Goal: Task Accomplishment & Management: Manage account settings

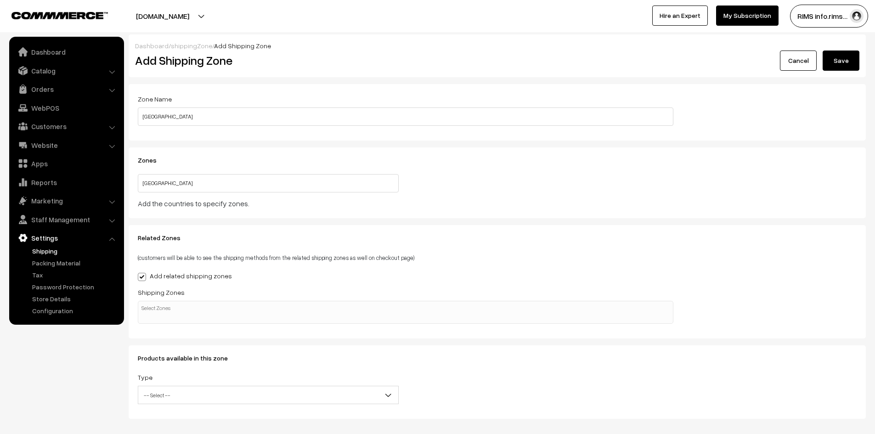
select select
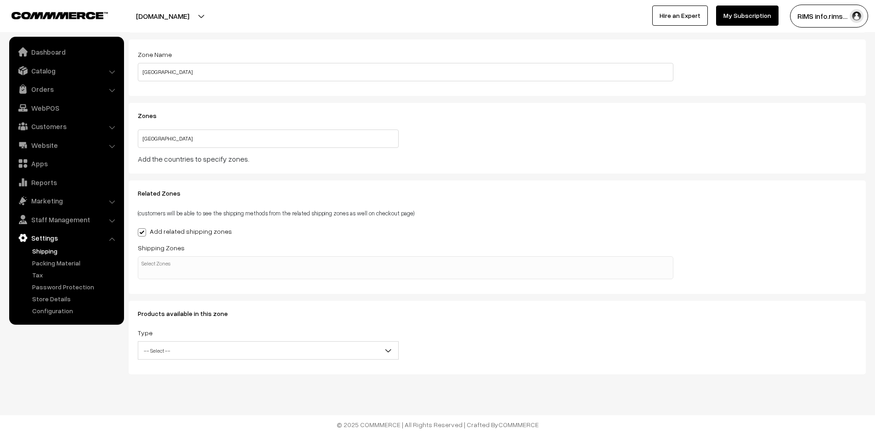
scroll to position [0, 2]
click at [45, 237] on link "Settings" at bounding box center [65, 238] width 109 height 17
click at [45, 253] on link "Shipping" at bounding box center [75, 251] width 91 height 10
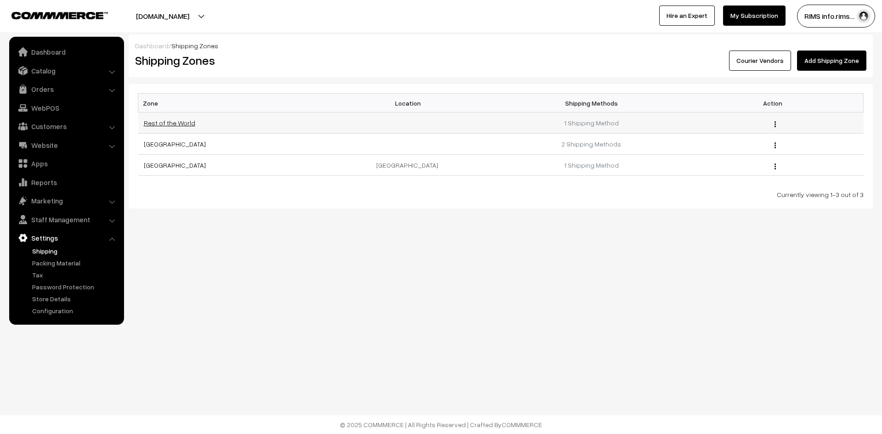
click at [156, 124] on link "Rest of the World" at bounding box center [169, 123] width 51 height 8
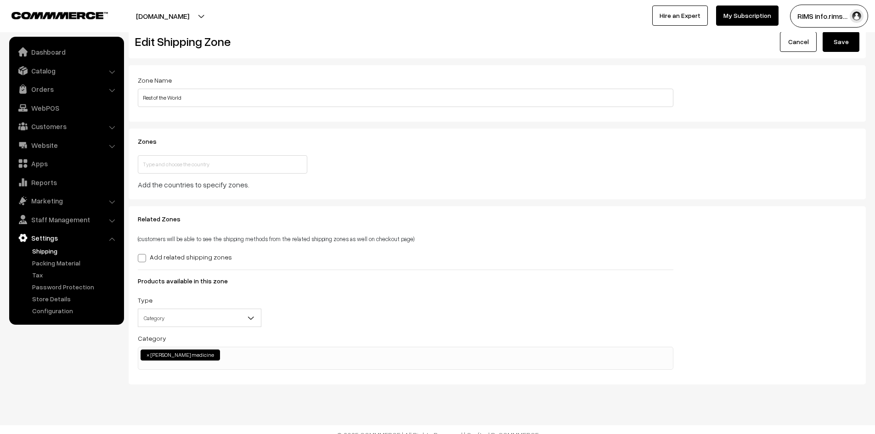
scroll to position [29, 0]
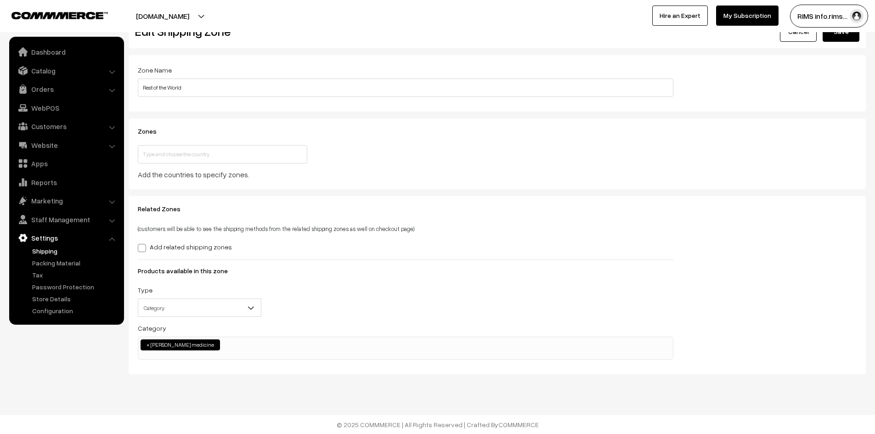
click at [248, 350] on ul "× [PERSON_NAME] medicine" at bounding box center [405, 343] width 535 height 13
click at [192, 373] on div "Related Zones (customers will be able to see the shipping methods from the rela…" at bounding box center [497, 285] width 737 height 179
click at [258, 354] on span "× Generic Aadhaar medicine" at bounding box center [406, 348] width 536 height 23
click at [209, 384] on div "Dashboard / shippingZone / Edit Shipping Zone Edit Shipping Zone Cancel Save Pr…" at bounding box center [437, 202] width 875 height 463
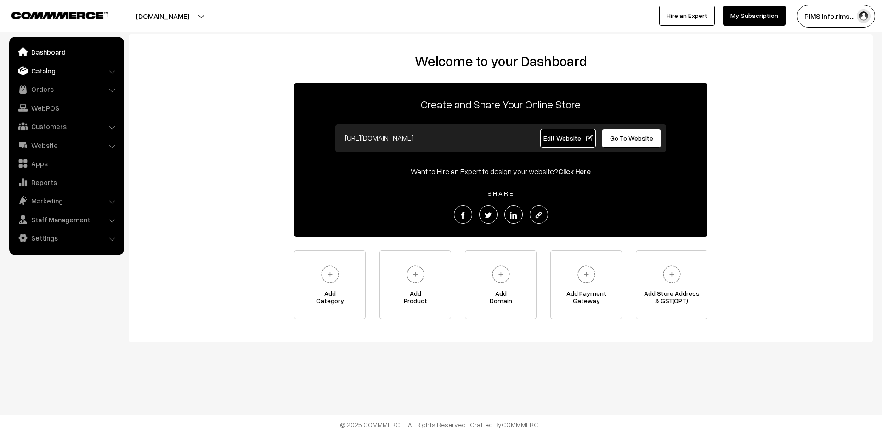
click at [34, 74] on link "Catalog" at bounding box center [65, 70] width 109 height 17
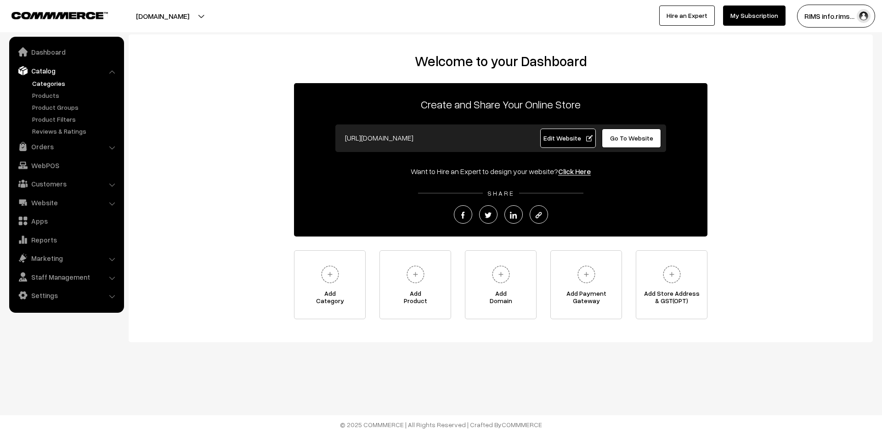
click at [37, 83] on link "Categories" at bounding box center [75, 84] width 91 height 10
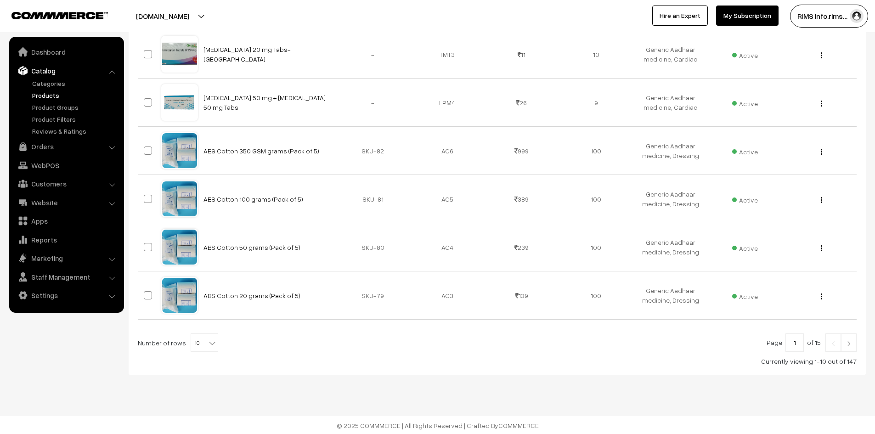
scroll to position [370, 0]
click at [199, 341] on span "10" at bounding box center [204, 342] width 27 height 18
select select "100"
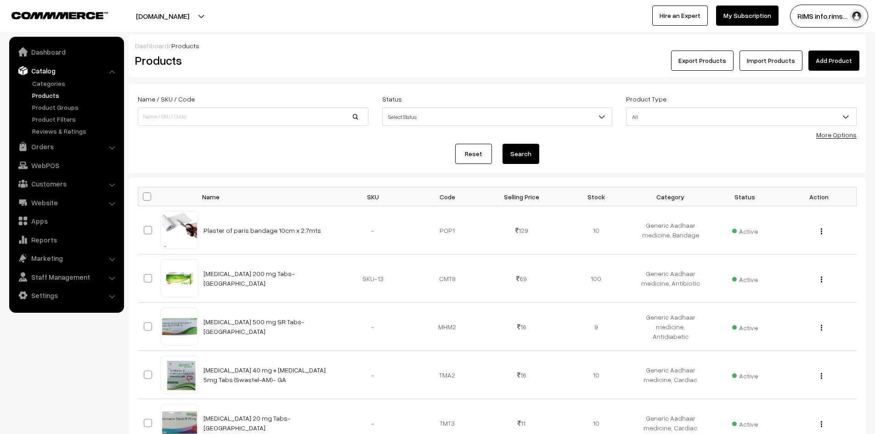
click at [148, 198] on span at bounding box center [147, 196] width 8 height 8
click at [144, 198] on input "checkbox" at bounding box center [141, 196] width 6 height 6
checkbox input "true"
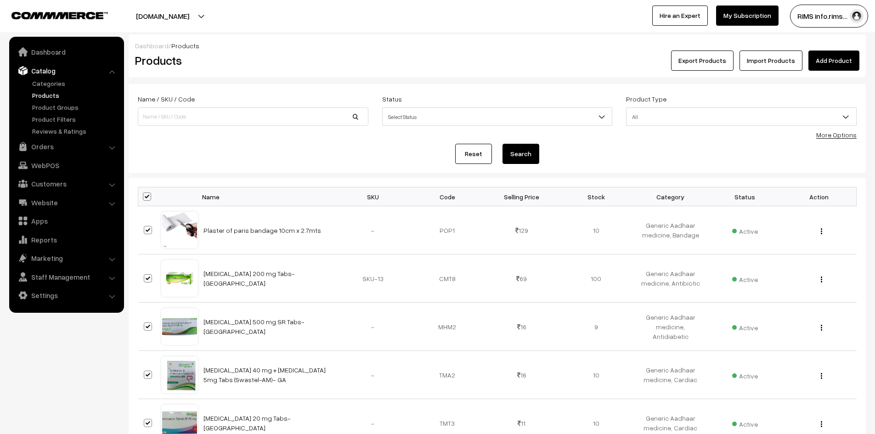
checkbox input "true"
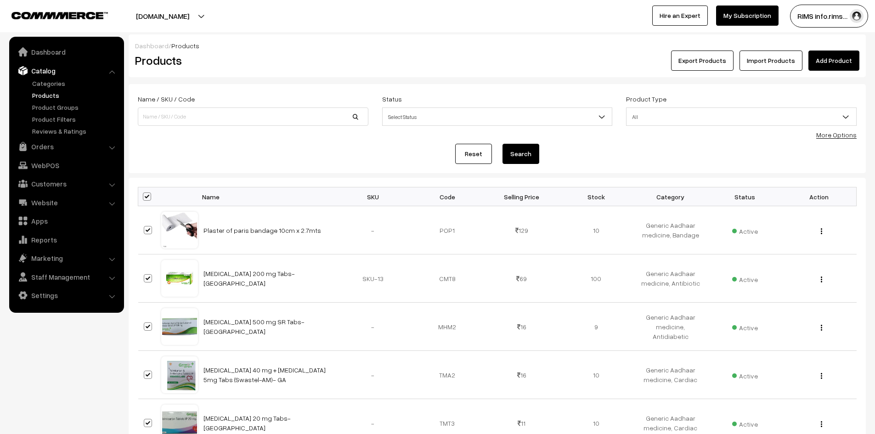
checkbox input "true"
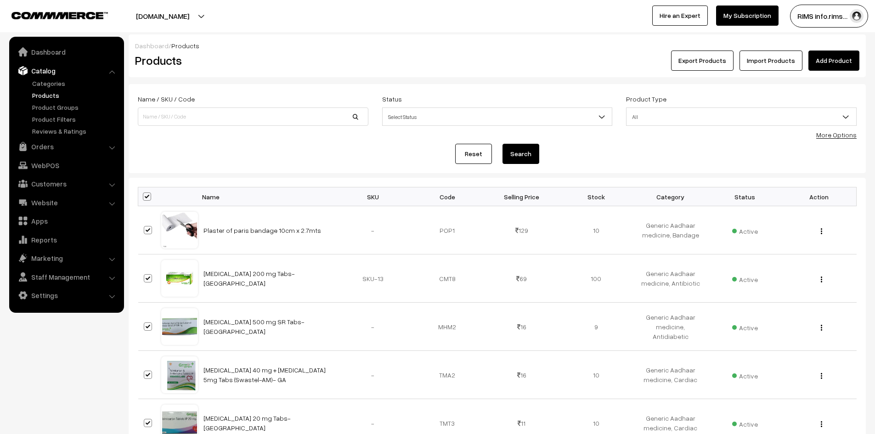
checkbox input "true"
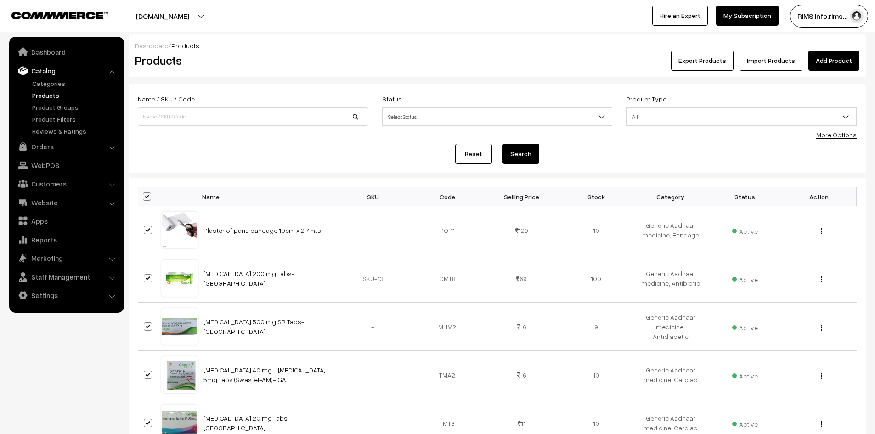
checkbox input "true"
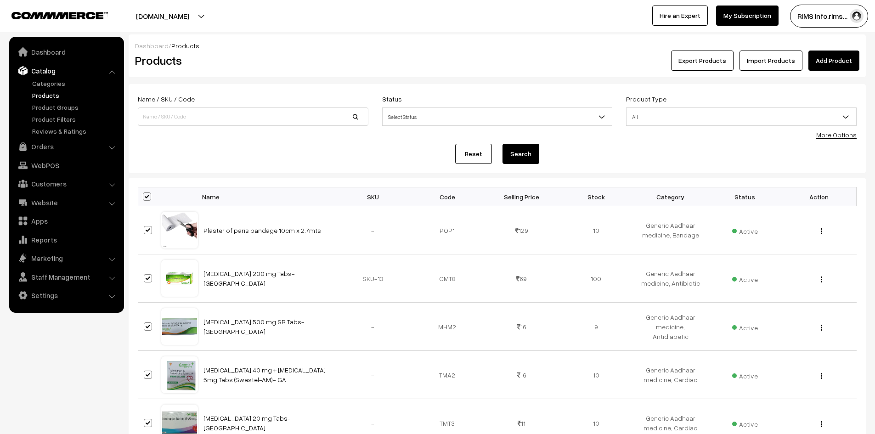
checkbox input "true"
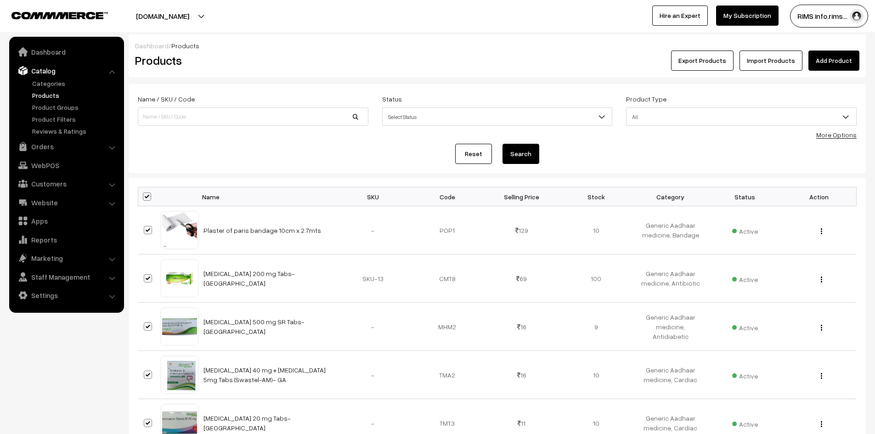
checkbox input "true"
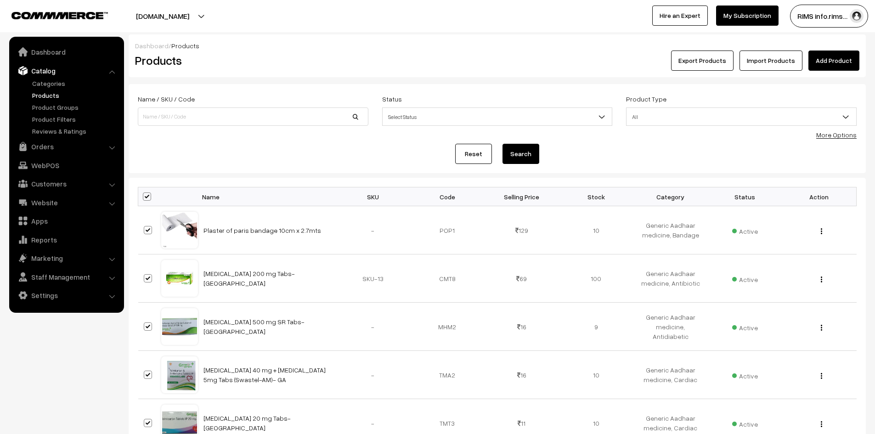
checkbox input "true"
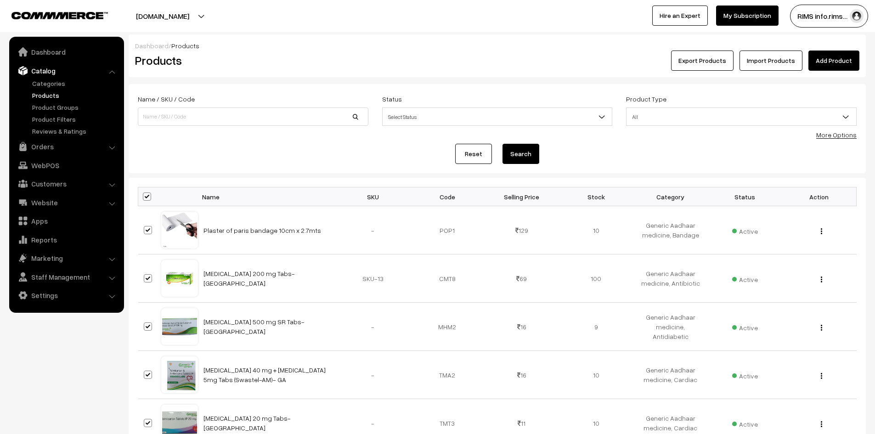
checkbox input "true"
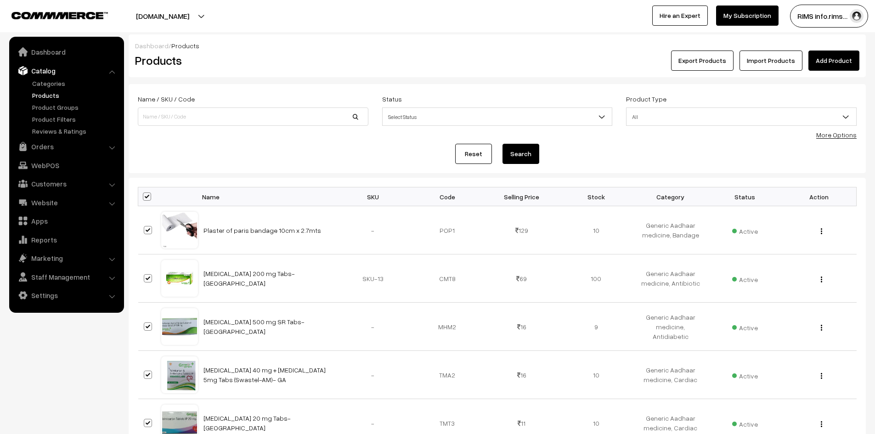
checkbox input "true"
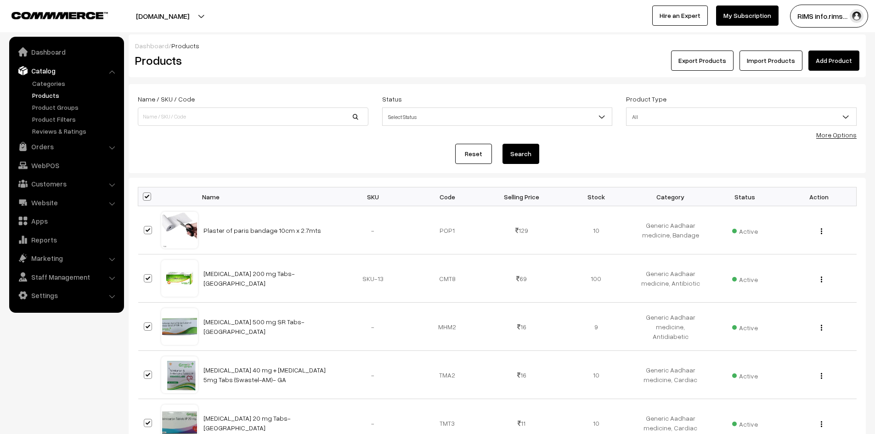
checkbox input "true"
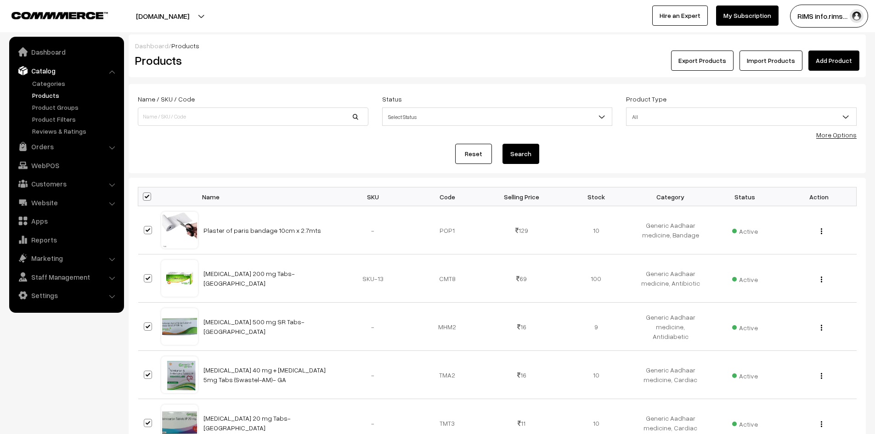
checkbox input "true"
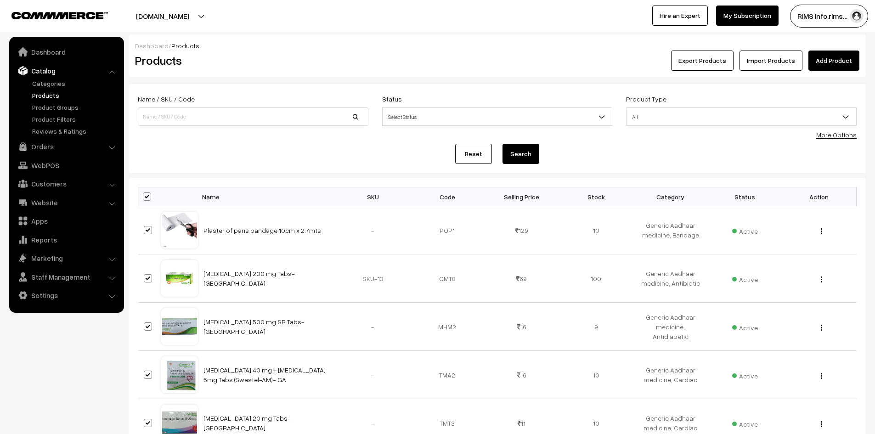
checkbox input "true"
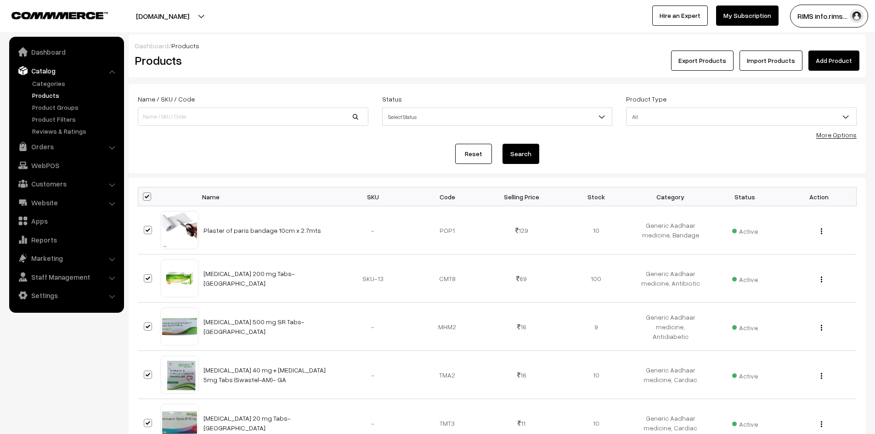
checkbox input "true"
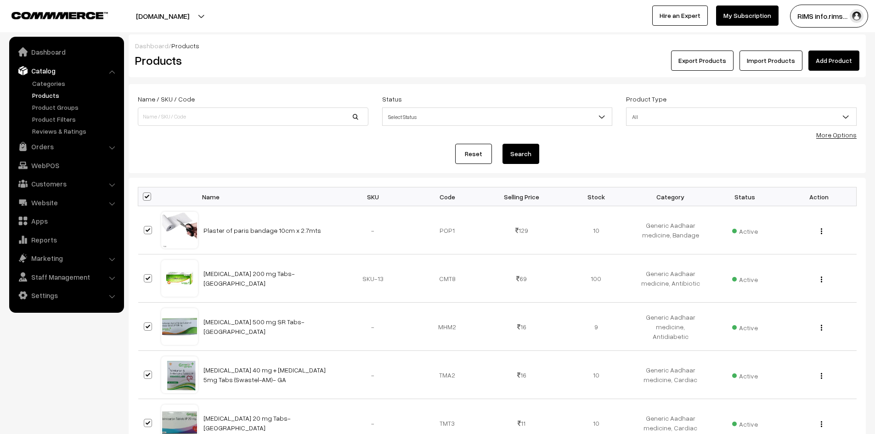
checkbox input "true"
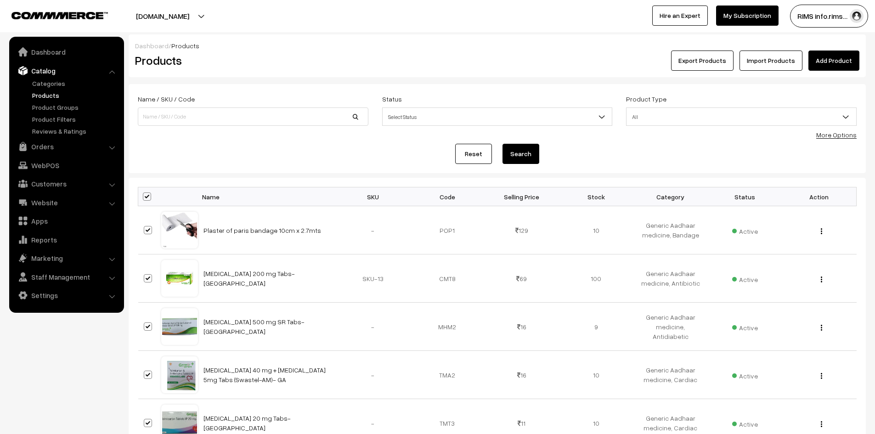
checkbox input "true"
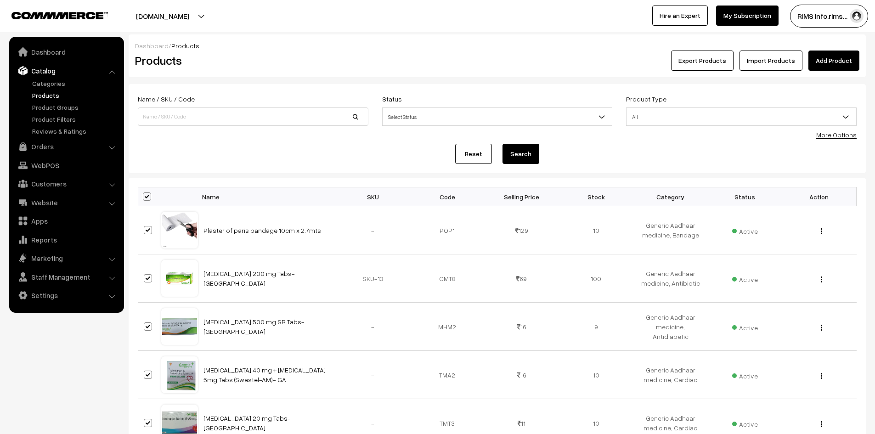
checkbox input "true"
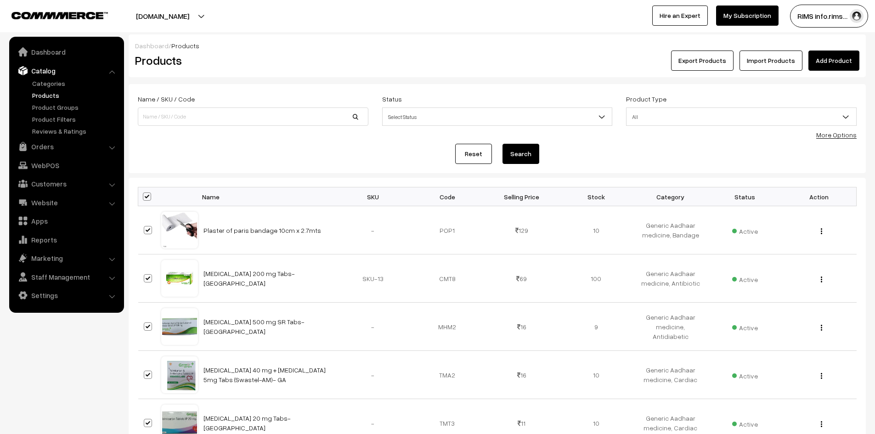
checkbox input "true"
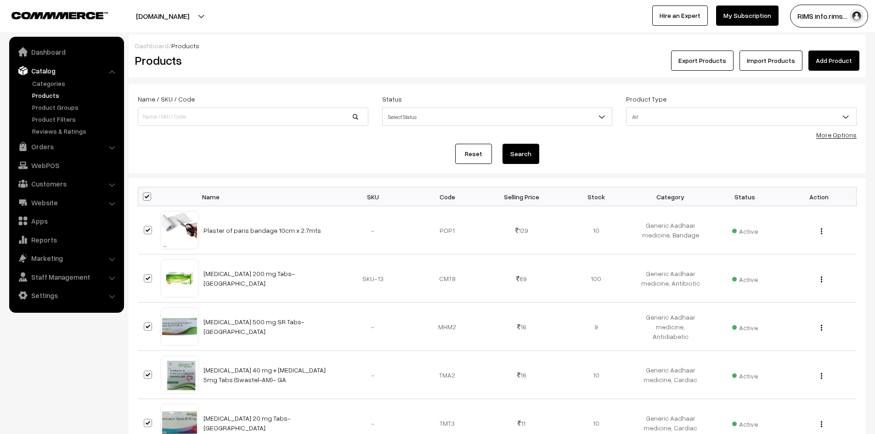
checkbox input "true"
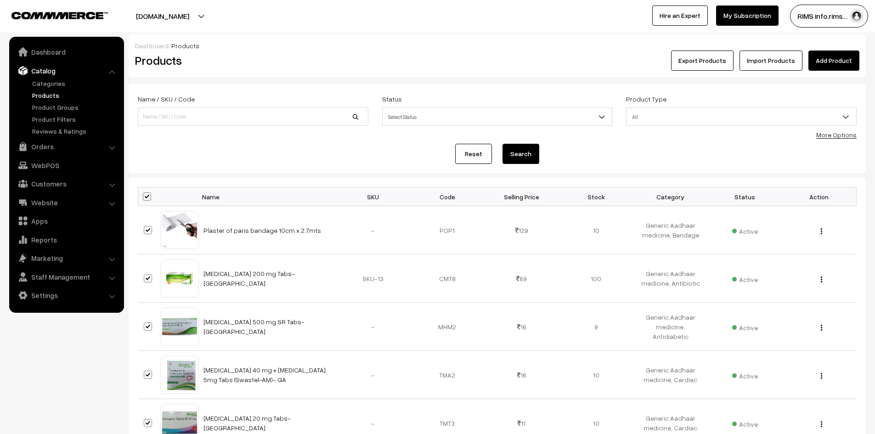
checkbox input "true"
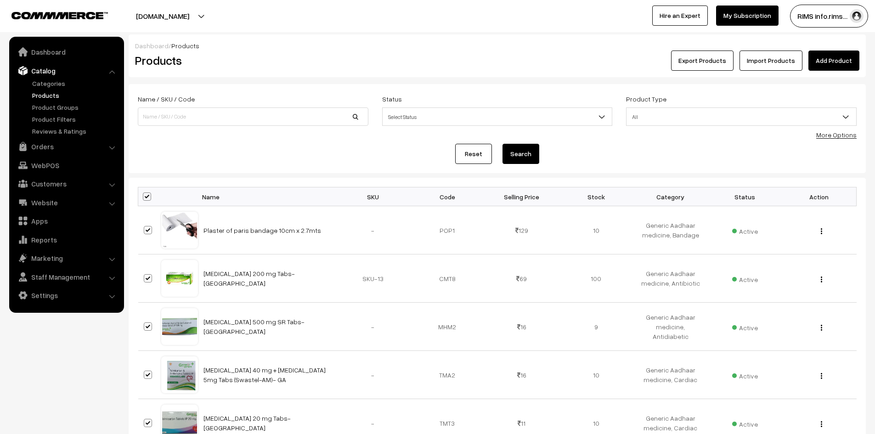
checkbox input "true"
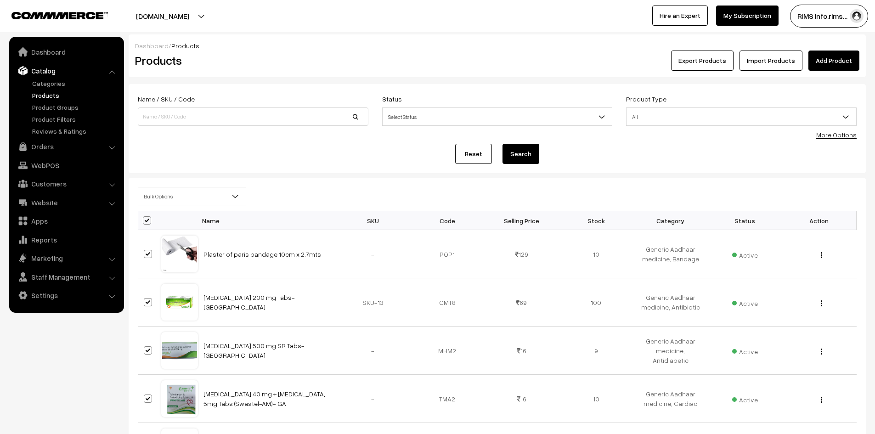
click at [152, 193] on span "Bulk Options" at bounding box center [191, 196] width 107 height 16
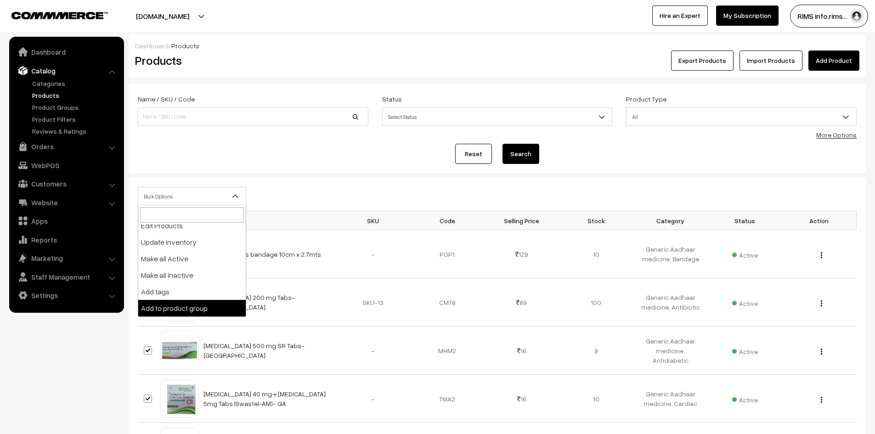
scroll to position [11, 0]
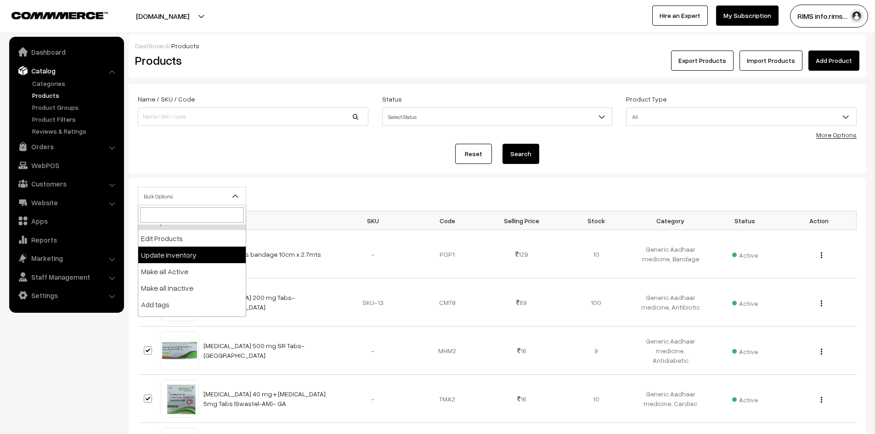
select select "updateInventory"
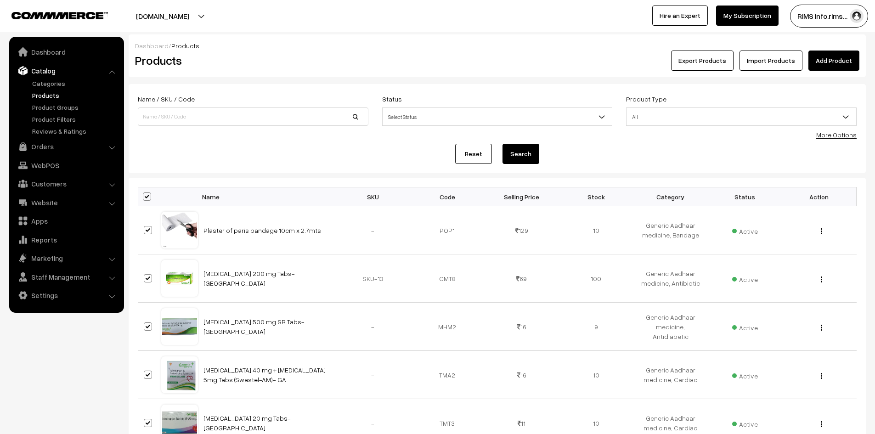
click at [149, 196] on span at bounding box center [147, 196] width 8 height 8
click at [144, 196] on input "checkbox" at bounding box center [141, 196] width 6 height 6
checkbox input "false"
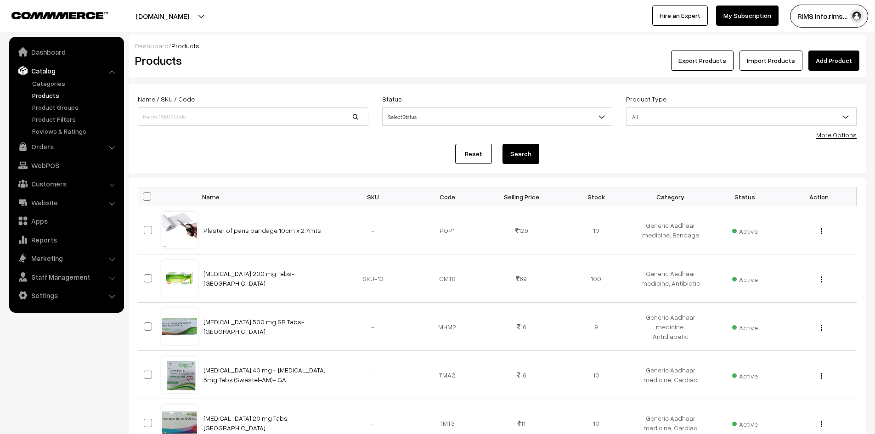
checkbox input "false"
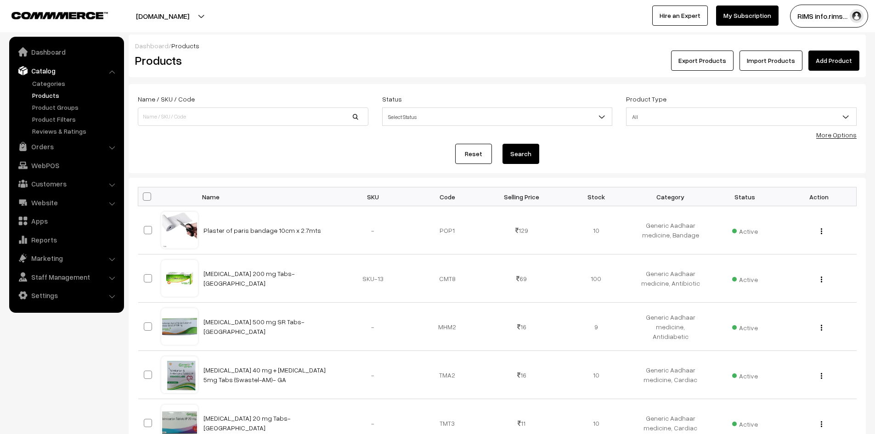
checkbox input "false"
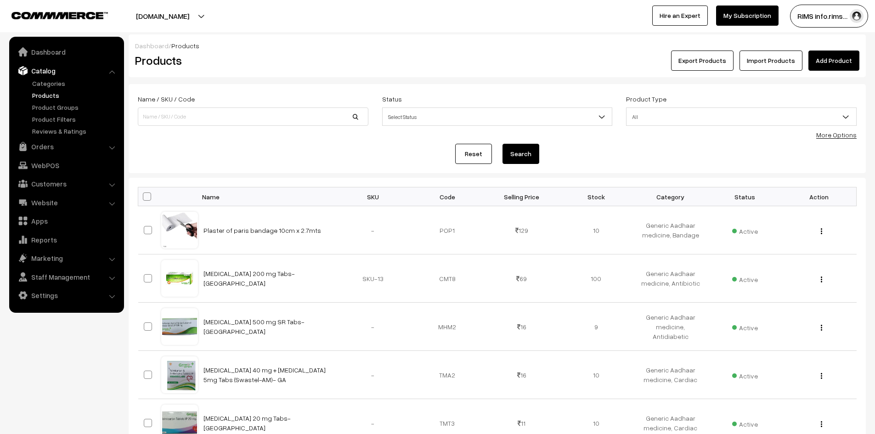
checkbox input "false"
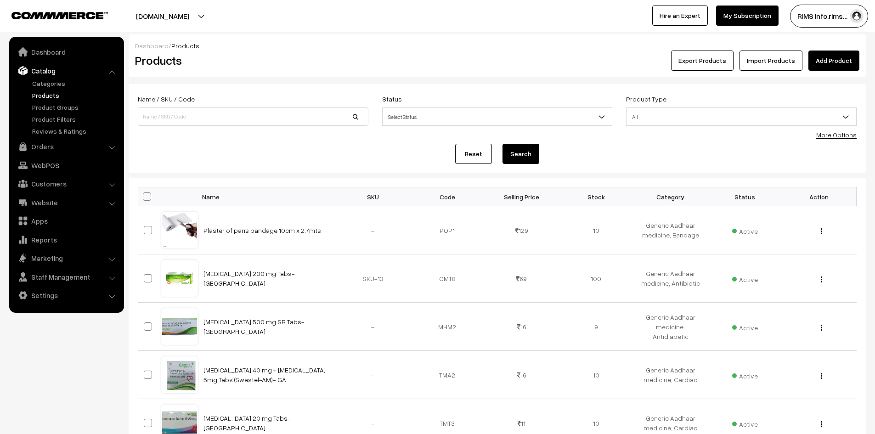
checkbox input "false"
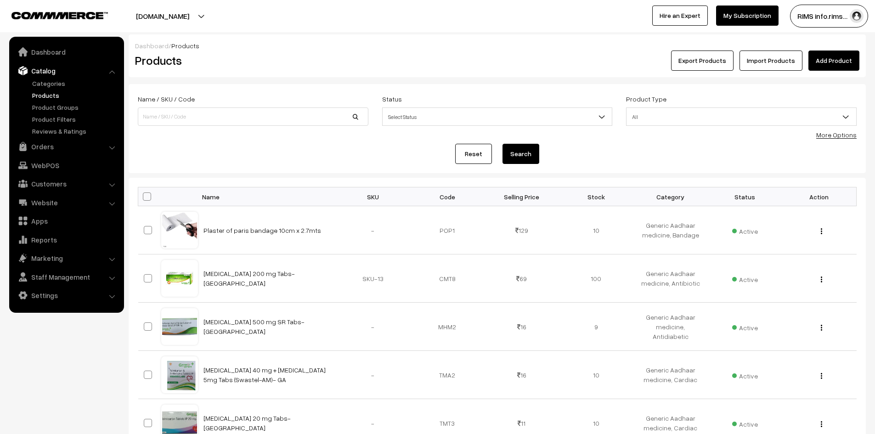
checkbox input "false"
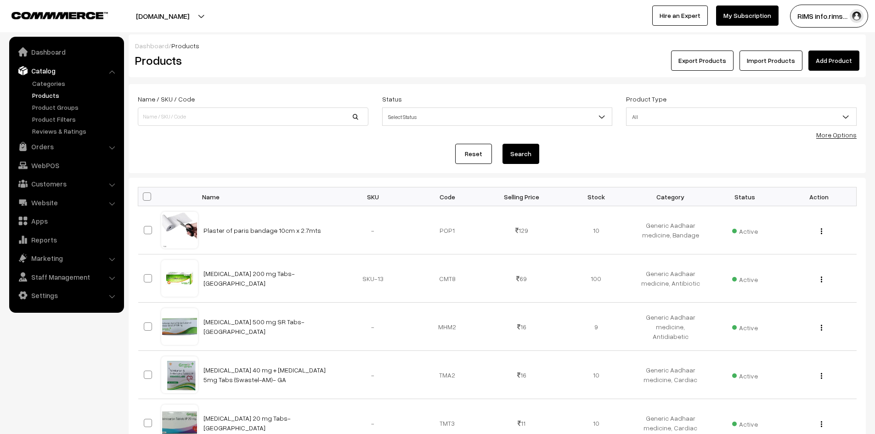
checkbox input "false"
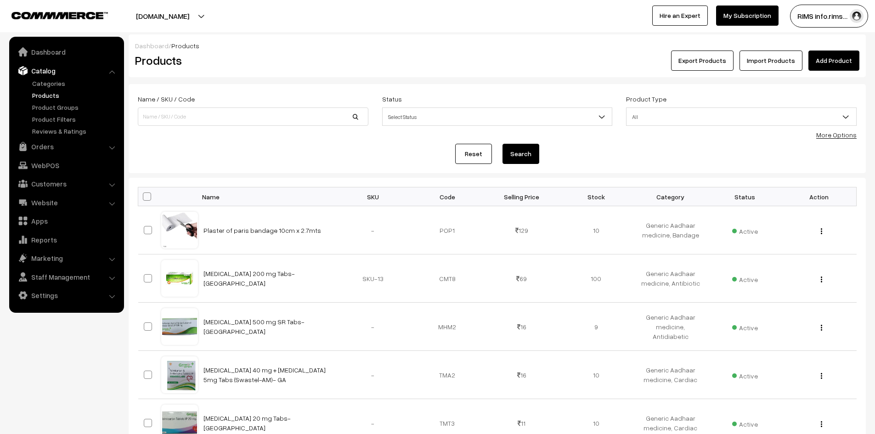
checkbox input "false"
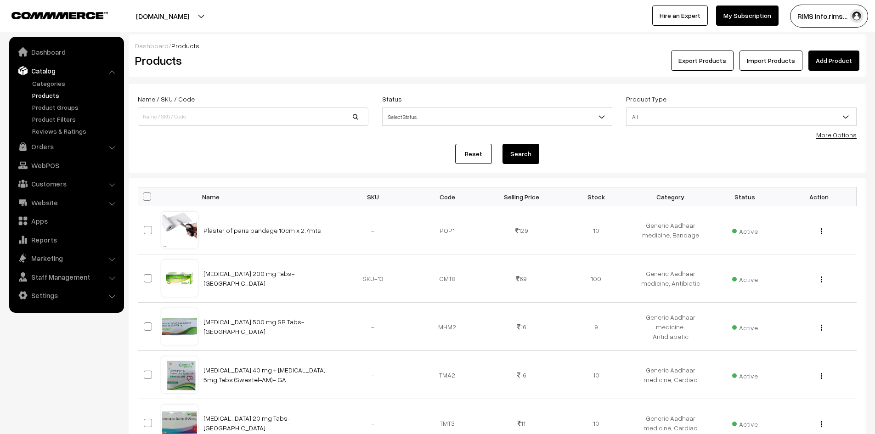
checkbox input "false"
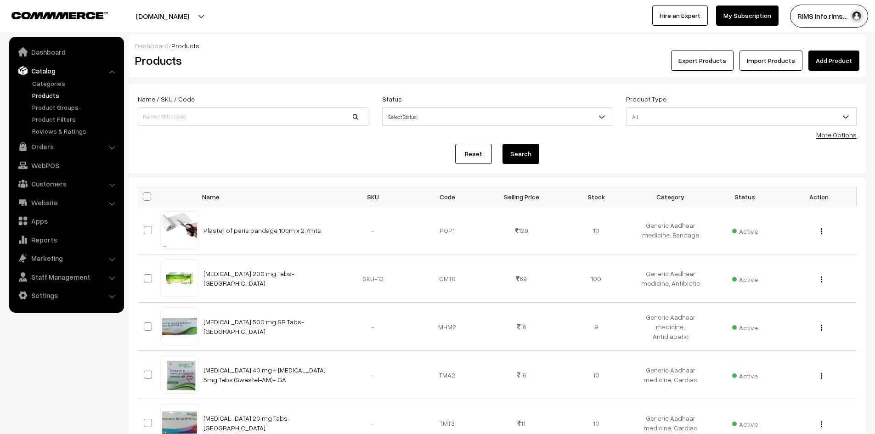
checkbox input "false"
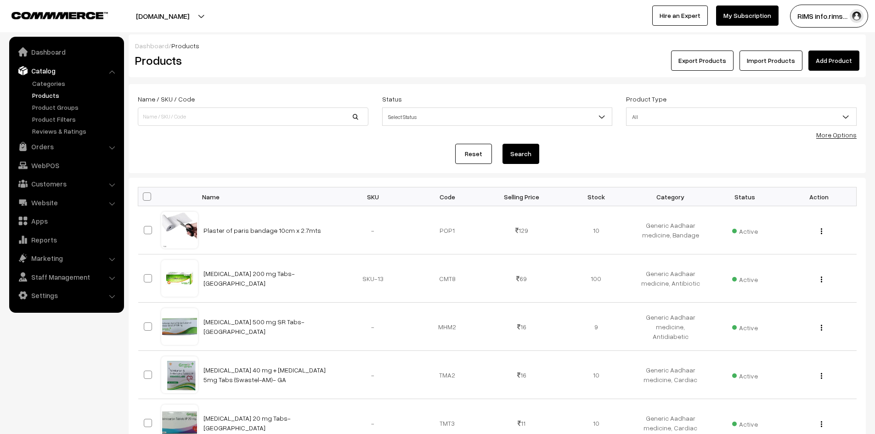
checkbox input "false"
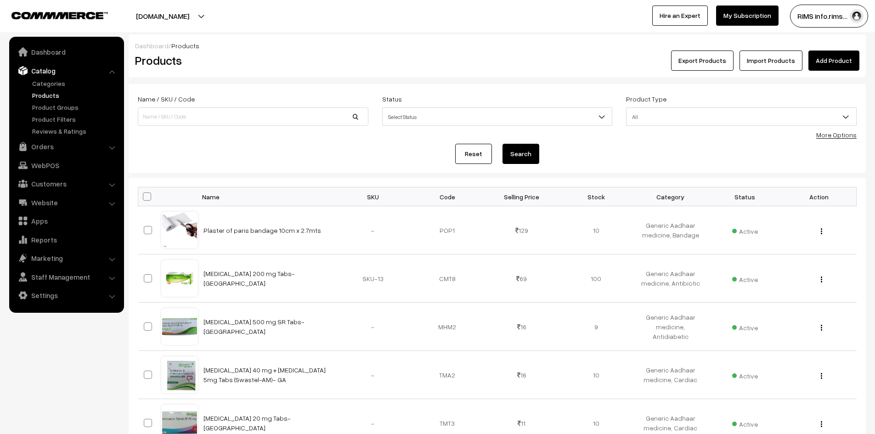
checkbox input "false"
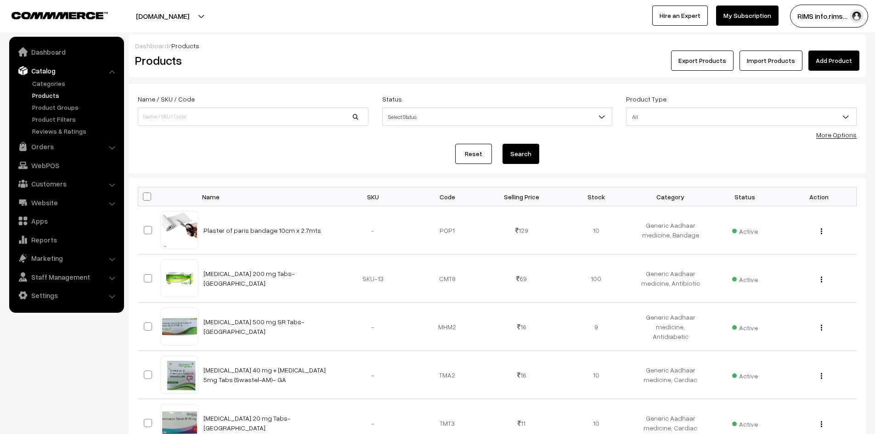
checkbox input "false"
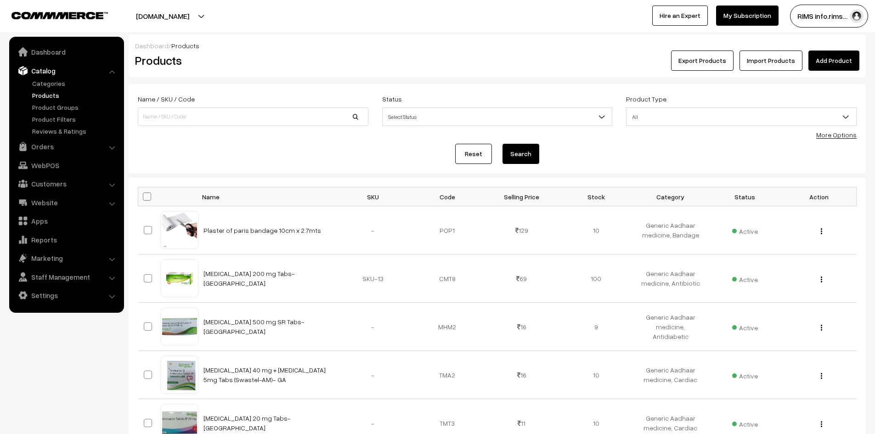
checkbox input "false"
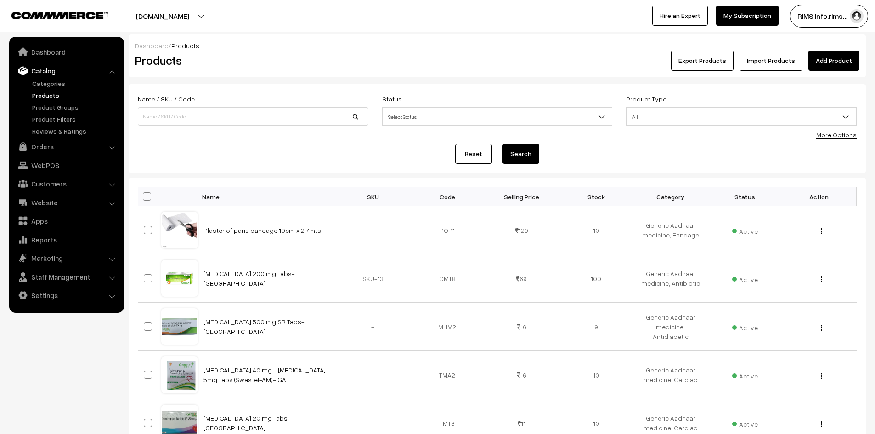
checkbox input "false"
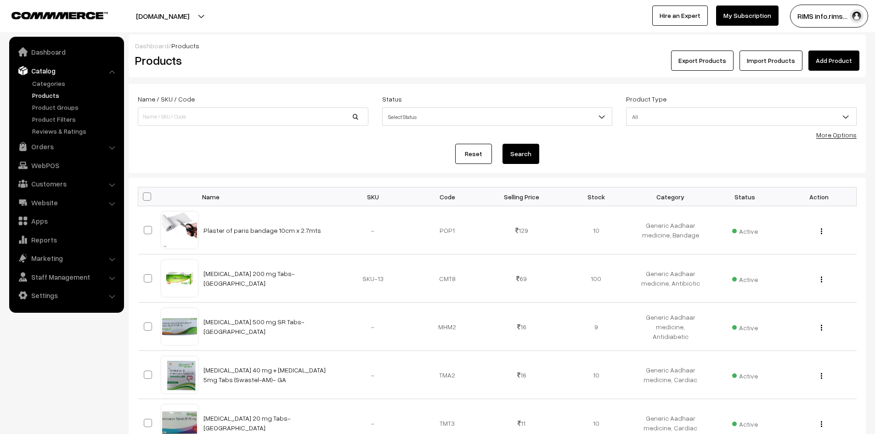
checkbox input "false"
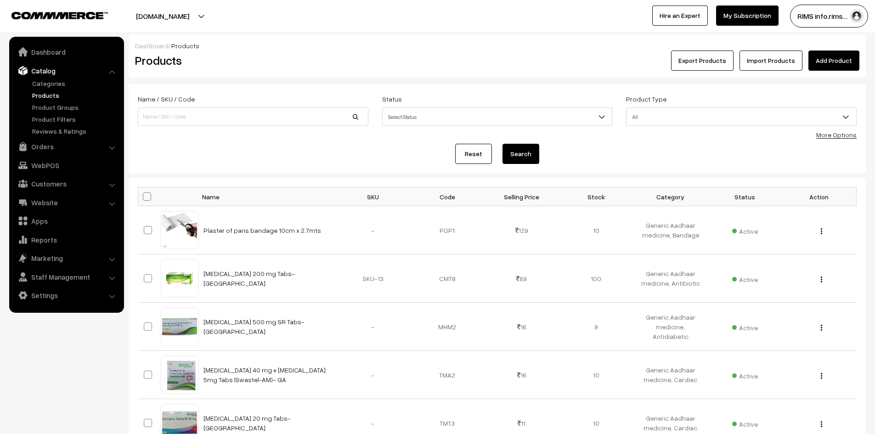
checkbox input "false"
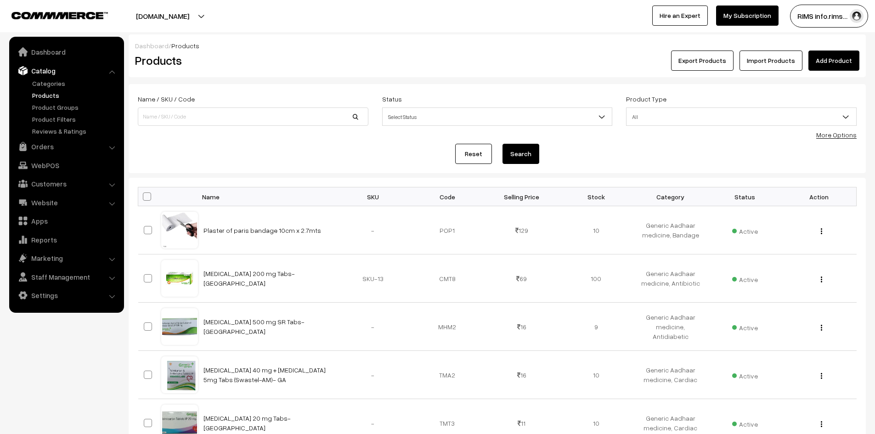
checkbox input "false"
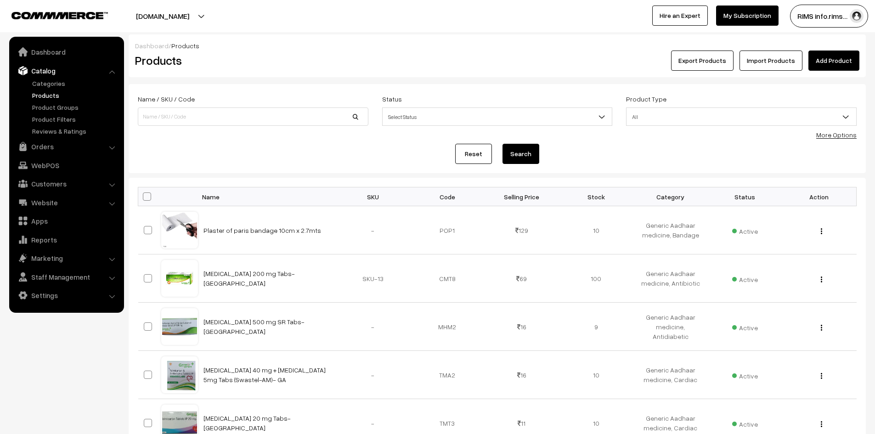
checkbox input "false"
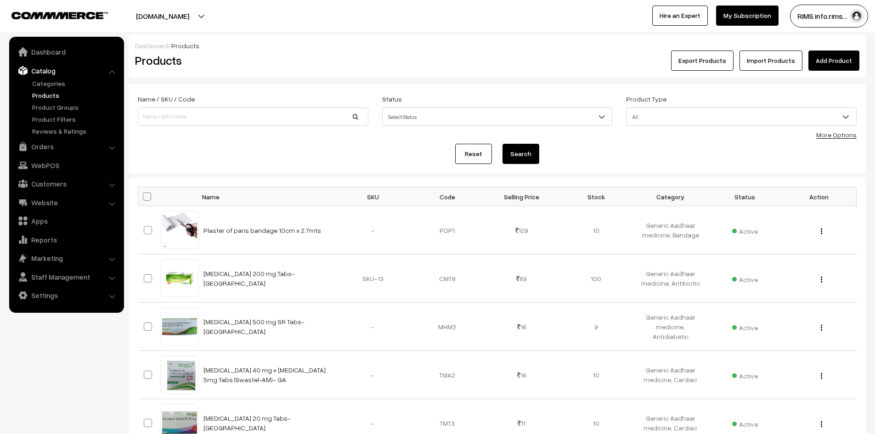
checkbox input "false"
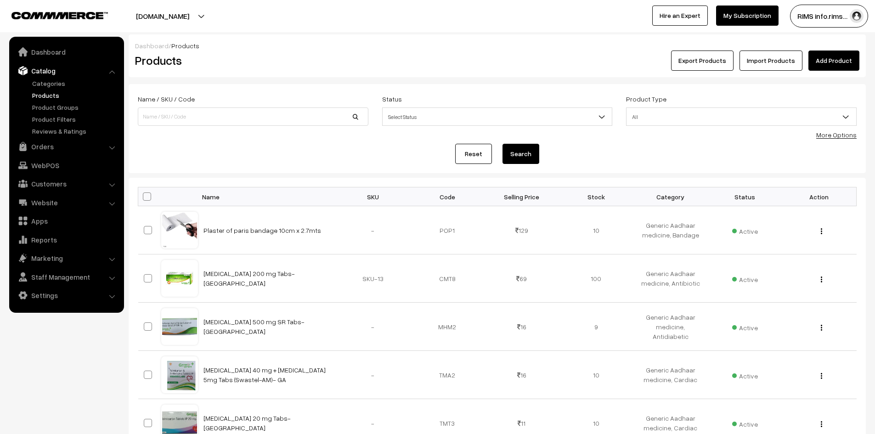
checkbox input "false"
click at [147, 199] on span at bounding box center [147, 196] width 8 height 8
click at [144, 199] on input "checkbox" at bounding box center [141, 196] width 6 height 6
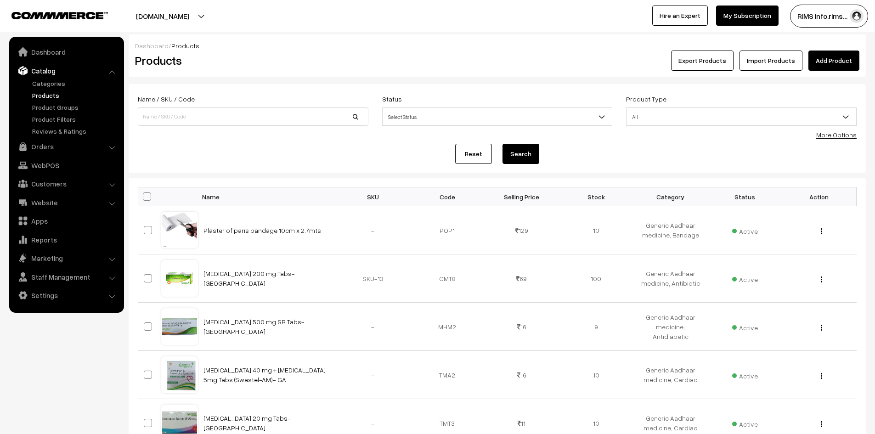
checkbox input "true"
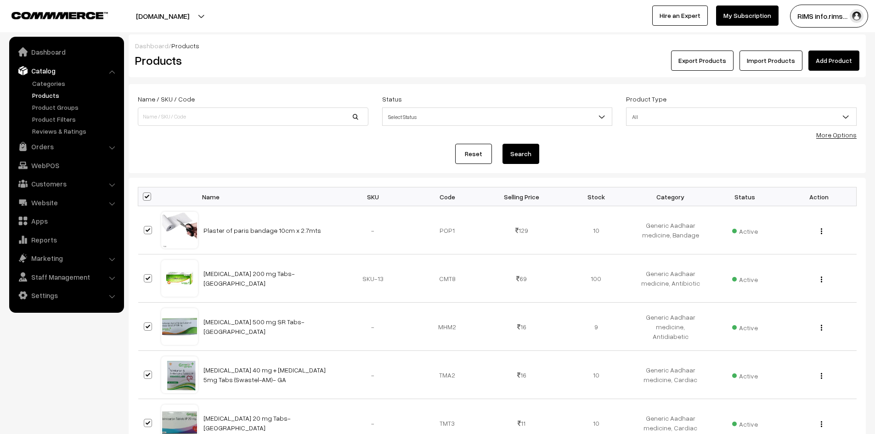
checkbox input "true"
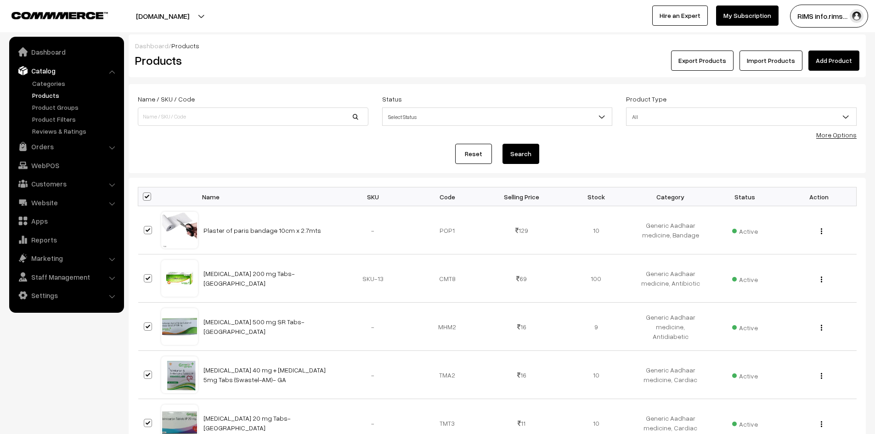
checkbox input "true"
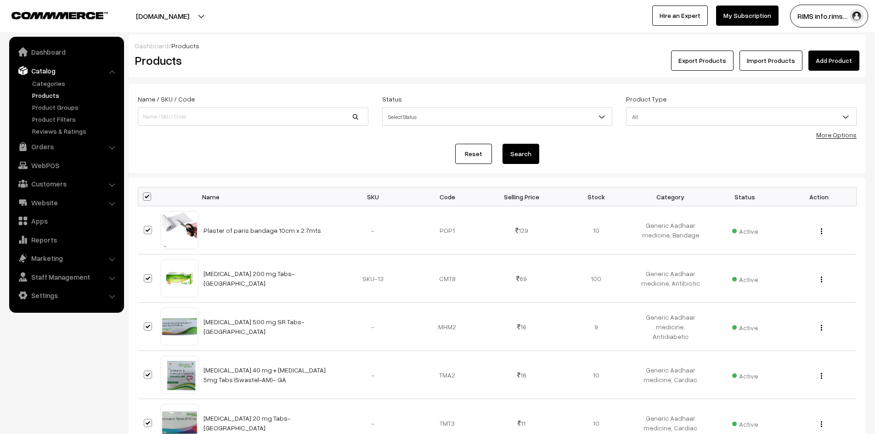
checkbox input "true"
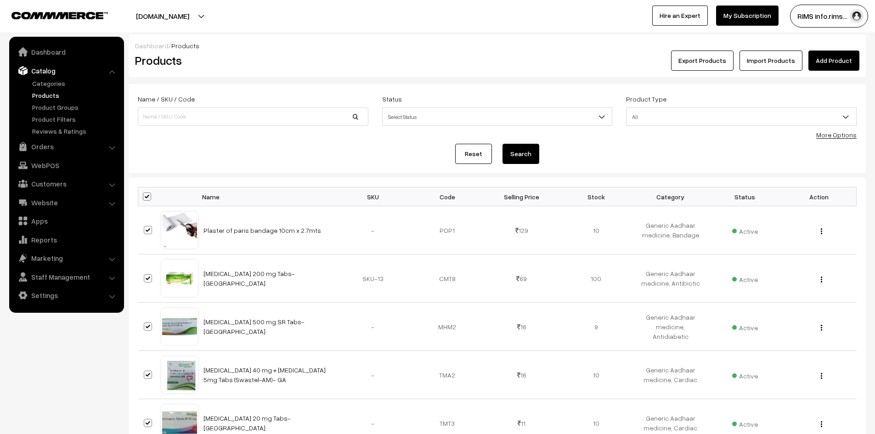
checkbox input "true"
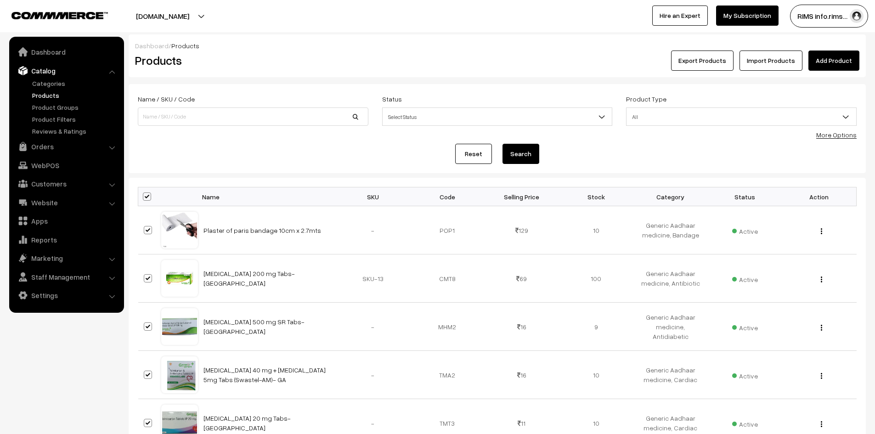
checkbox input "true"
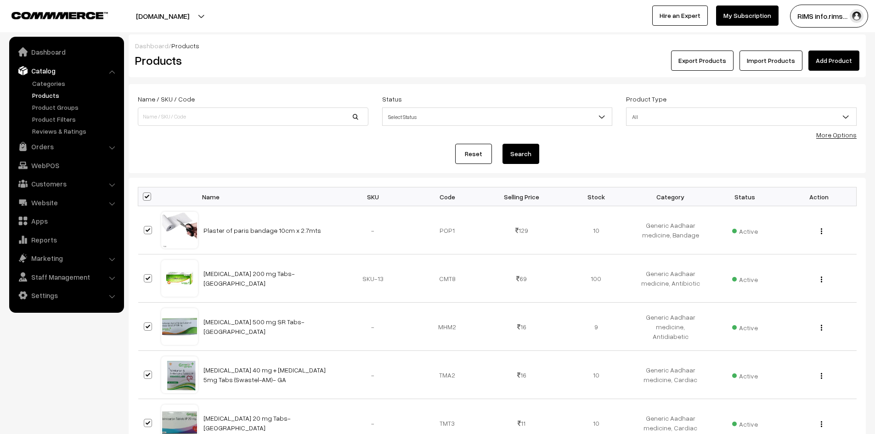
checkbox input "true"
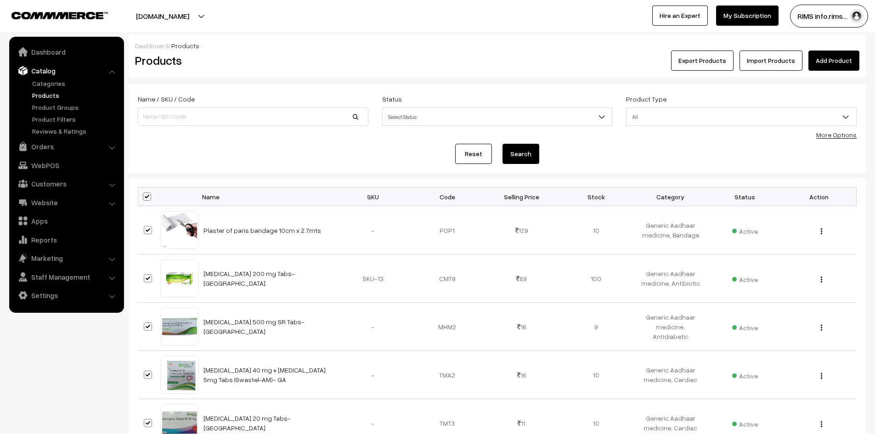
checkbox input "true"
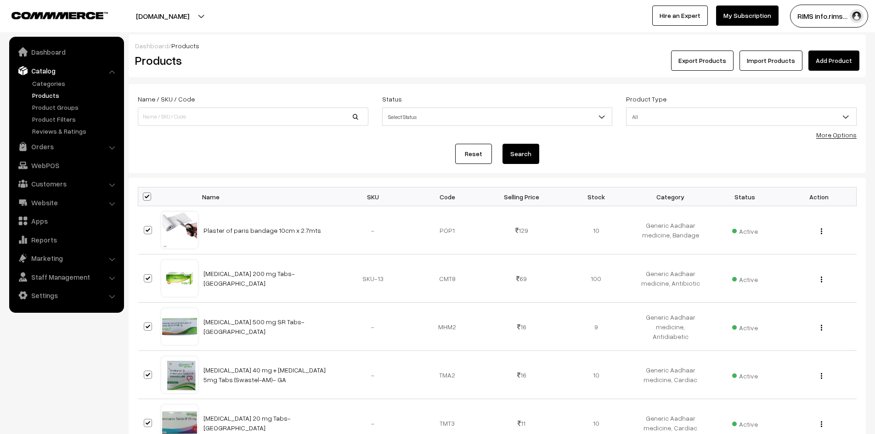
checkbox input "true"
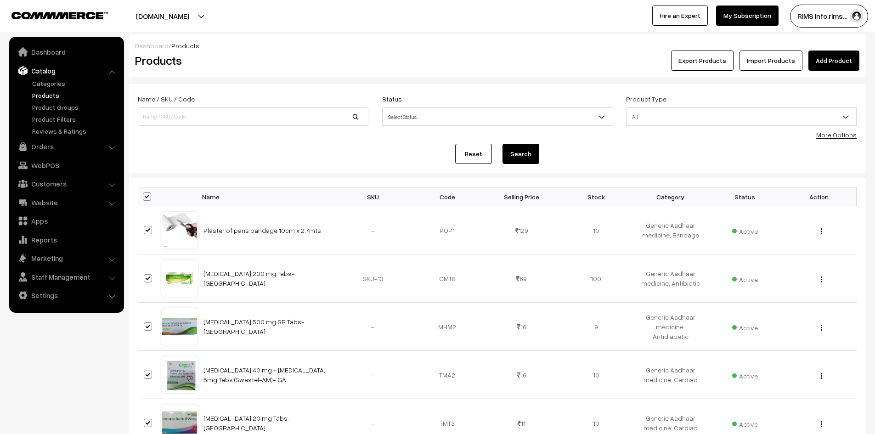
checkbox input "true"
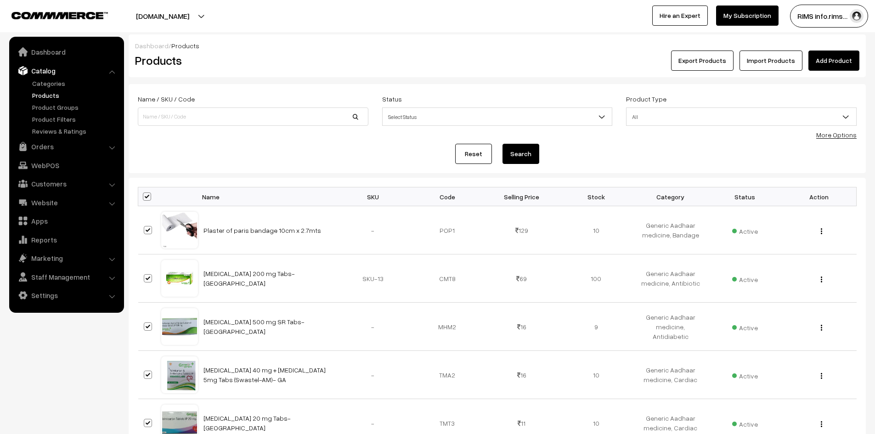
checkbox input "true"
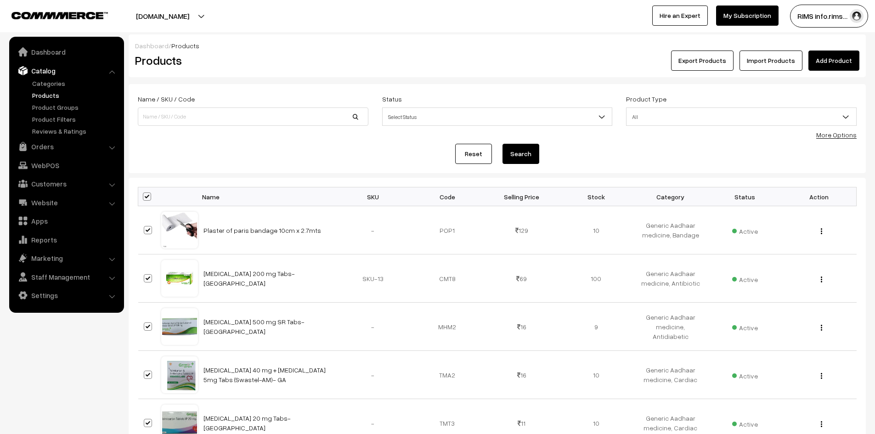
checkbox input "true"
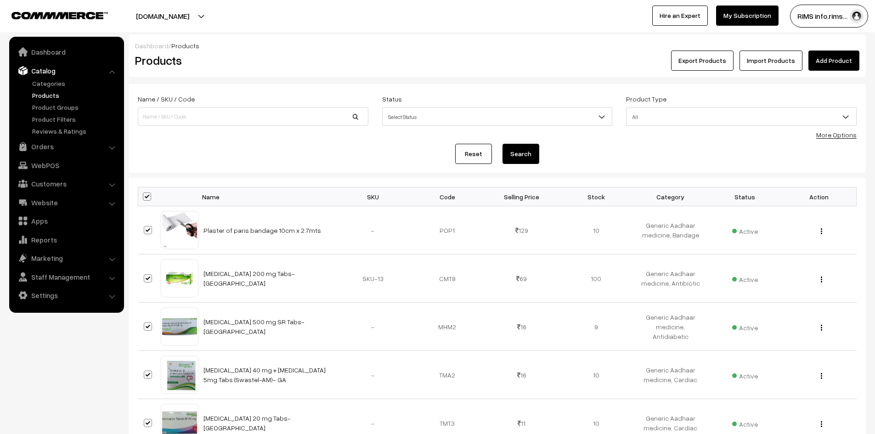
checkbox input "true"
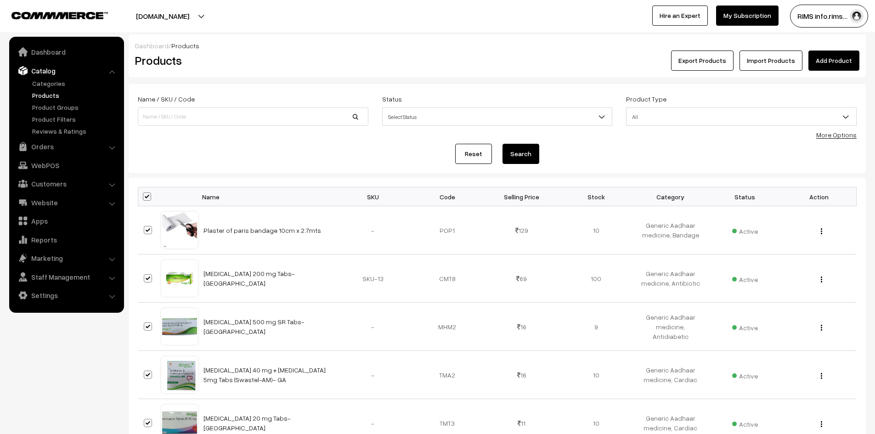
checkbox input "true"
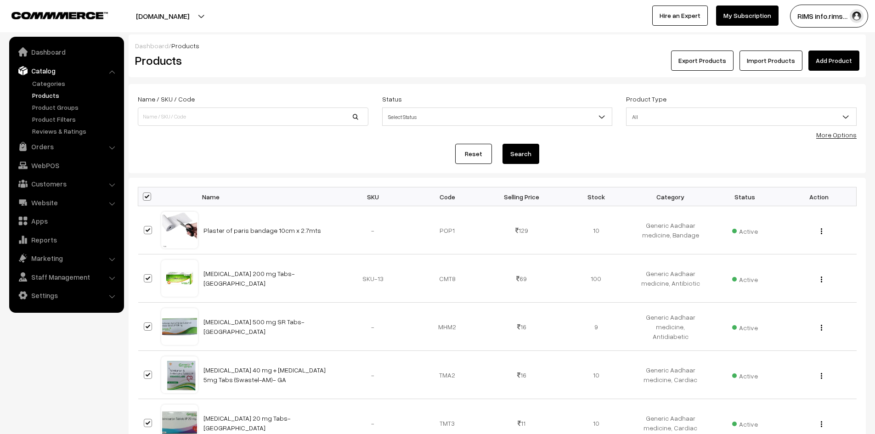
checkbox input "true"
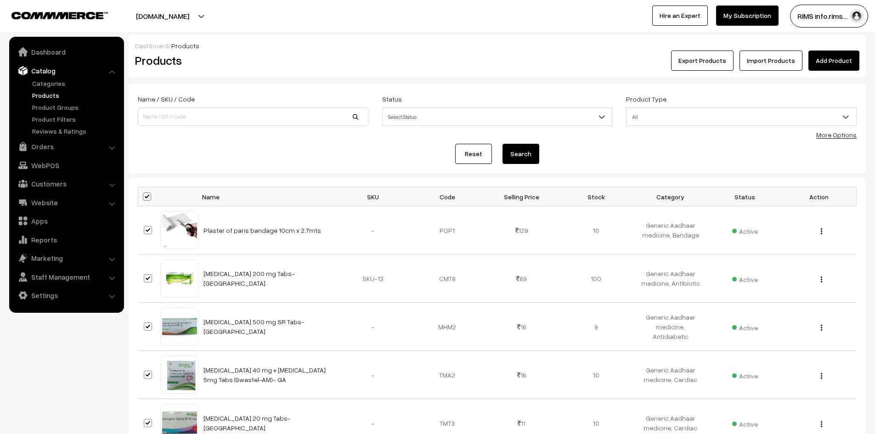
checkbox input "true"
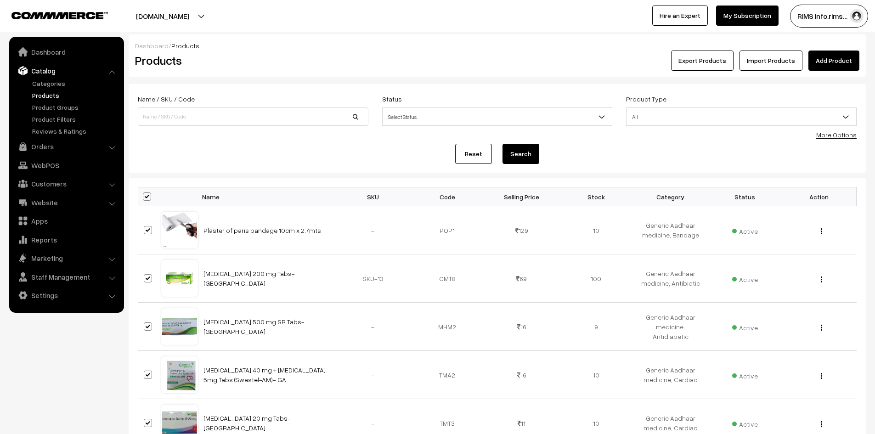
checkbox input "true"
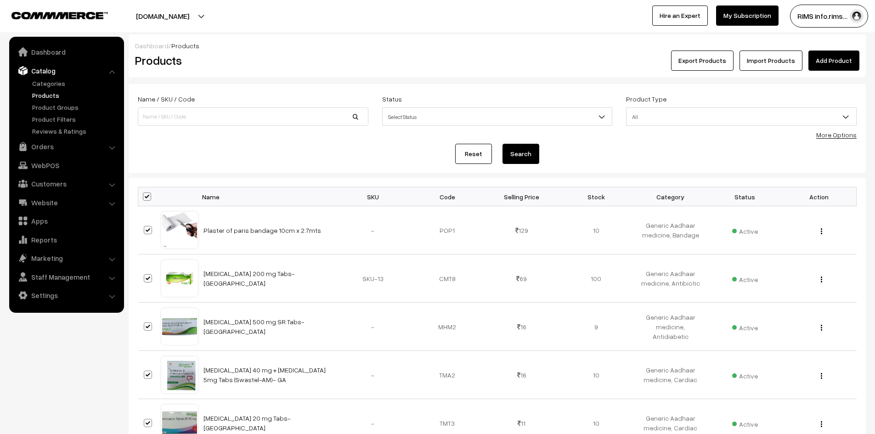
checkbox input "true"
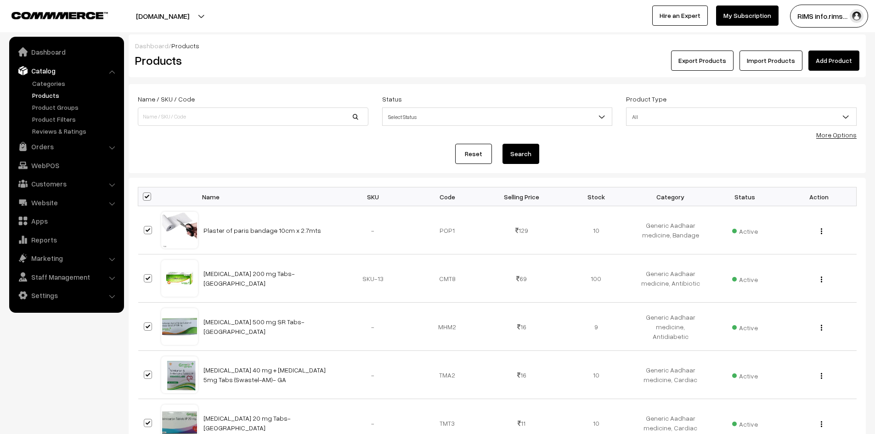
checkbox input "true"
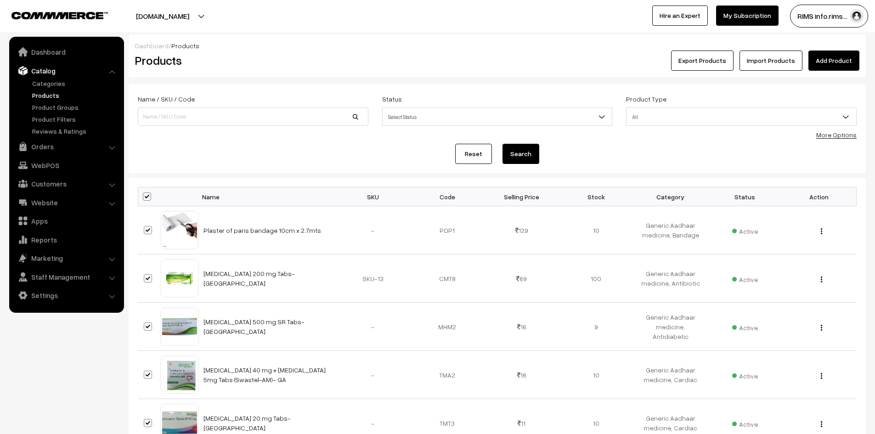
checkbox input "true"
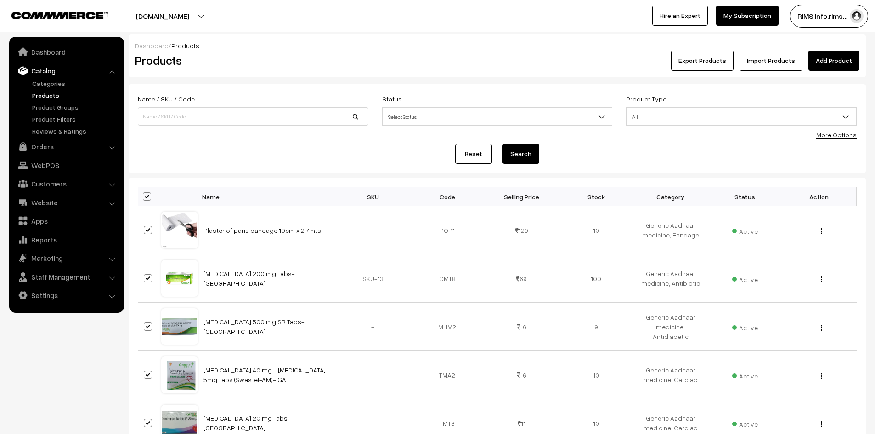
checkbox input "true"
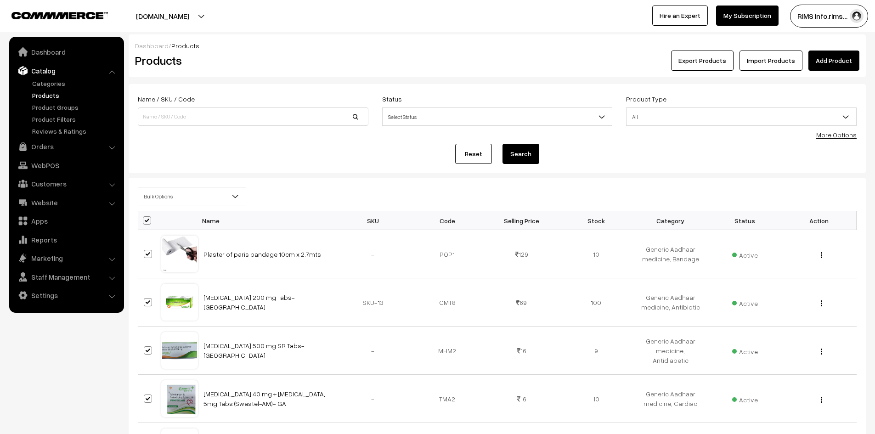
click at [157, 193] on span "Bulk Options" at bounding box center [191, 196] width 107 height 16
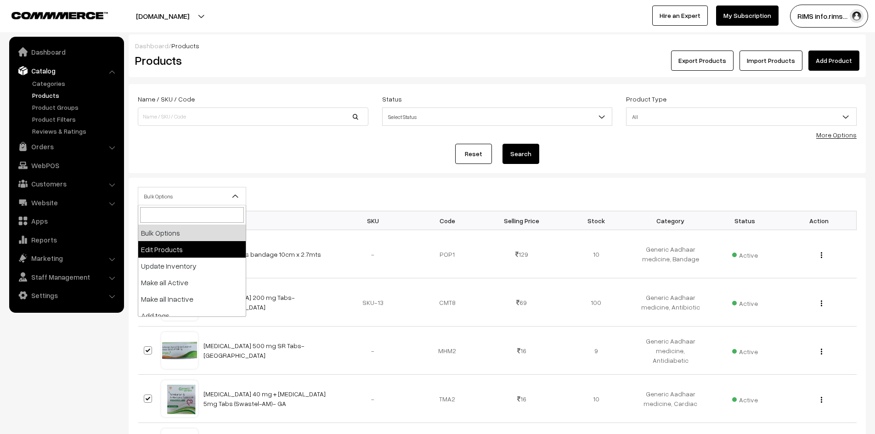
select select "editProduct"
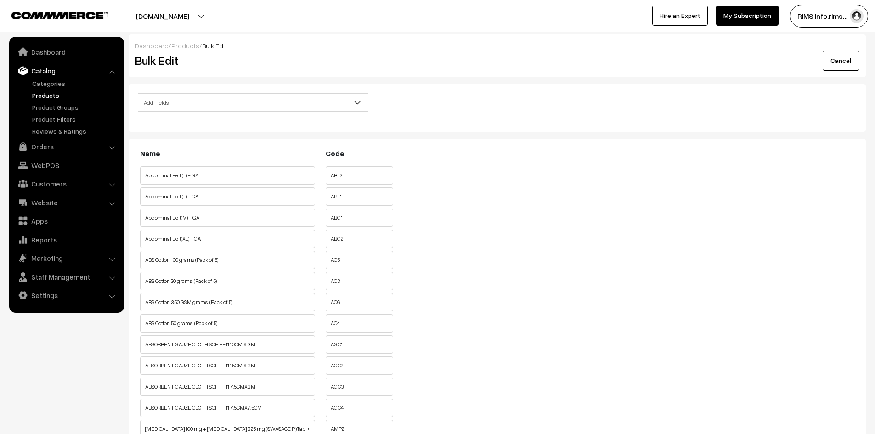
click at [173, 104] on span "Add Fields" at bounding box center [253, 103] width 230 height 16
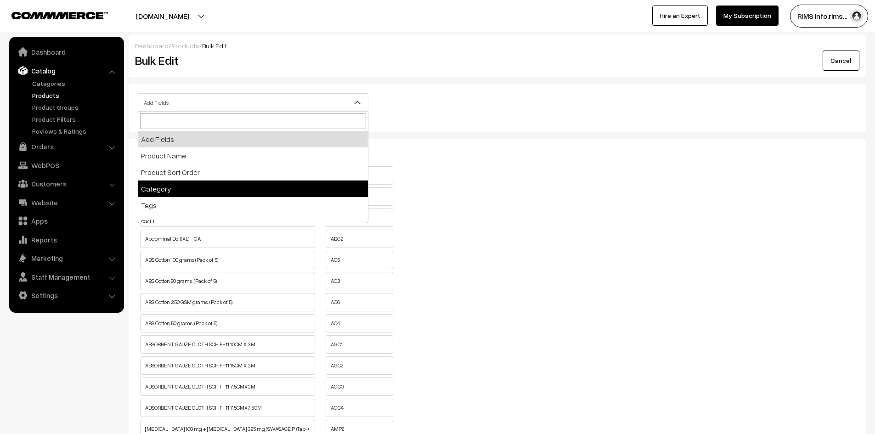
select select "category"
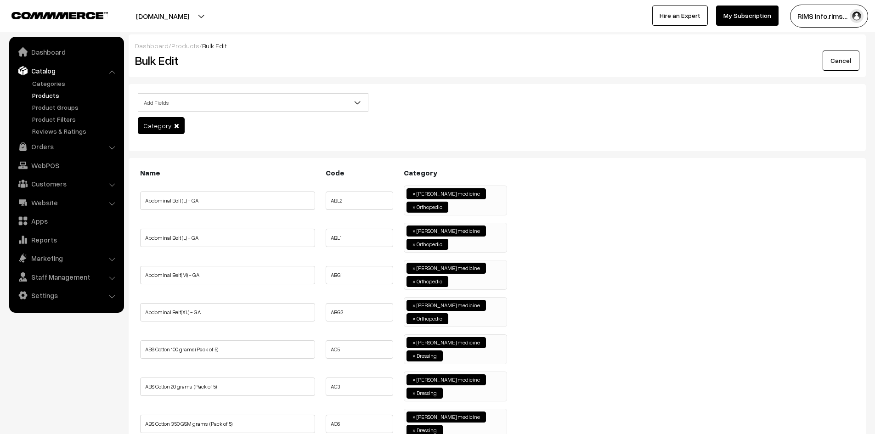
select select
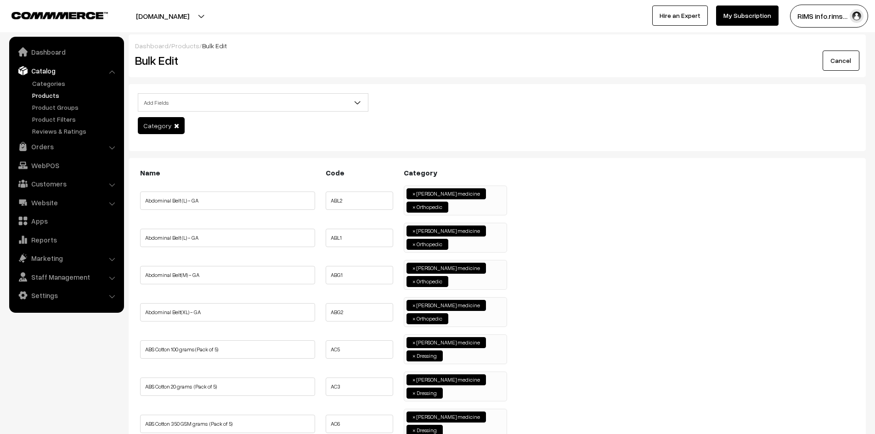
select select
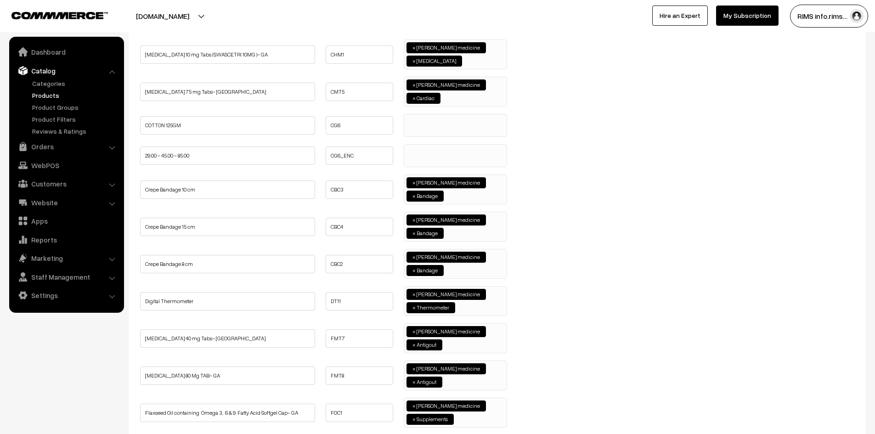
scroll to position [1010, 0]
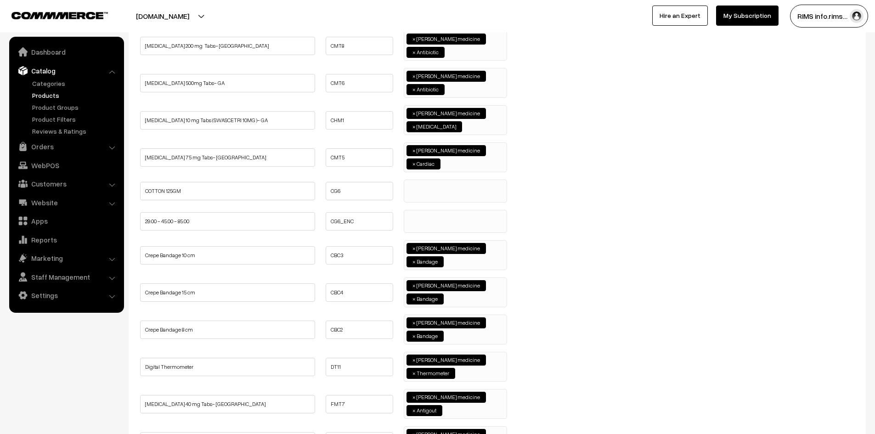
click at [419, 200] on span at bounding box center [455, 191] width 103 height 23
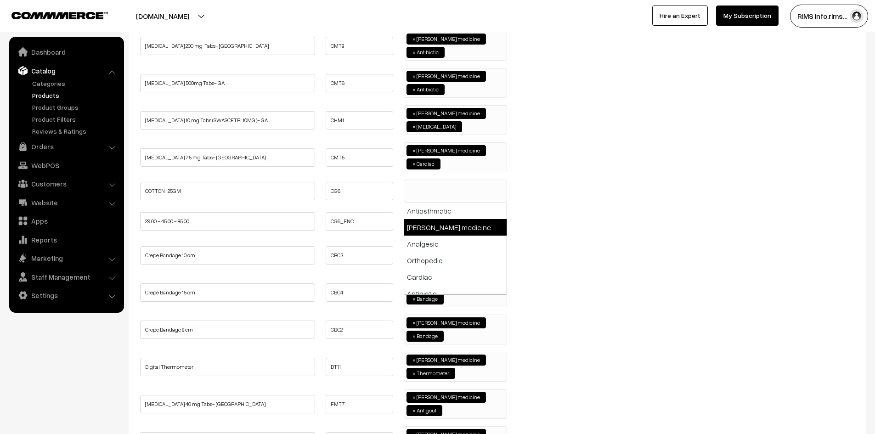
select select "114"
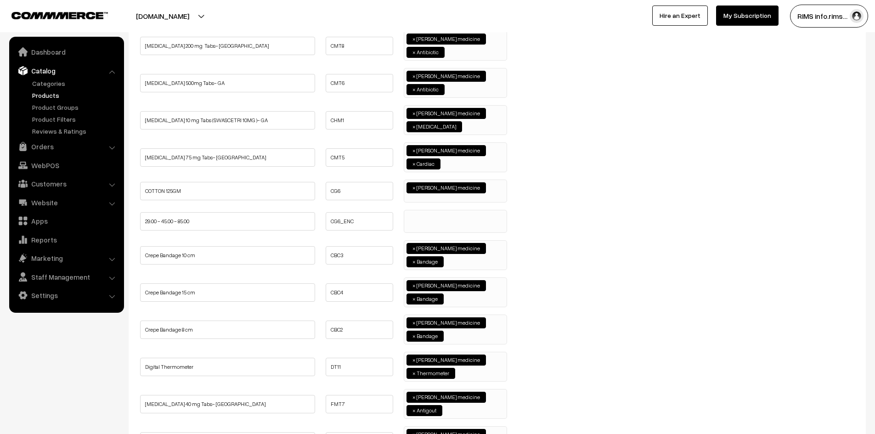
click at [422, 216] on ul at bounding box center [455, 215] width 102 height 11
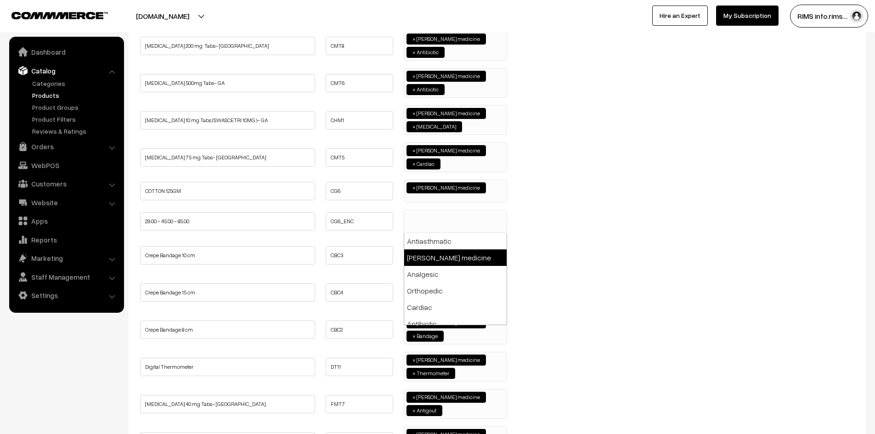
select select "114"
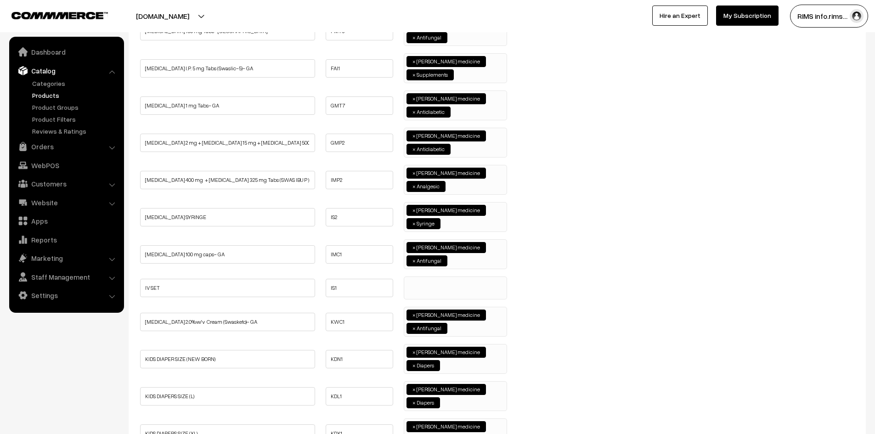
scroll to position [1654, 0]
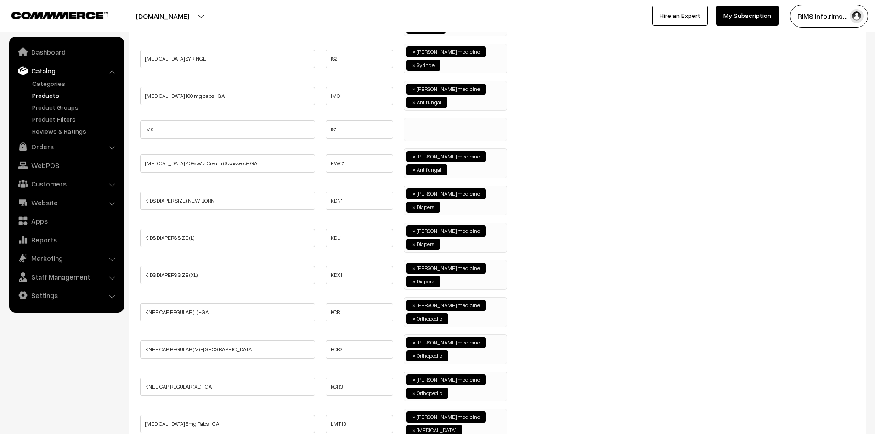
click at [435, 134] on span at bounding box center [455, 129] width 103 height 23
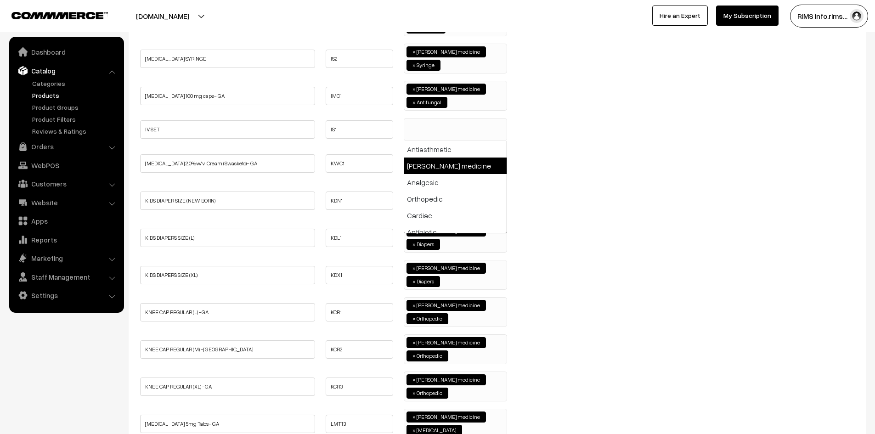
select select "114"
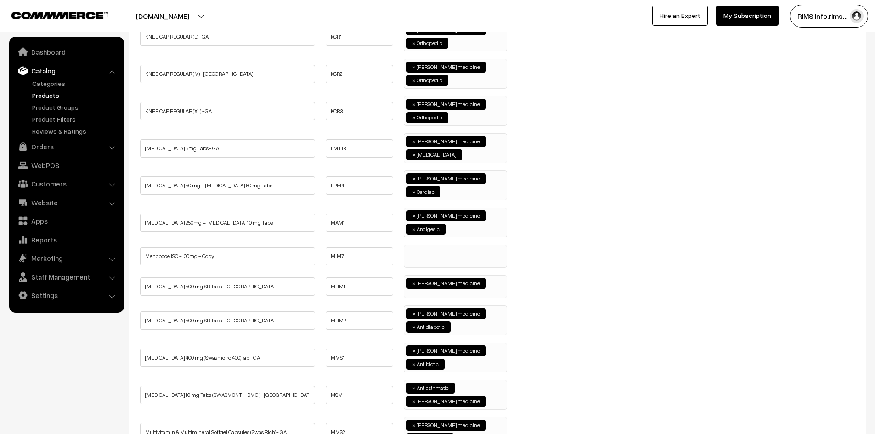
scroll to position [2021, 0]
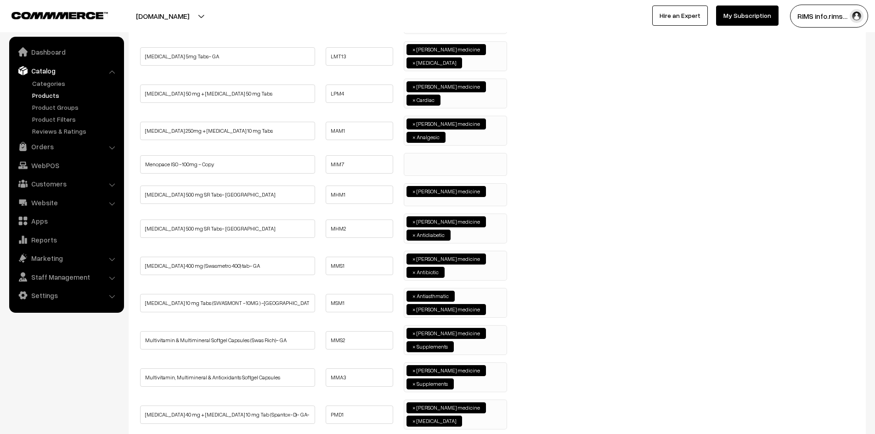
click at [424, 160] on ul at bounding box center [455, 158] width 102 height 11
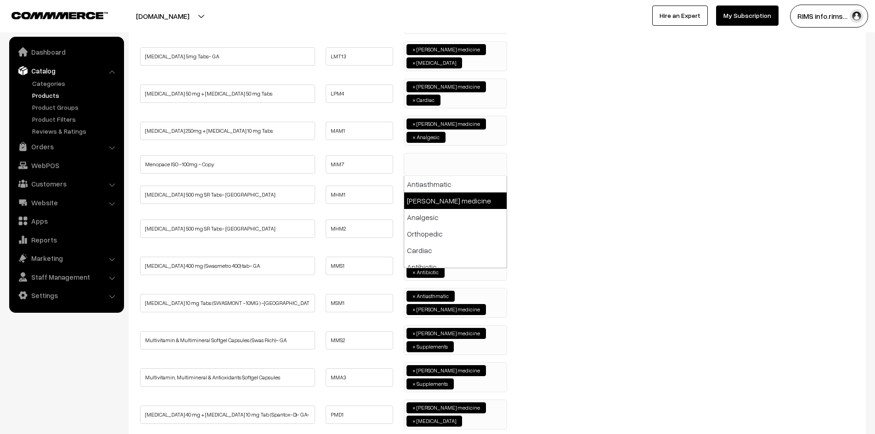
select select "114"
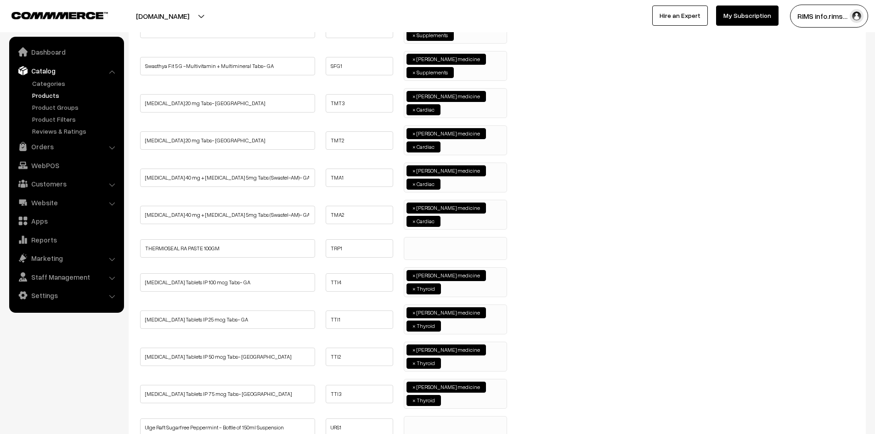
scroll to position [3331, 0]
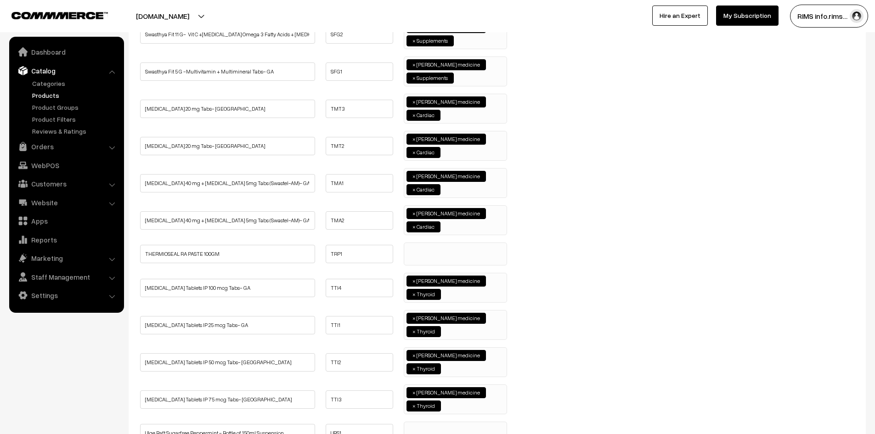
click at [422, 251] on ul at bounding box center [455, 248] width 102 height 11
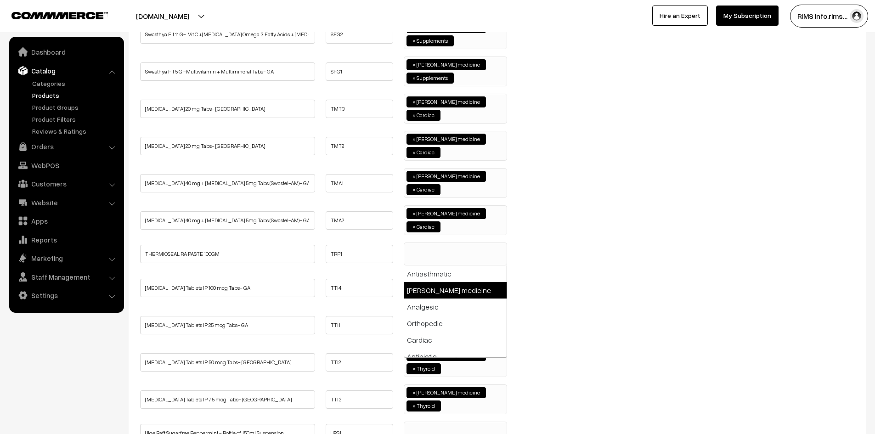
select select "114"
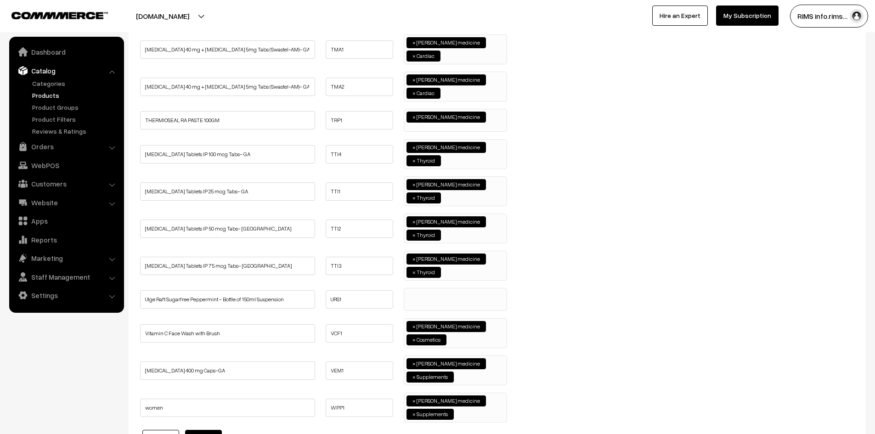
scroll to position [3469, 0]
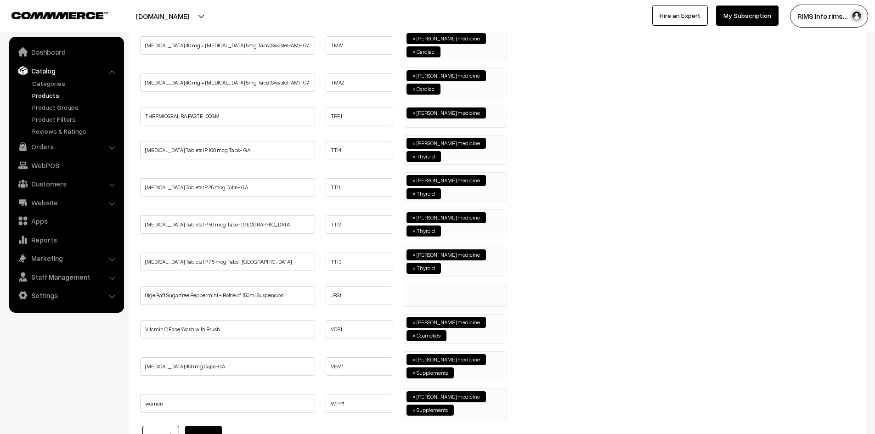
drag, startPoint x: 426, startPoint y: 296, endPoint x: 433, endPoint y: 297, distance: 7.5
click at [428, 296] on span at bounding box center [455, 295] width 103 height 23
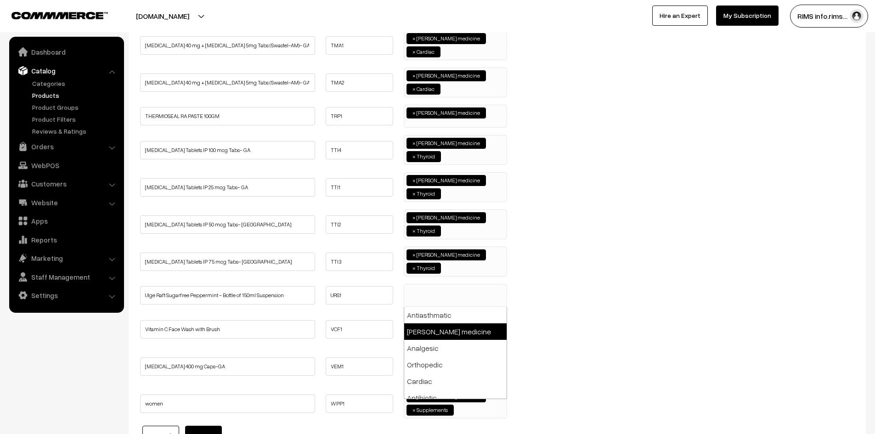
drag, startPoint x: 417, startPoint y: 339, endPoint x: 420, endPoint y: 330, distance: 10.2
select select "114"
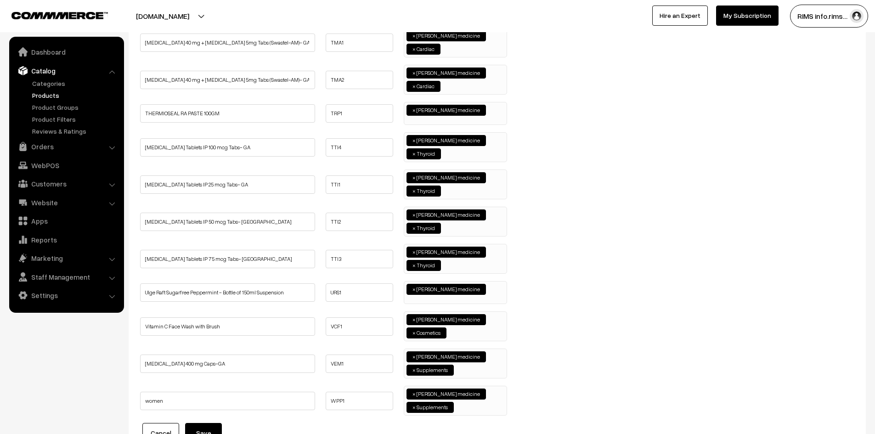
scroll to position [3561, 0]
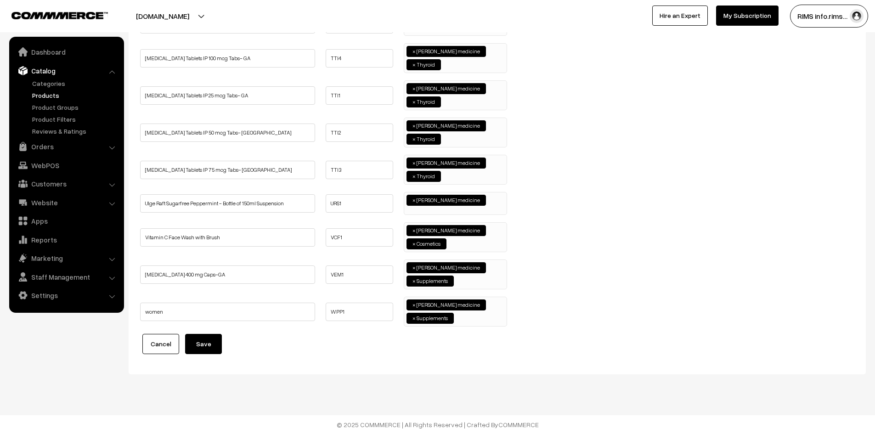
click at [202, 350] on button "Save" at bounding box center [203, 344] width 37 height 20
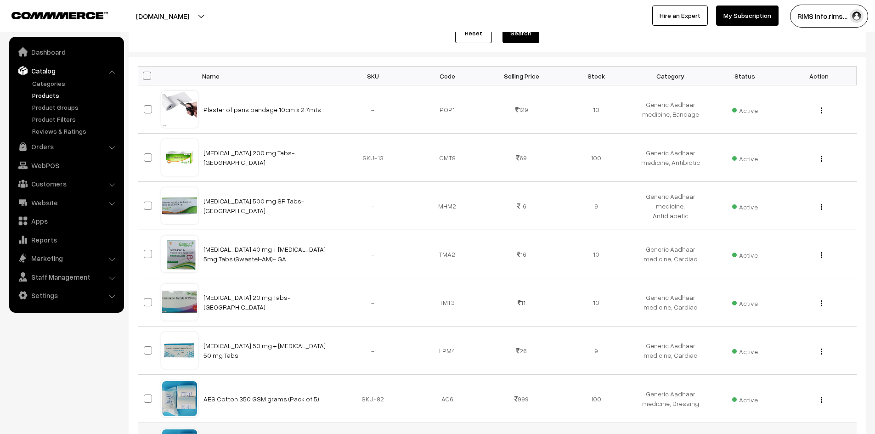
scroll to position [322, 0]
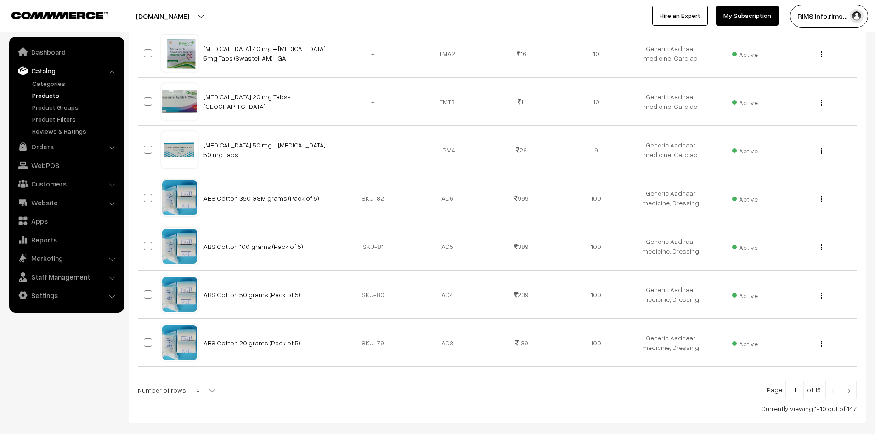
click at [208, 393] on b at bounding box center [212, 390] width 9 height 9
select select "100"
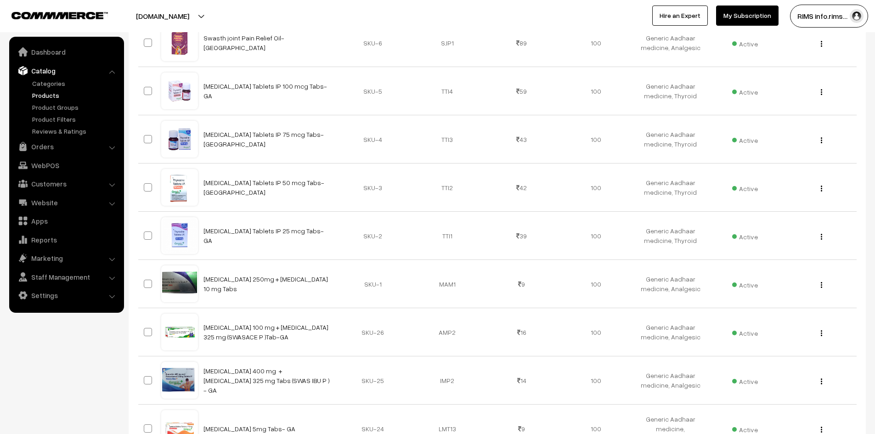
scroll to position [4752, 0]
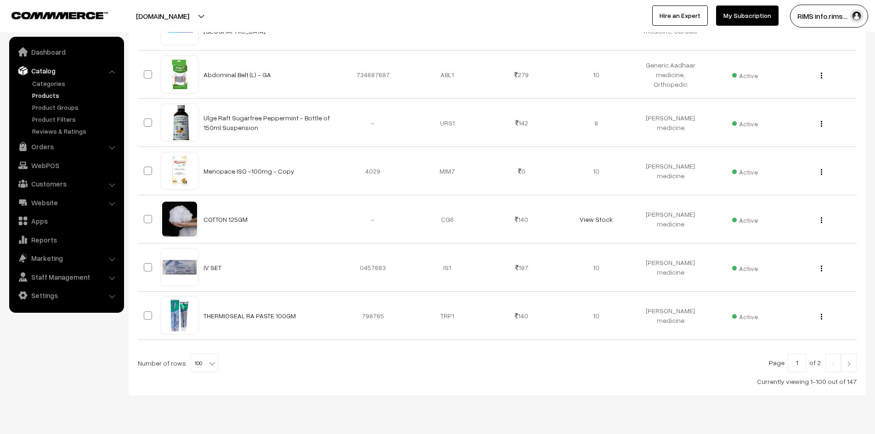
click at [848, 354] on link at bounding box center [849, 363] width 16 height 18
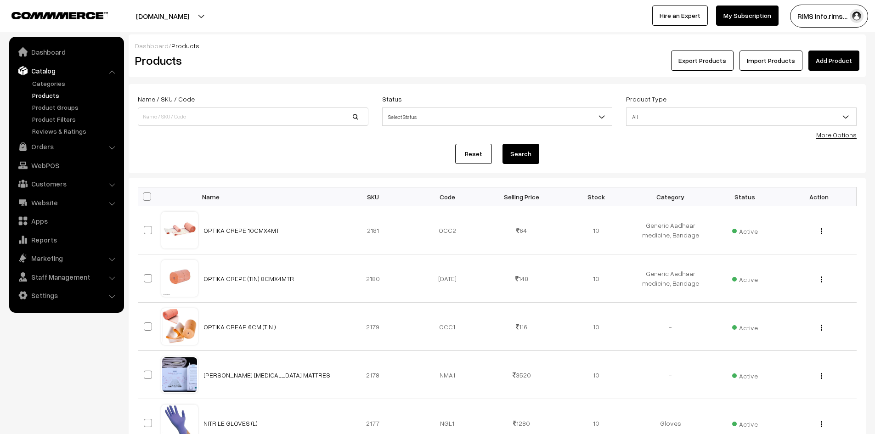
click at [148, 197] on span at bounding box center [147, 196] width 8 height 8
click at [144, 197] on input "checkbox" at bounding box center [141, 196] width 6 height 6
checkbox input "true"
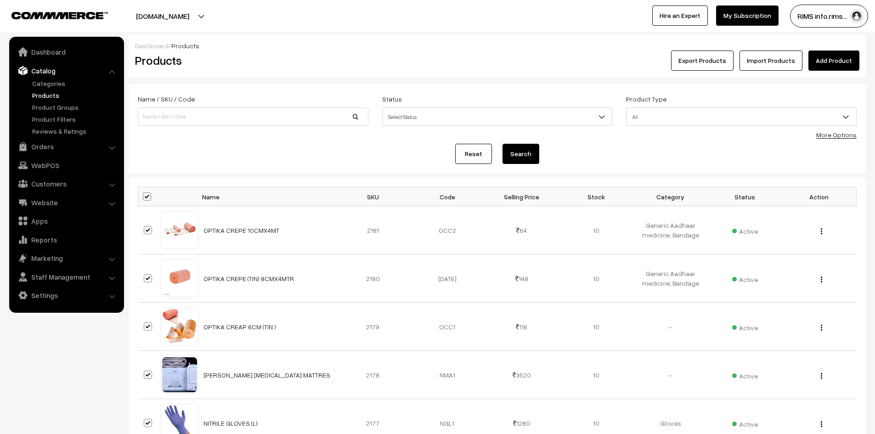
checkbox input "true"
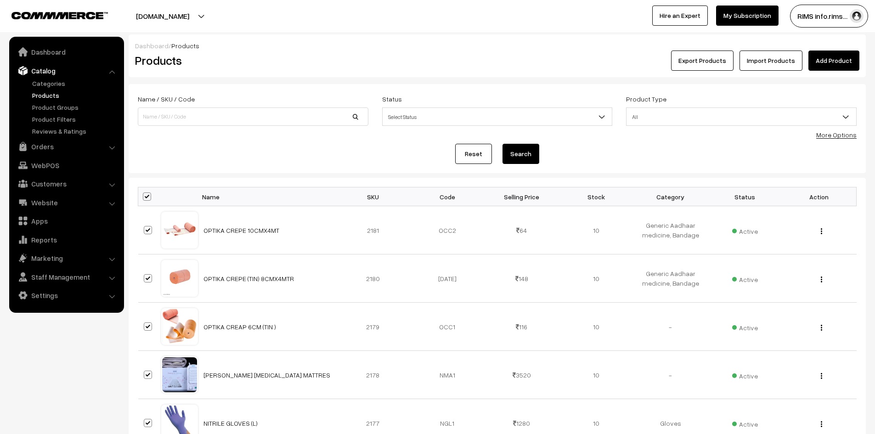
checkbox input "true"
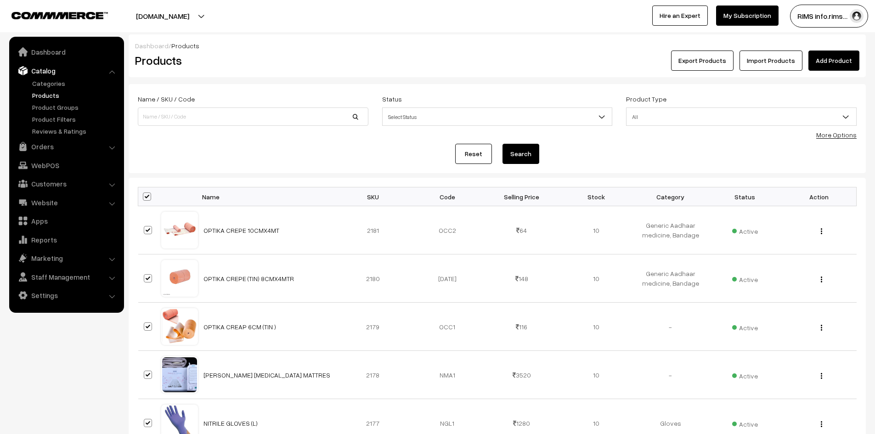
checkbox input "true"
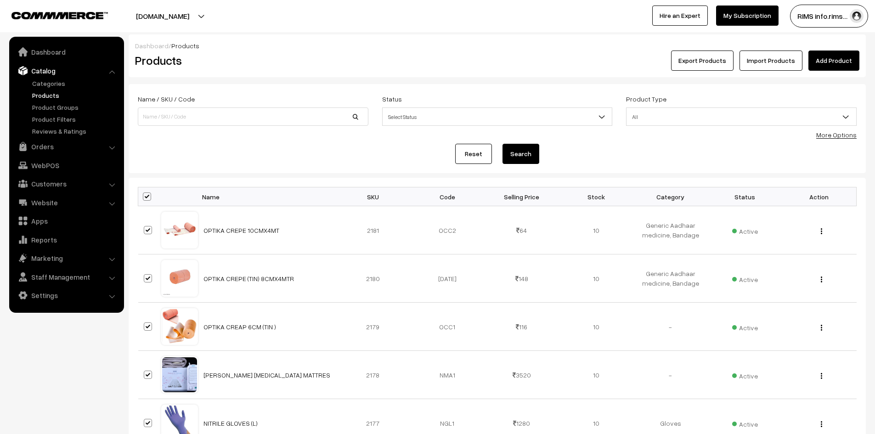
checkbox input "true"
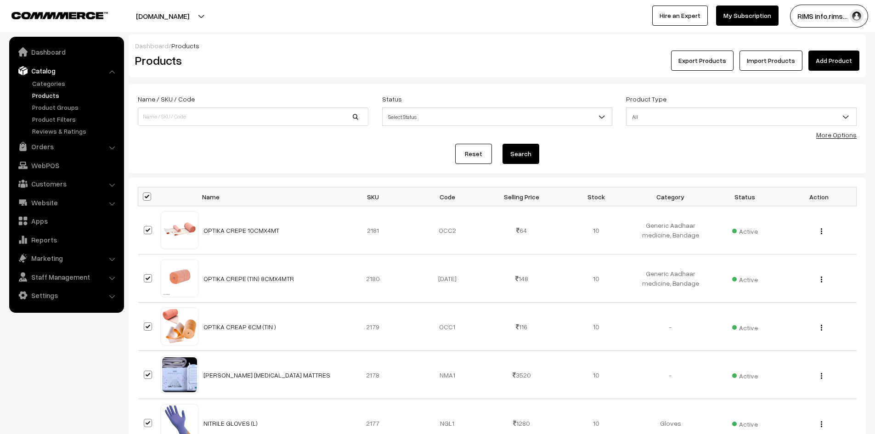
checkbox input "true"
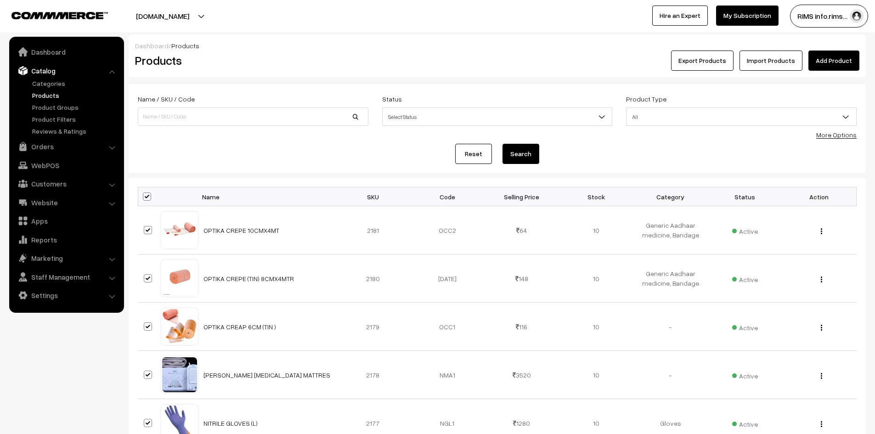
checkbox input "true"
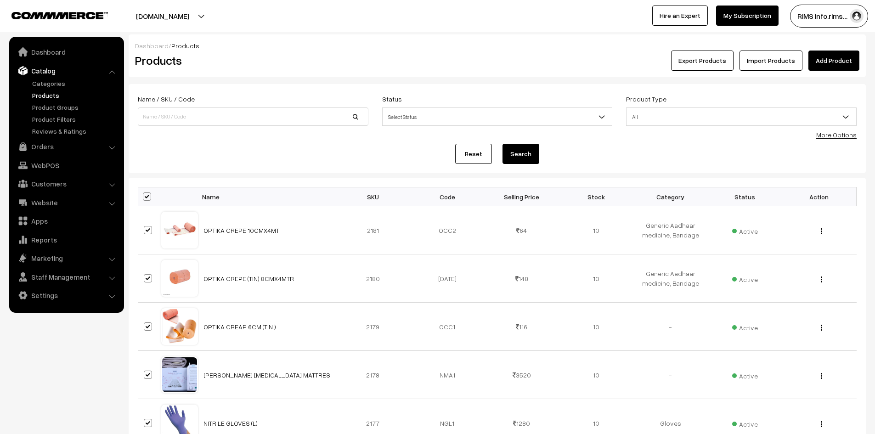
checkbox input "true"
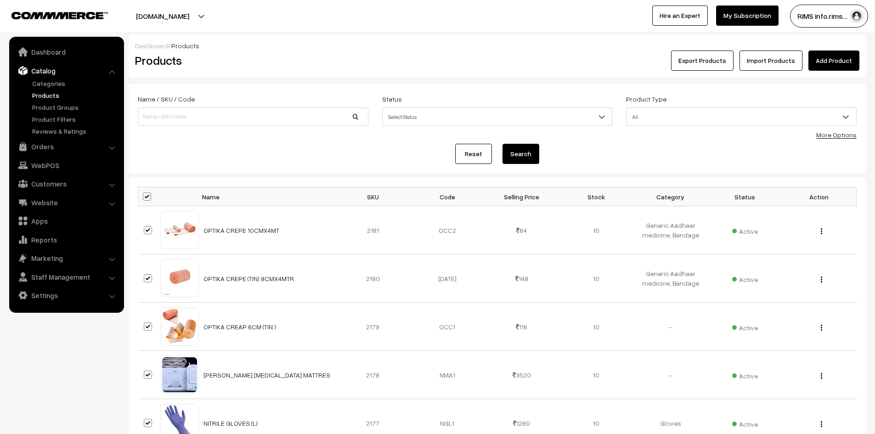
checkbox input "true"
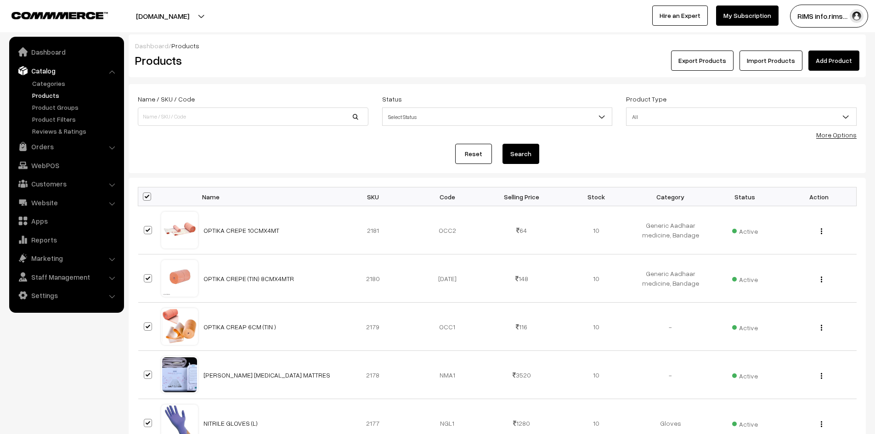
checkbox input "true"
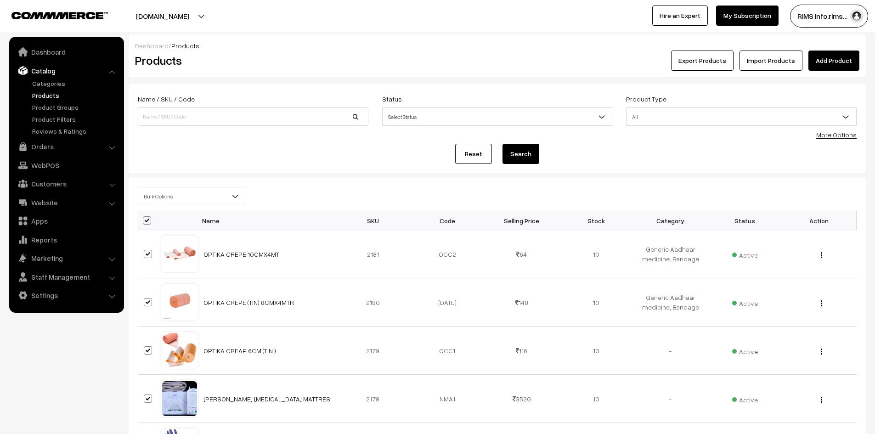
click at [166, 201] on span "Bulk Options" at bounding box center [191, 196] width 107 height 16
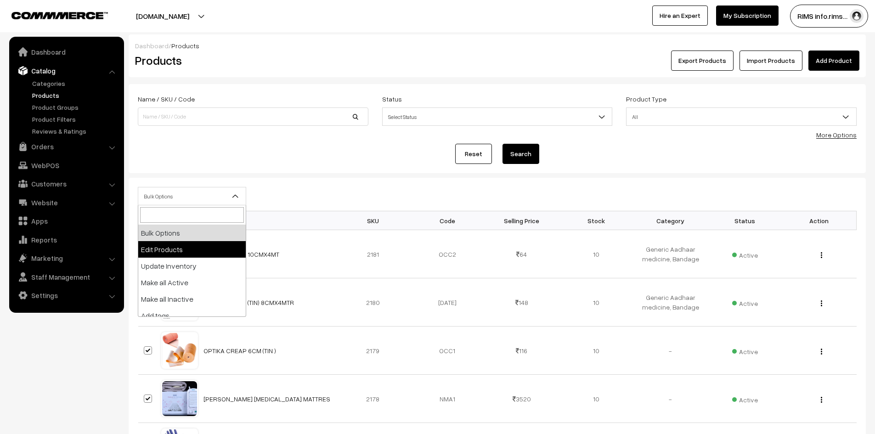
select select "editProduct"
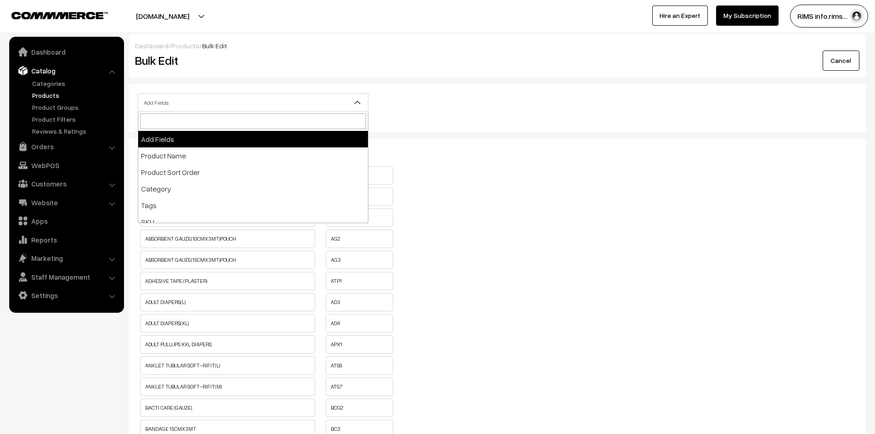
click at [172, 107] on span "Add Fields" at bounding box center [253, 103] width 230 height 16
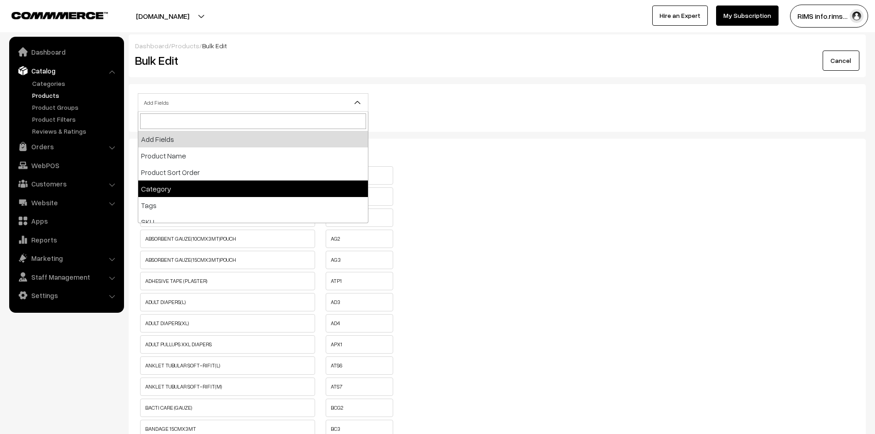
select select "category"
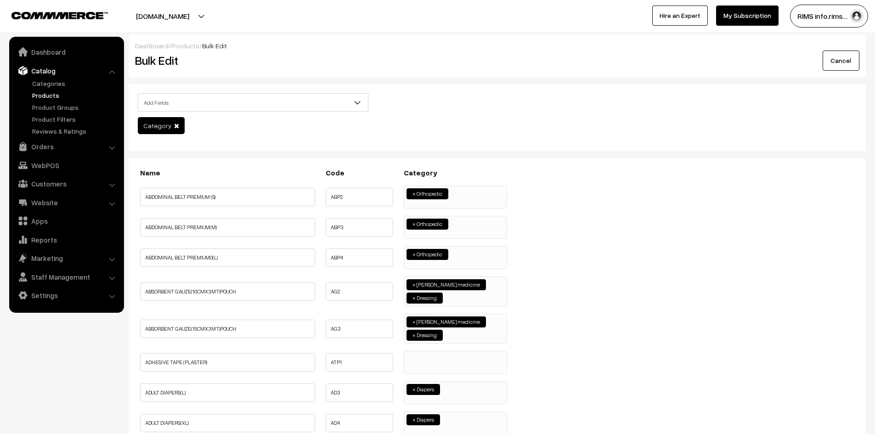
select select
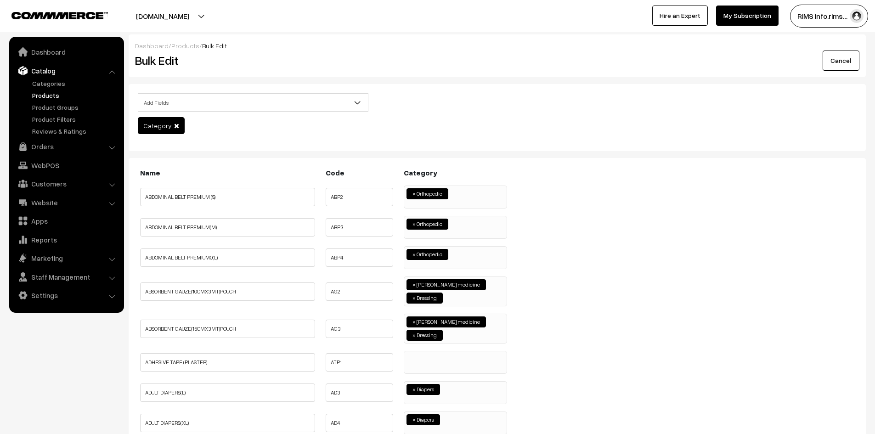
select select
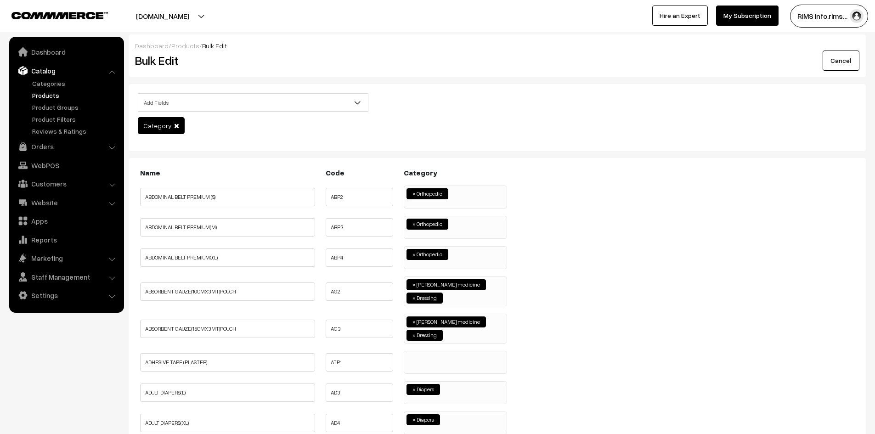
select select
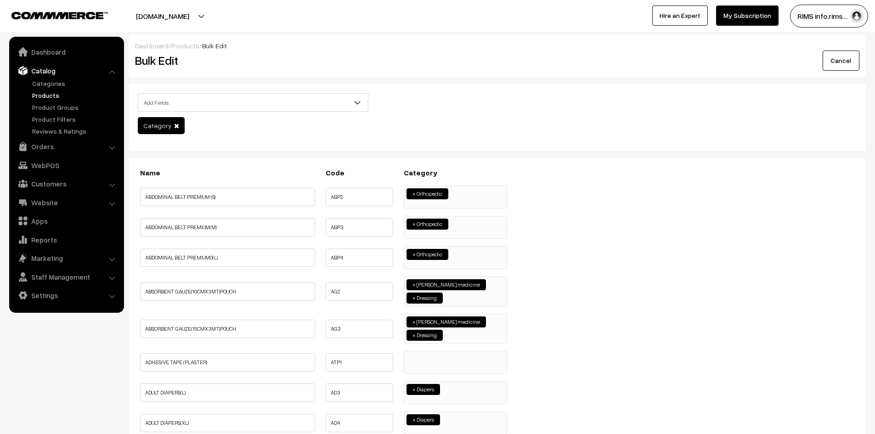
select select
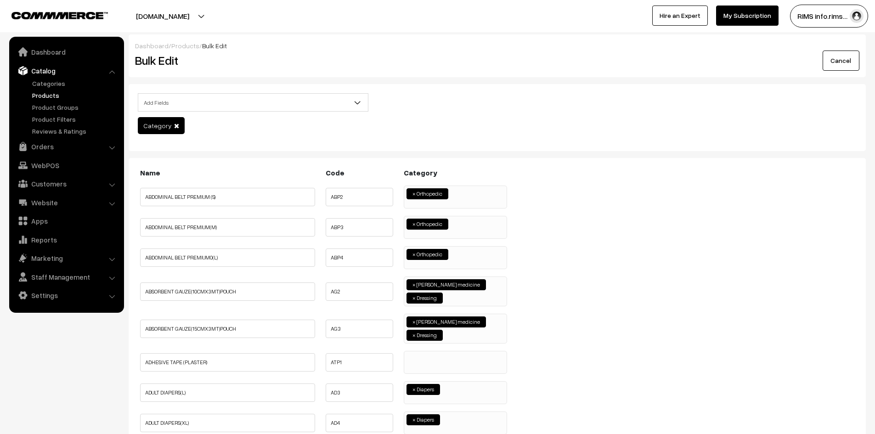
select select
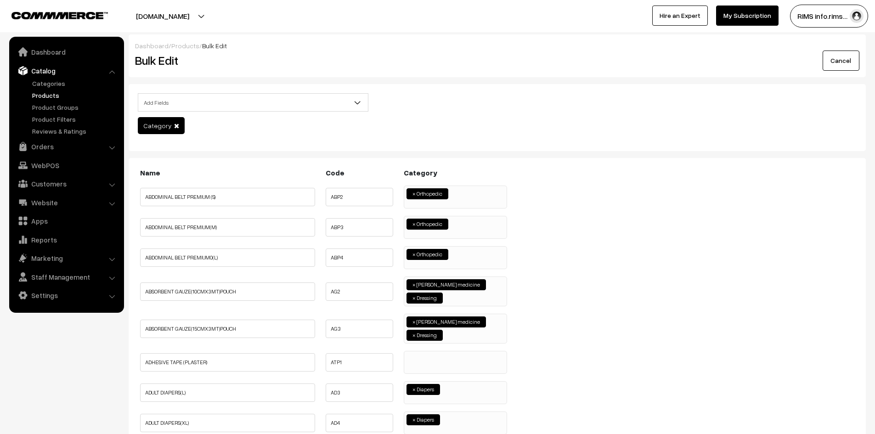
select select
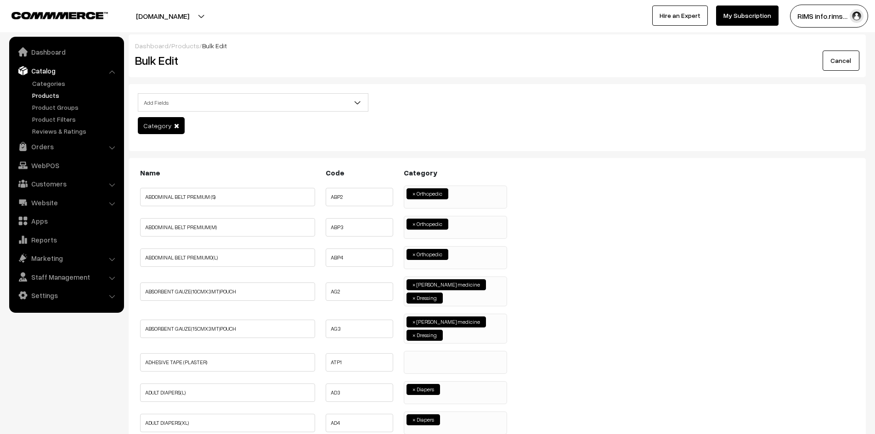
select select
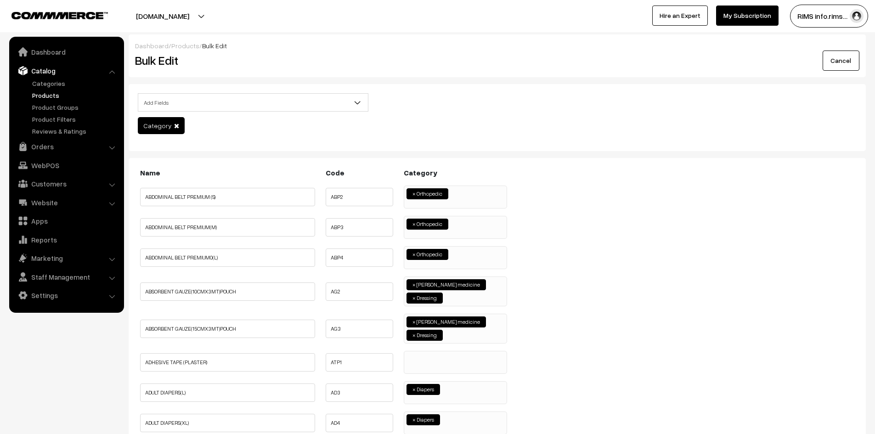
scroll to position [114, 0]
click at [467, 204] on span "× Orthopedic" at bounding box center [455, 197] width 103 height 23
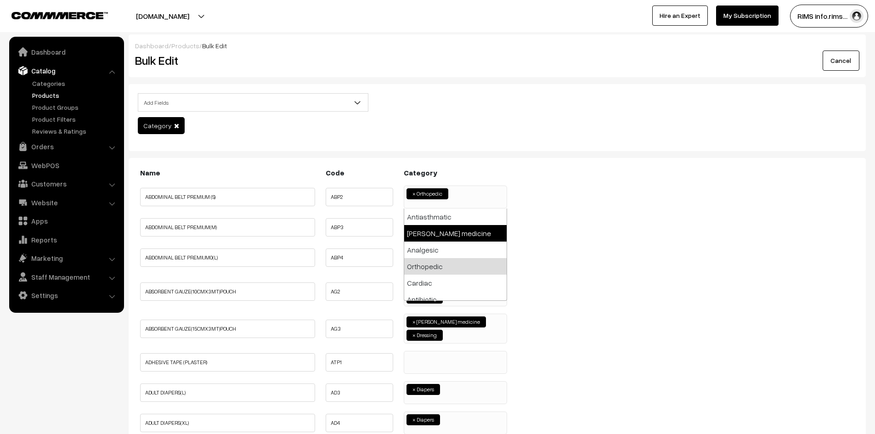
select select "114"
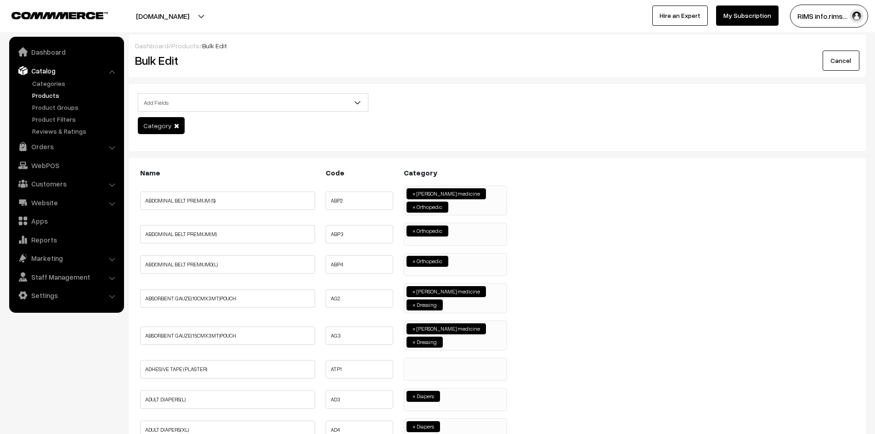
click at [463, 235] on ul "× Orthopedic" at bounding box center [455, 229] width 102 height 13
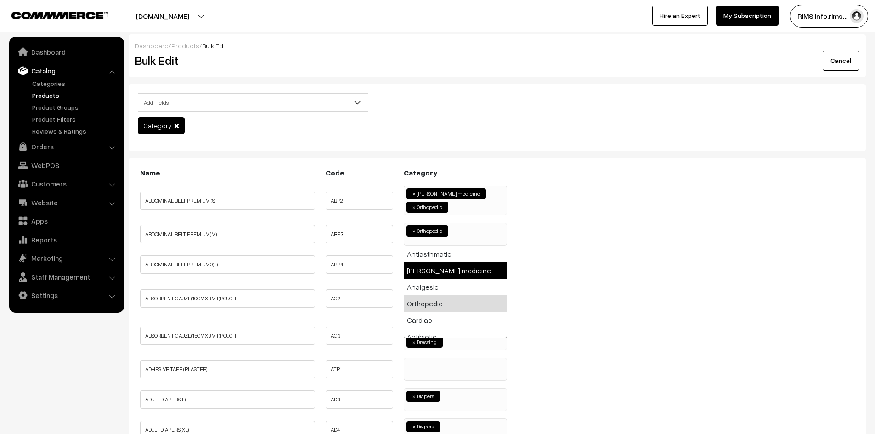
drag, startPoint x: 448, startPoint y: 268, endPoint x: 421, endPoint y: 253, distance: 30.8
select select "114"
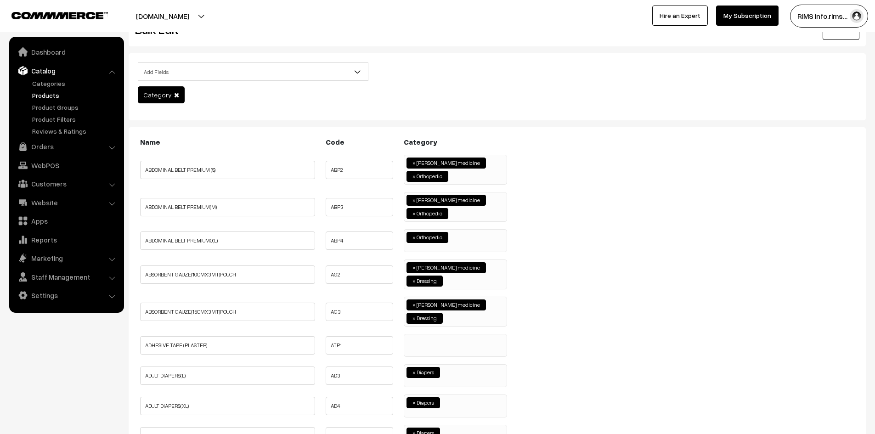
scroll to position [46, 0]
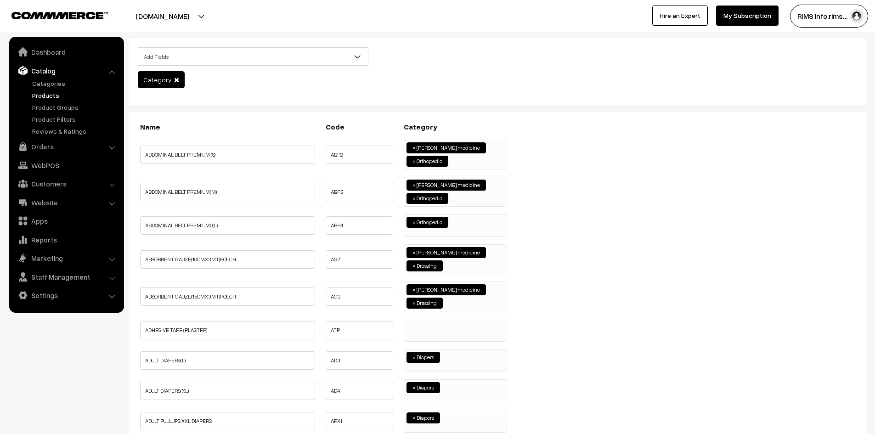
click at [482, 225] on ul "× Orthopedic" at bounding box center [455, 220] width 102 height 13
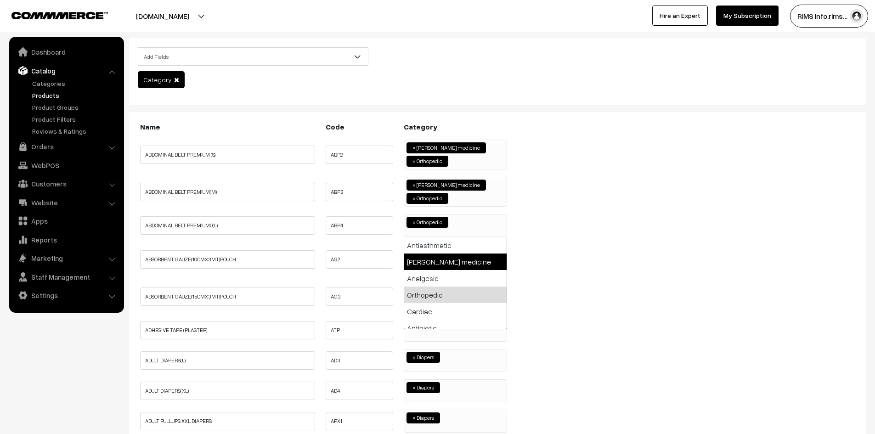
select select "114"
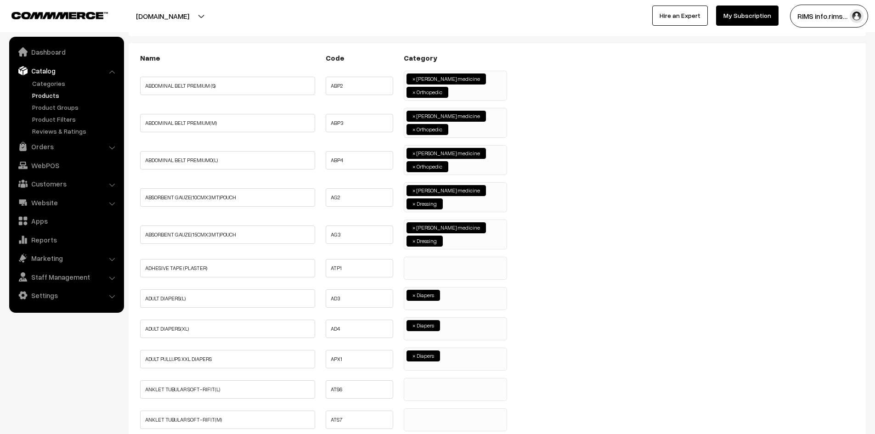
scroll to position [138, 0]
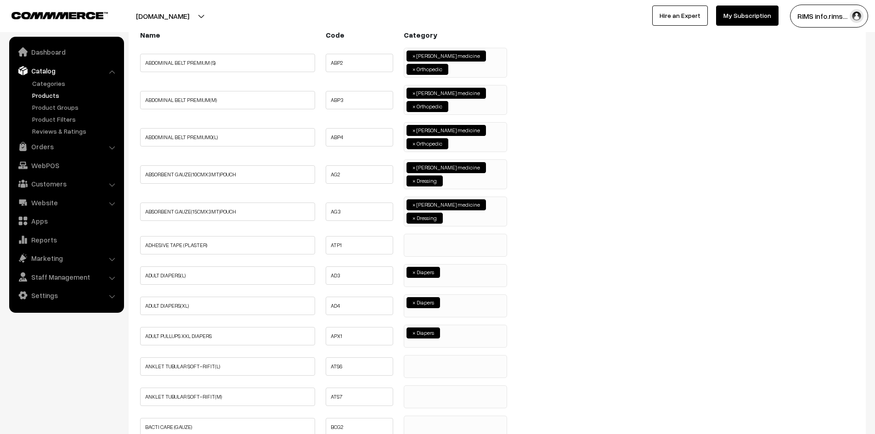
click at [447, 245] on ul at bounding box center [455, 239] width 102 height 11
select select "114"
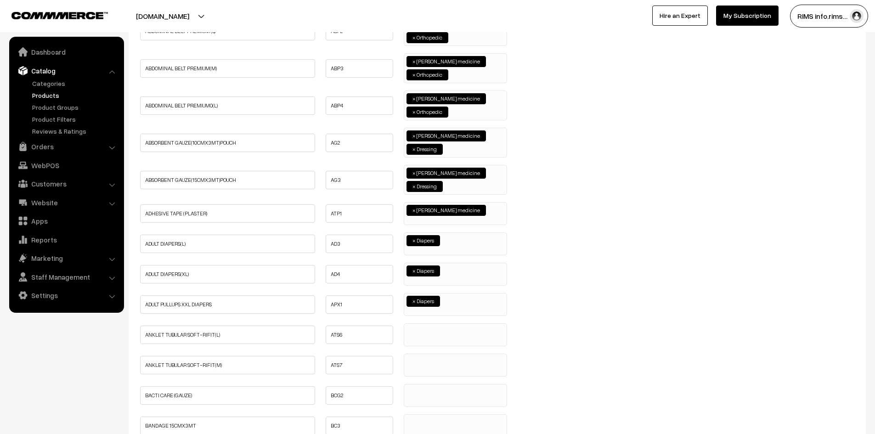
scroll to position [184, 0]
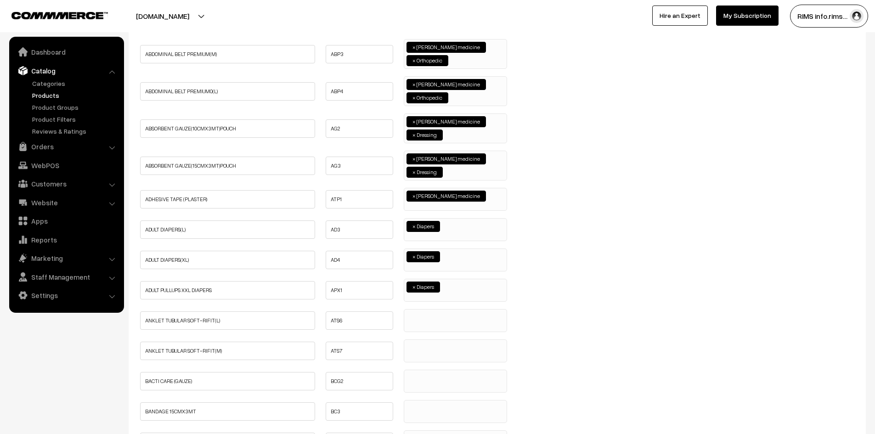
click at [470, 233] on span "× Diapers" at bounding box center [455, 229] width 103 height 23
select select "114"
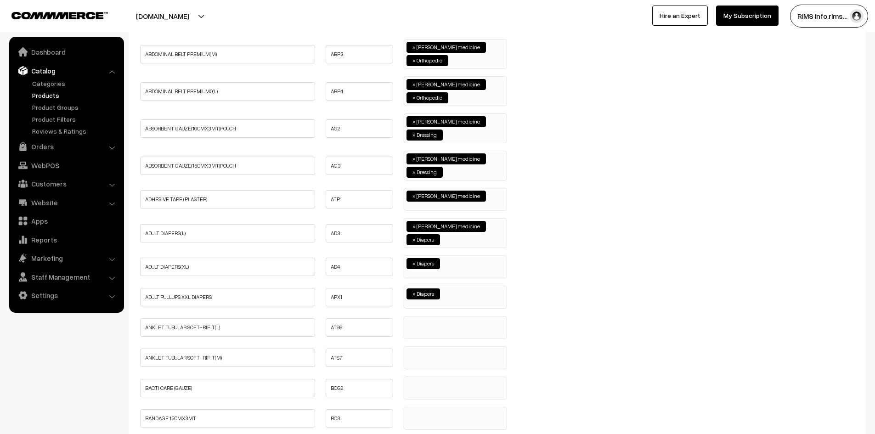
scroll to position [78, 0]
click at [457, 271] on span "× Diapers" at bounding box center [455, 266] width 103 height 23
select select "114"
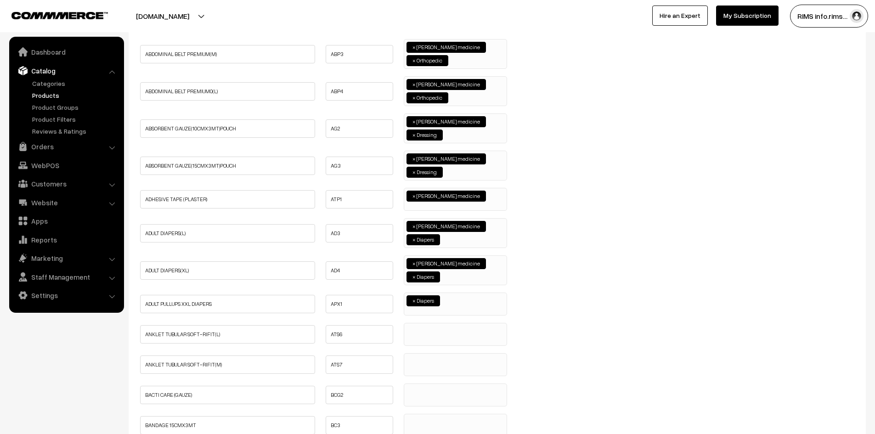
click at [452, 299] on ul "× Diapers" at bounding box center [455, 299] width 102 height 13
select select "114"
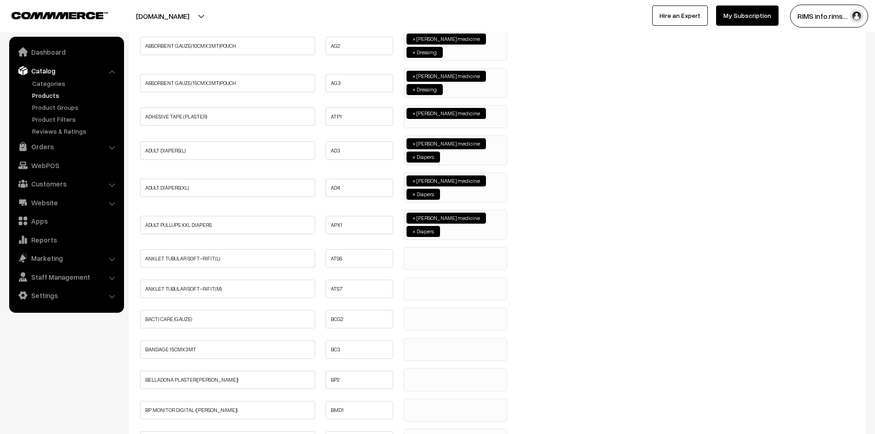
scroll to position [413, 0]
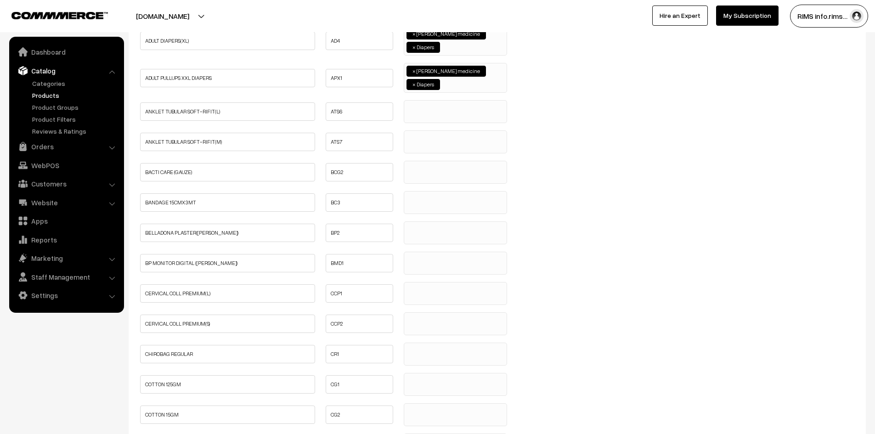
click at [427, 113] on span at bounding box center [455, 111] width 103 height 23
select select "114"
click at [424, 147] on span at bounding box center [455, 141] width 103 height 23
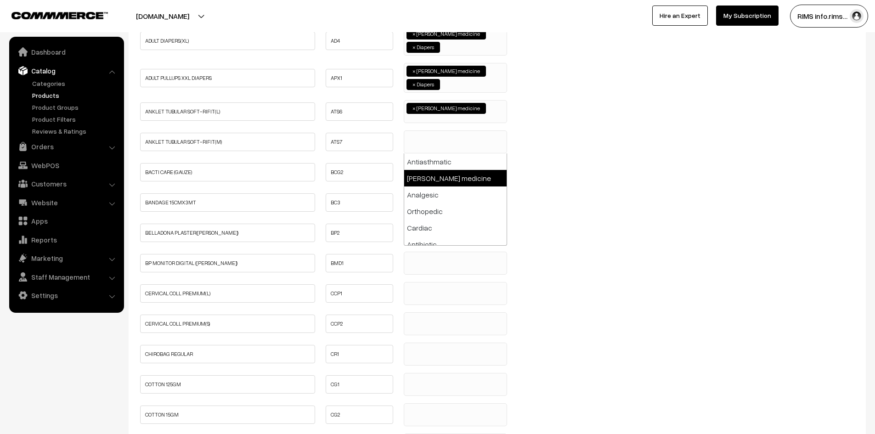
select select "114"
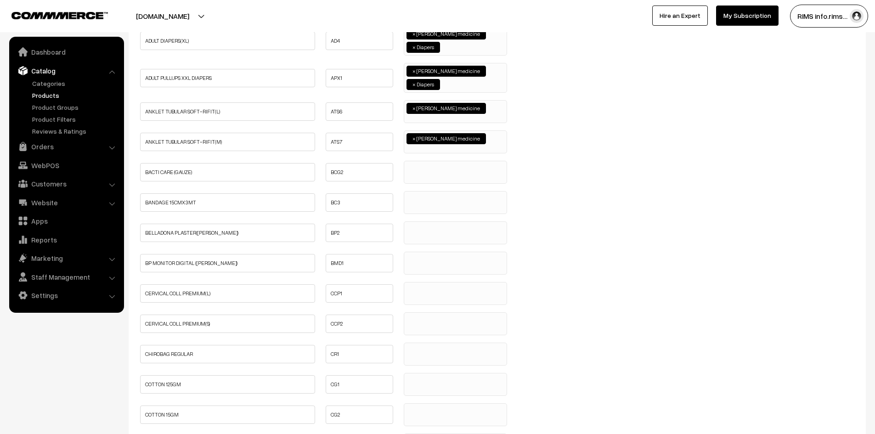
click at [429, 180] on span at bounding box center [455, 172] width 103 height 23
select select "114"
click at [423, 197] on ul at bounding box center [455, 197] width 102 height 11
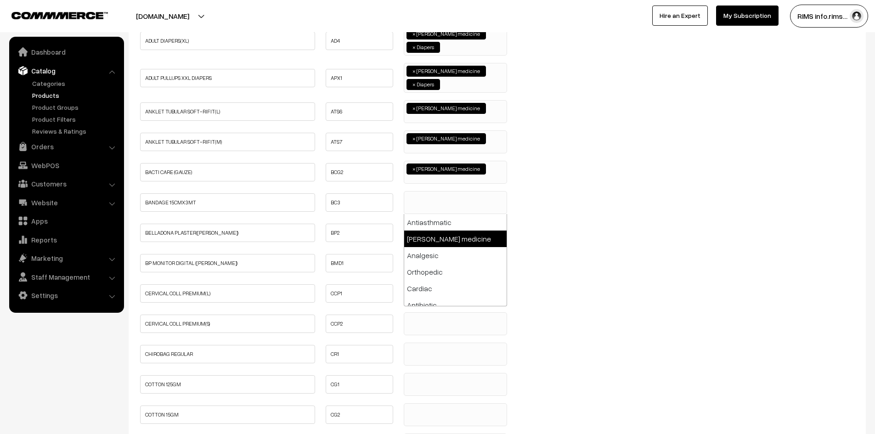
select select "114"
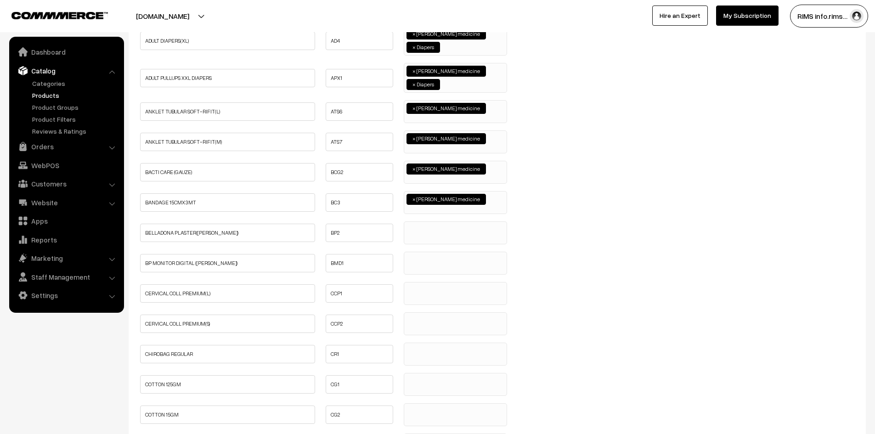
click at [430, 233] on ul at bounding box center [455, 227] width 102 height 11
select select "114"
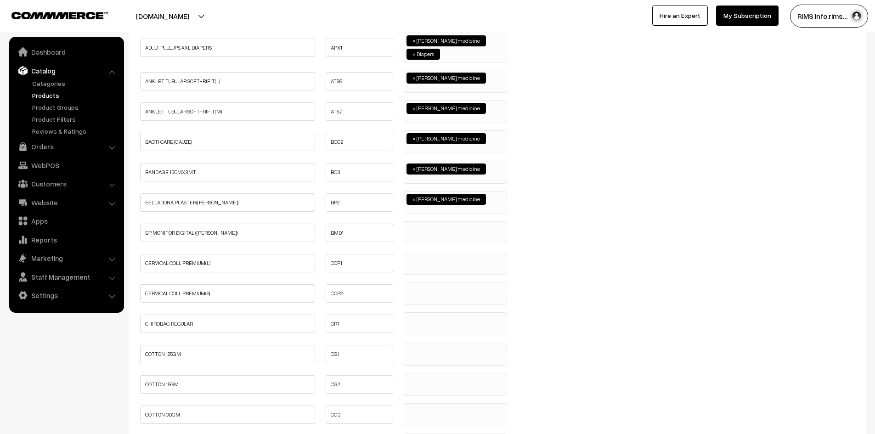
scroll to position [459, 0]
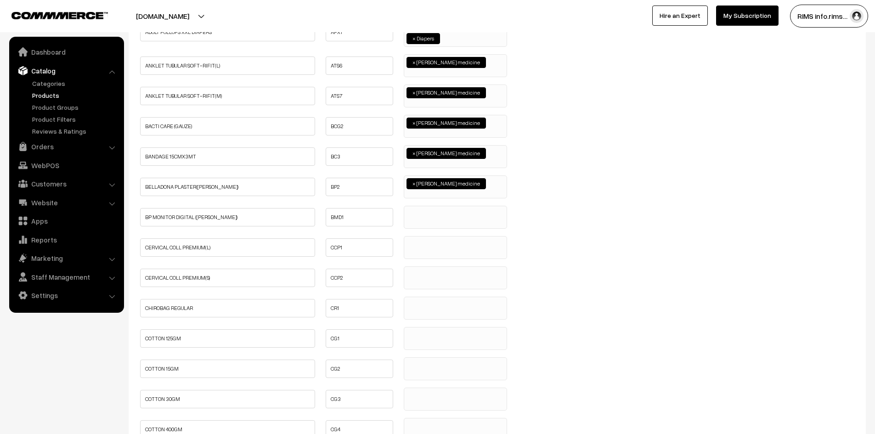
click at [424, 215] on ul at bounding box center [455, 211] width 102 height 11
select select "114"
drag, startPoint x: 421, startPoint y: 241, endPoint x: 423, endPoint y: 254, distance: 13.9
click at [421, 241] on ul at bounding box center [455, 242] width 102 height 11
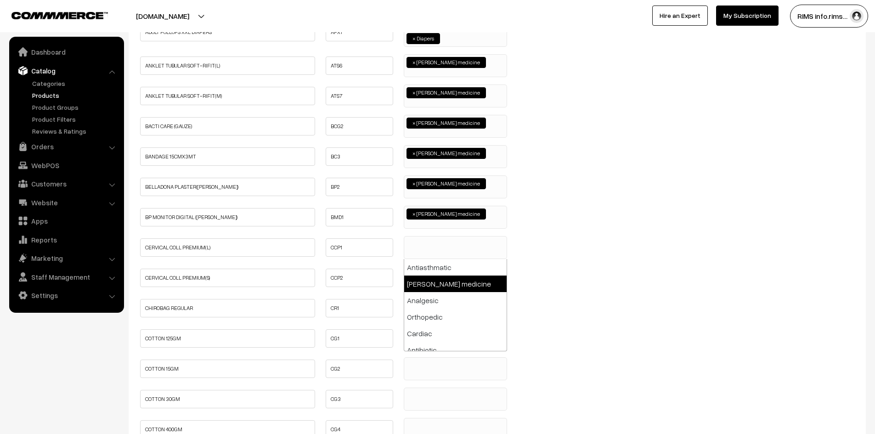
select select "114"
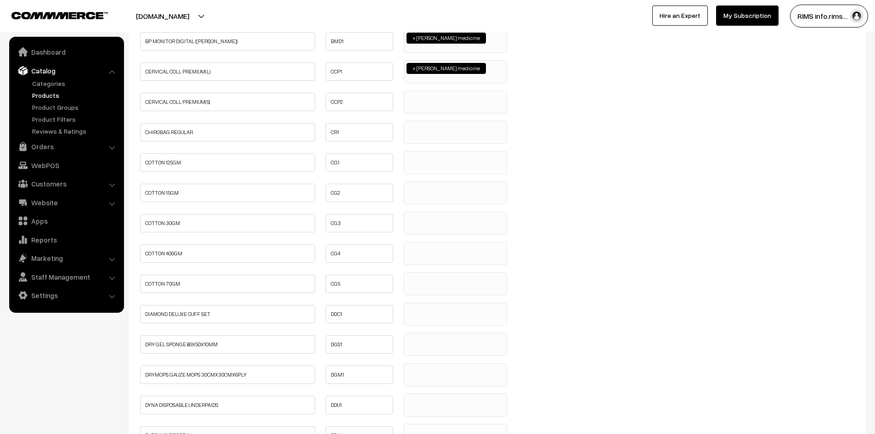
scroll to position [643, 0]
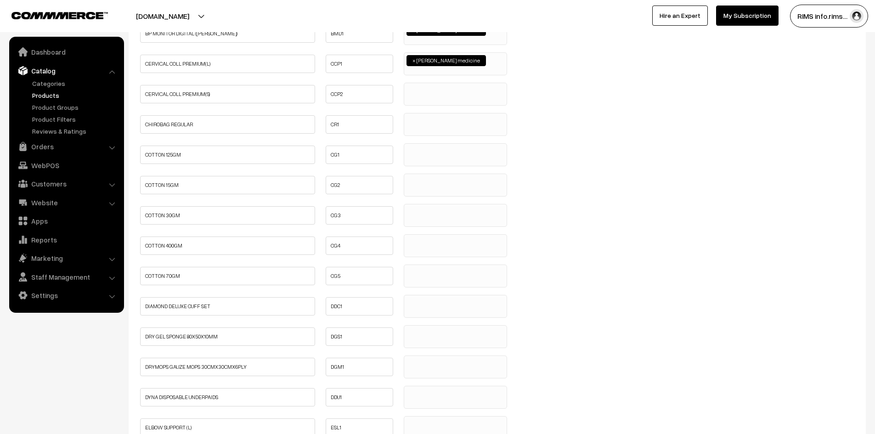
click at [423, 91] on ul at bounding box center [455, 88] width 102 height 11
drag, startPoint x: 435, startPoint y: 131, endPoint x: 424, endPoint y: 147, distance: 19.6
select select "114"
click at [429, 129] on span at bounding box center [455, 124] width 103 height 23
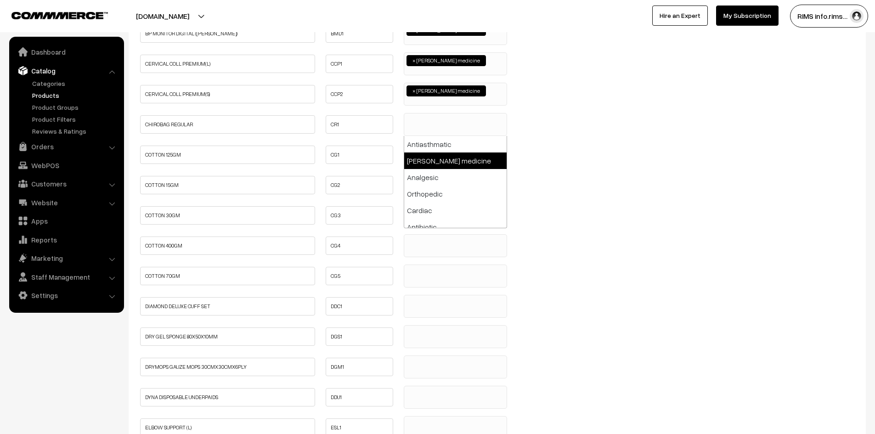
select select "114"
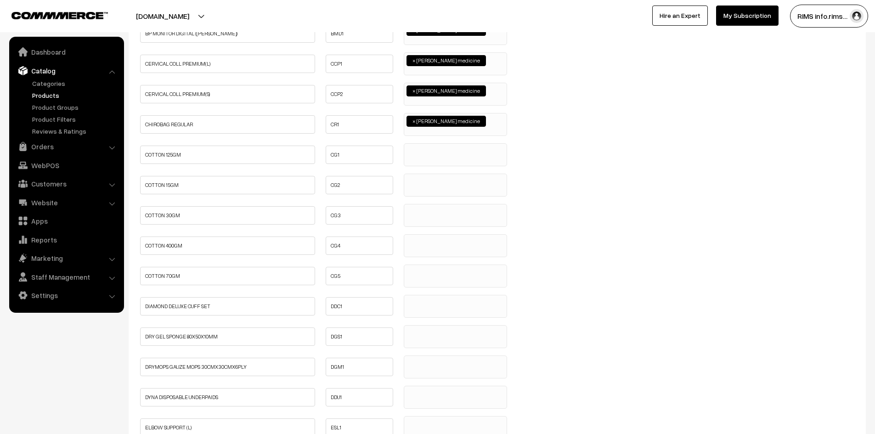
click at [427, 160] on span at bounding box center [455, 154] width 103 height 23
select select "114"
click at [425, 189] on span at bounding box center [455, 185] width 103 height 23
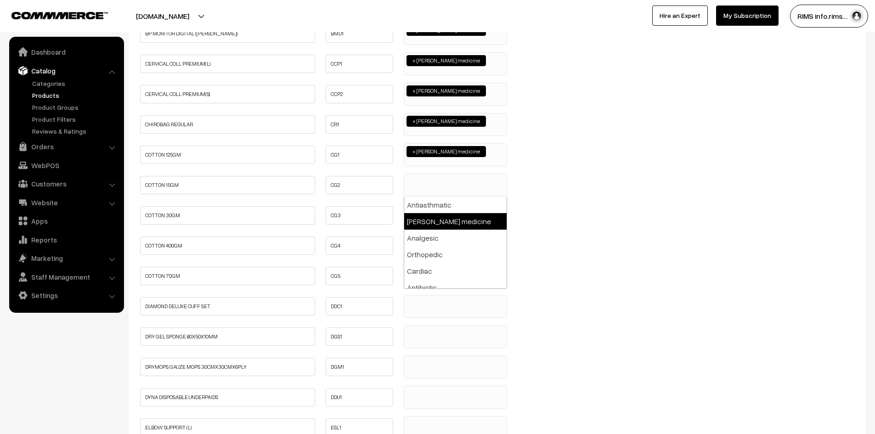
select select "114"
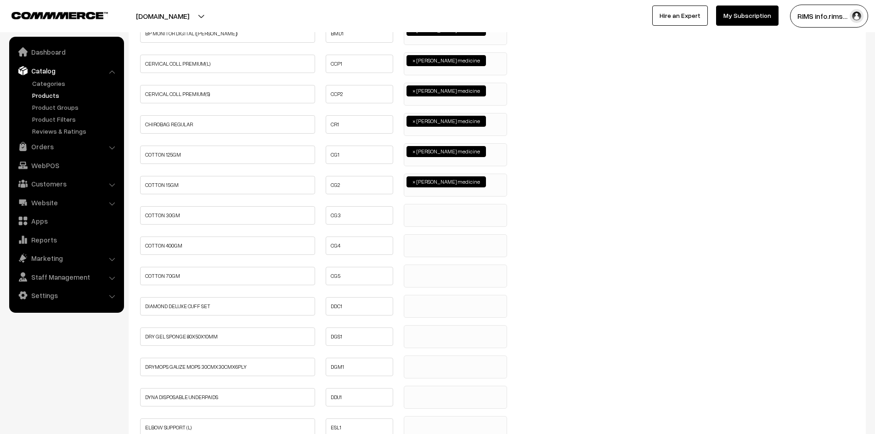
click at [428, 222] on span at bounding box center [455, 215] width 103 height 23
select select "114"
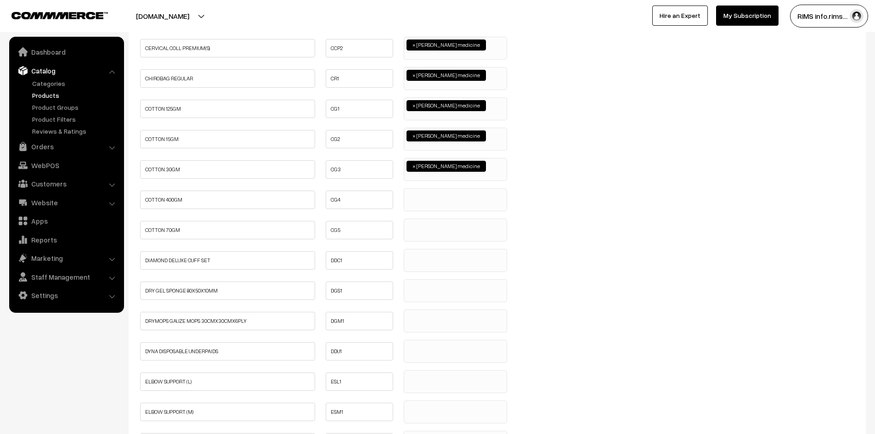
click at [412, 203] on span at bounding box center [455, 199] width 103 height 23
select select "114"
click at [420, 228] on ul at bounding box center [455, 224] width 102 height 11
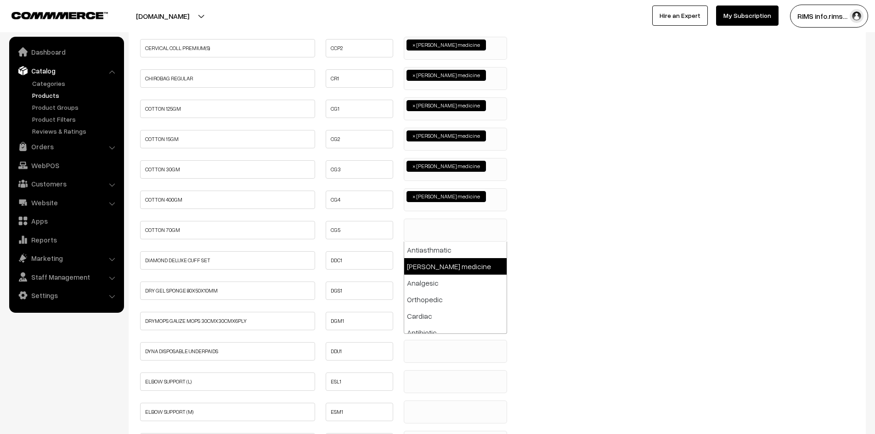
select select "114"
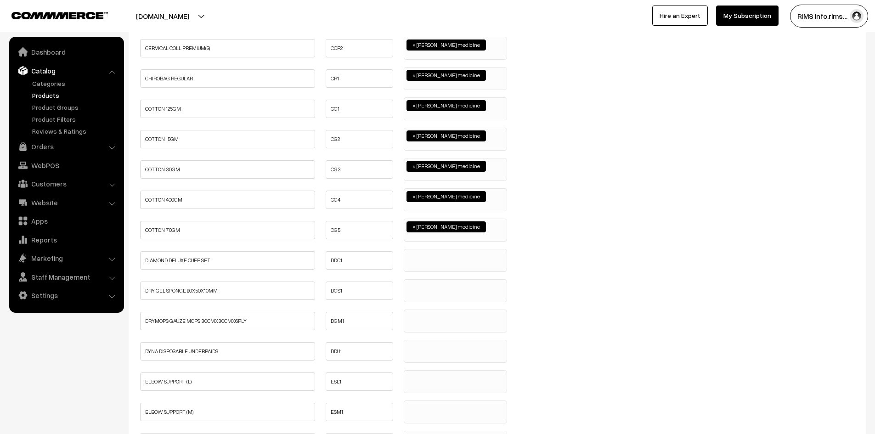
click at [442, 264] on span at bounding box center [455, 260] width 103 height 23
select select "114"
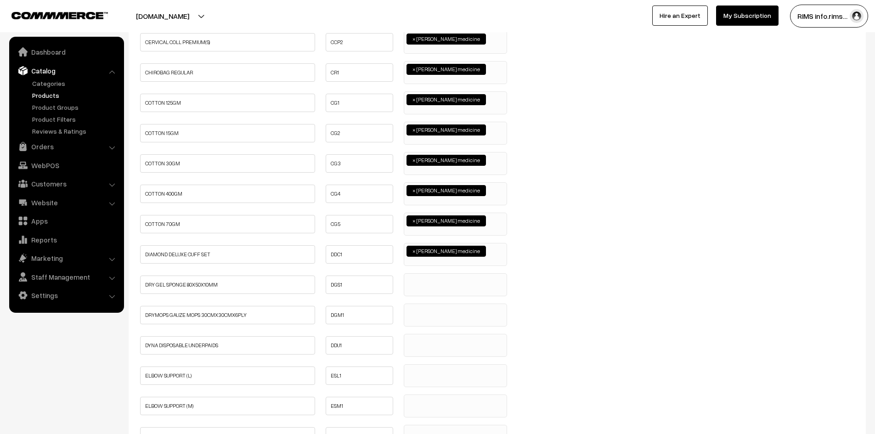
scroll to position [735, 0]
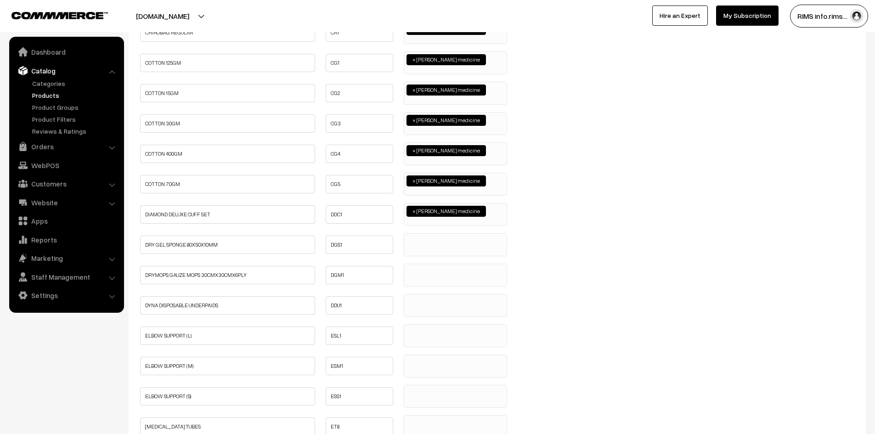
click at [422, 245] on span at bounding box center [455, 244] width 103 height 23
select select "114"
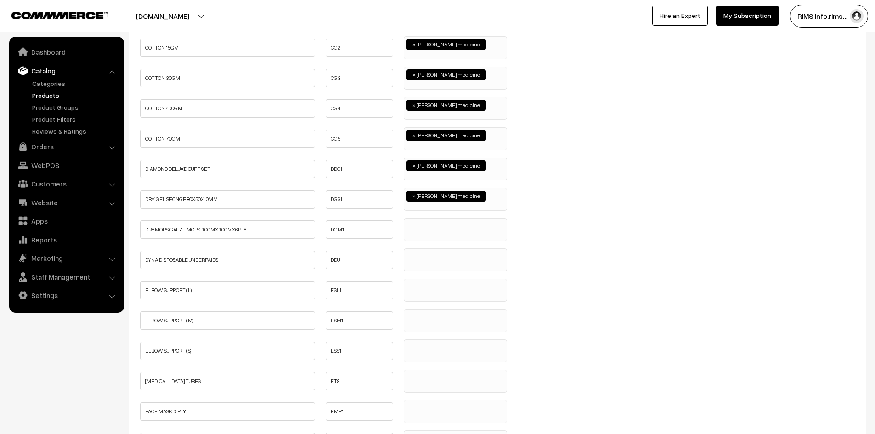
scroll to position [781, 0]
click at [416, 231] on span at bounding box center [455, 229] width 103 height 23
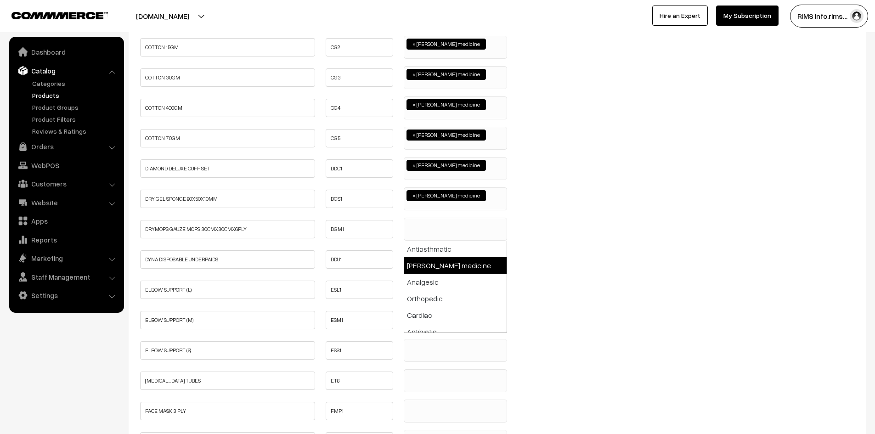
select select "114"
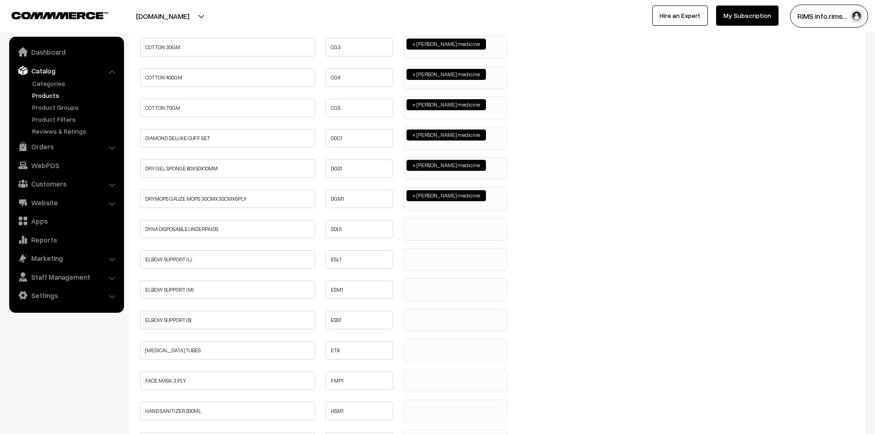
scroll to position [827, 0]
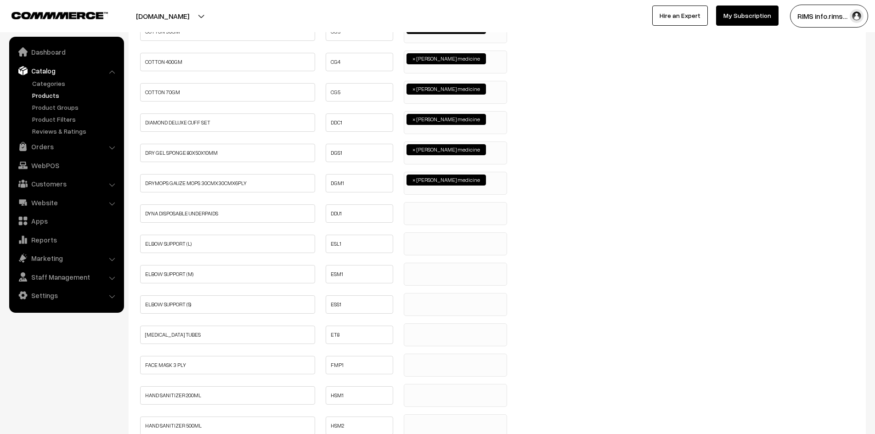
click at [427, 214] on span at bounding box center [455, 213] width 103 height 23
select select "114"
click at [422, 238] on ul at bounding box center [455, 238] width 102 height 11
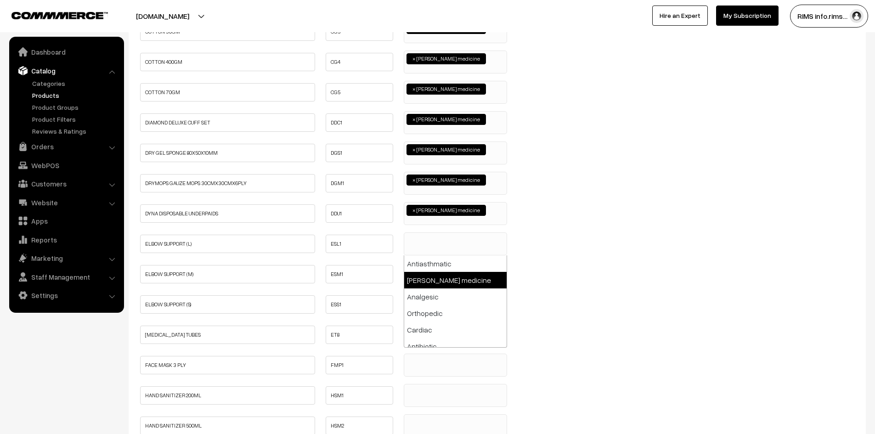
select select "114"
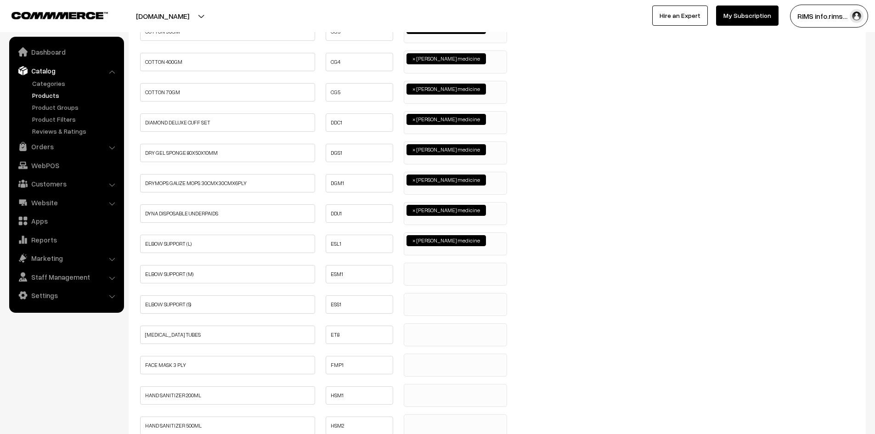
click at [442, 271] on ul at bounding box center [455, 268] width 102 height 11
select select "114"
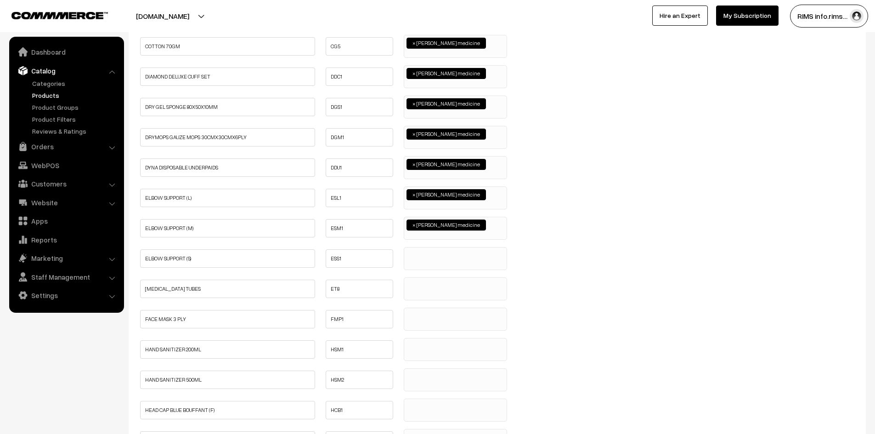
click at [416, 258] on ul at bounding box center [455, 253] width 102 height 11
select select "114"
click at [424, 276] on div "Name Code Category ABP2 Antiasthmatic" at bounding box center [497, 47] width 719 height 1505
click at [424, 285] on ul at bounding box center [455, 283] width 102 height 11
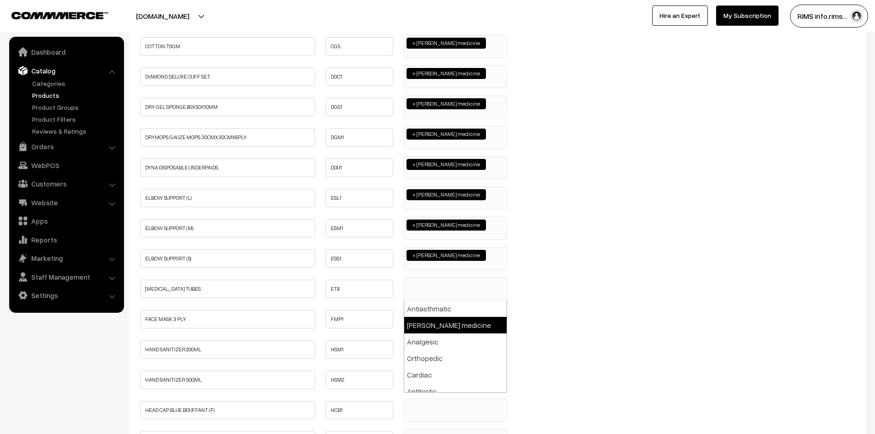
select select "114"
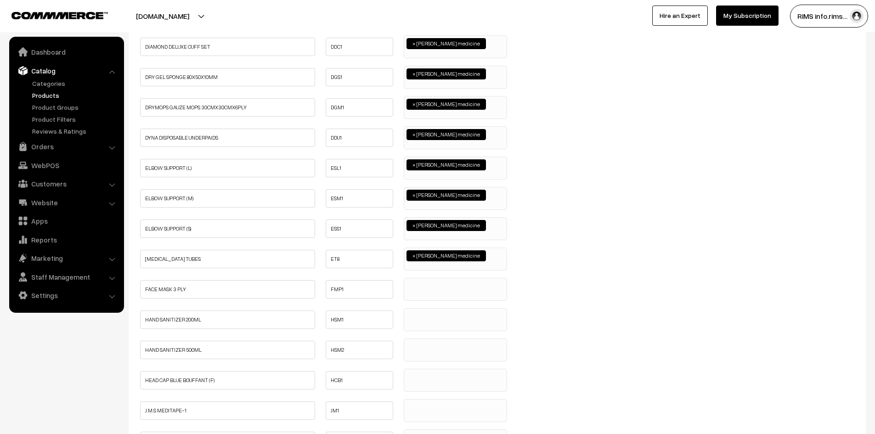
scroll to position [919, 0]
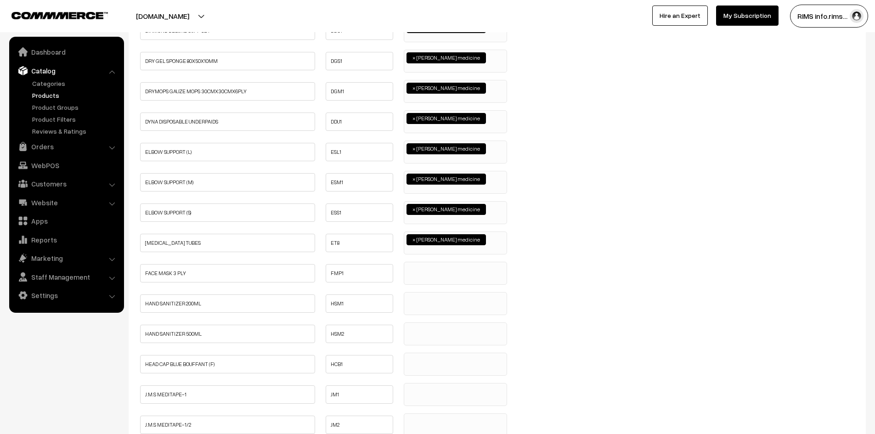
click at [417, 270] on ul at bounding box center [455, 267] width 102 height 11
select select "114"
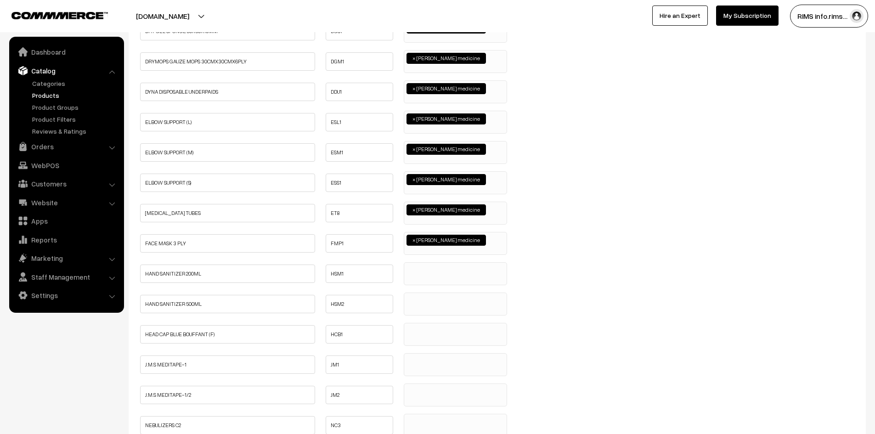
scroll to position [965, 0]
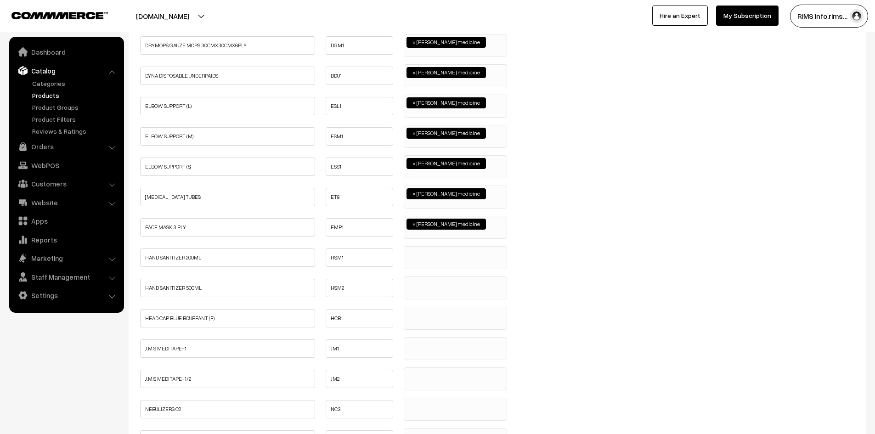
click at [413, 260] on span at bounding box center [455, 257] width 103 height 23
select select "114"
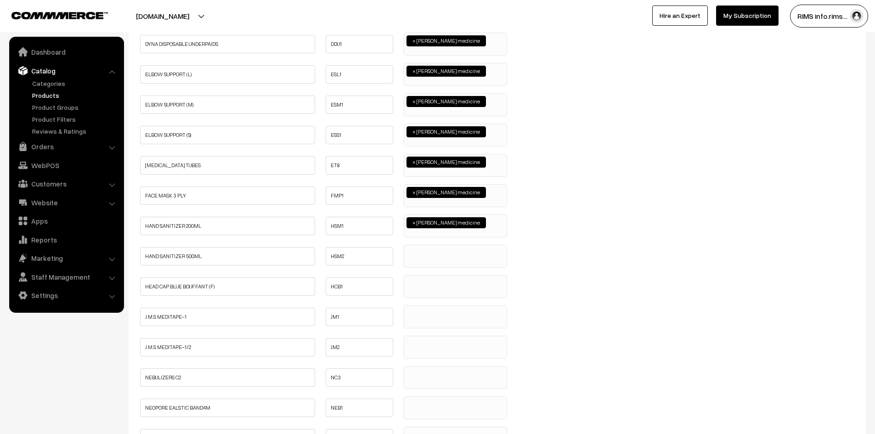
scroll to position [1010, 0]
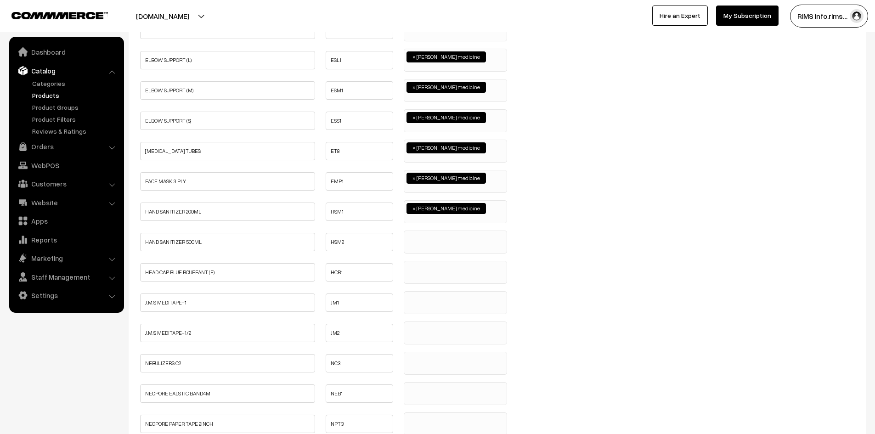
click at [413, 246] on span at bounding box center [455, 242] width 103 height 23
select select "114"
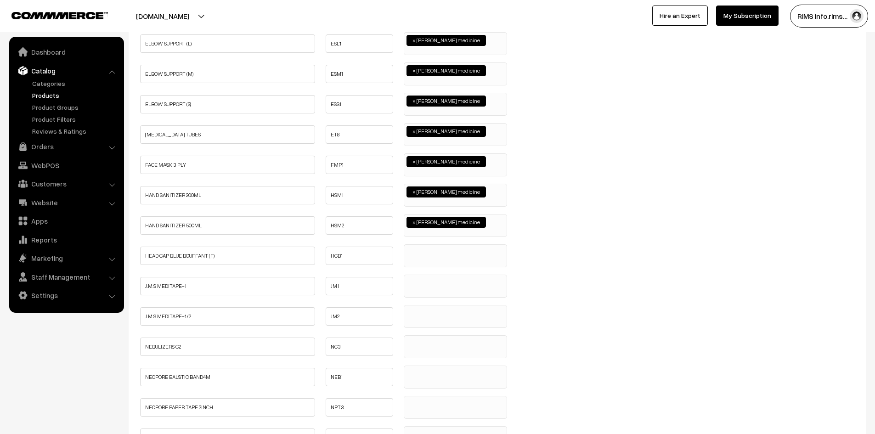
scroll to position [1056, 0]
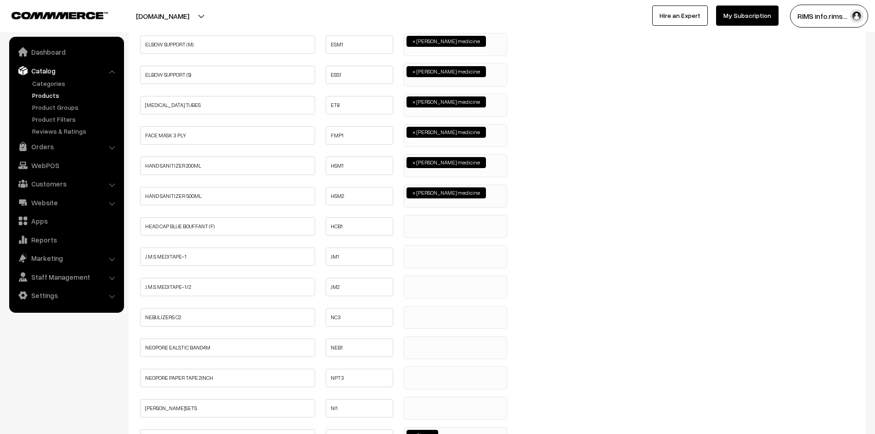
click at [433, 230] on span at bounding box center [455, 226] width 103 height 23
drag, startPoint x: 440, startPoint y: 258, endPoint x: 417, endPoint y: 258, distance: 23.0
select select "114"
click at [416, 253] on ul at bounding box center [455, 251] width 102 height 11
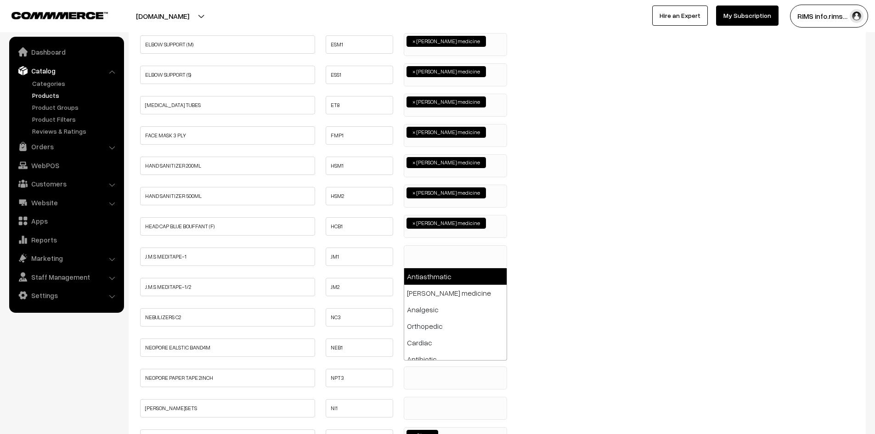
select select "114"
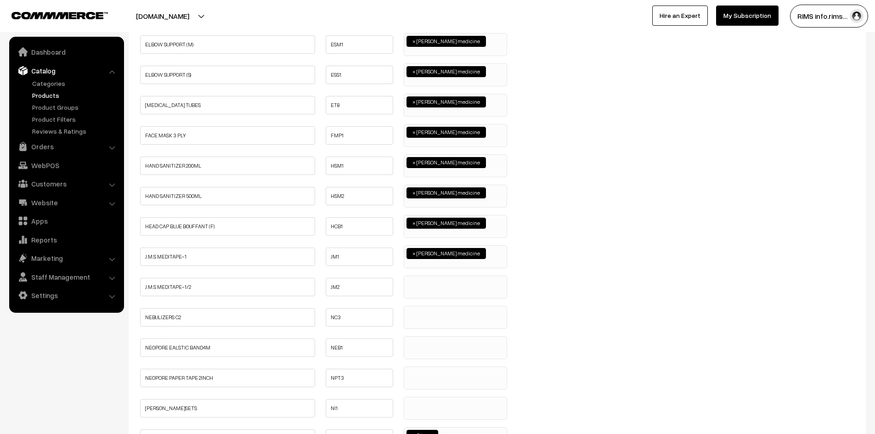
click at [419, 285] on ul at bounding box center [455, 281] width 102 height 11
select select "114"
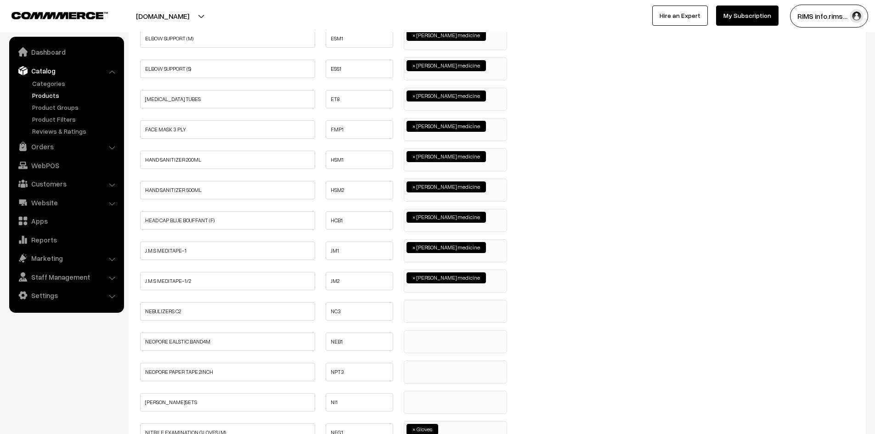
scroll to position [1102, 0]
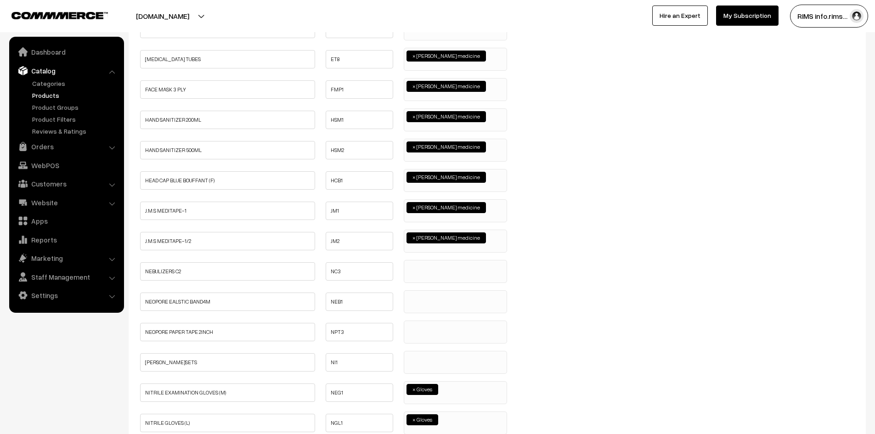
click at [424, 269] on ul at bounding box center [455, 265] width 102 height 11
select select "114"
click at [422, 297] on ul at bounding box center [455, 296] width 102 height 11
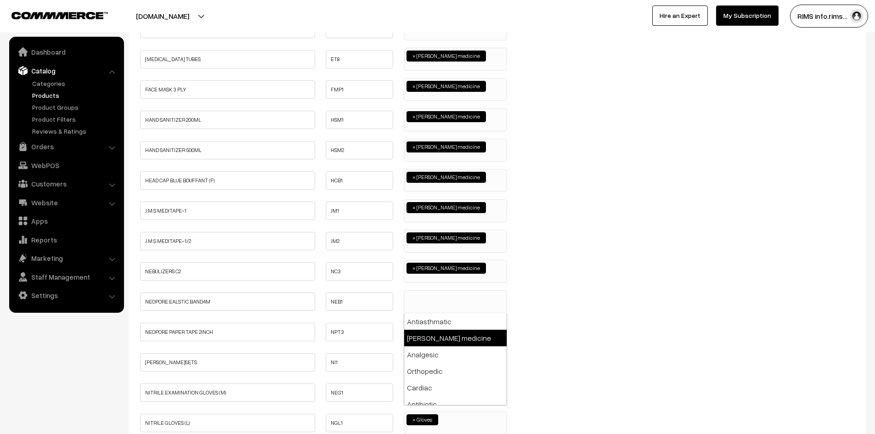
drag, startPoint x: 428, startPoint y: 333, endPoint x: 366, endPoint y: 286, distance: 78.4
select select "114"
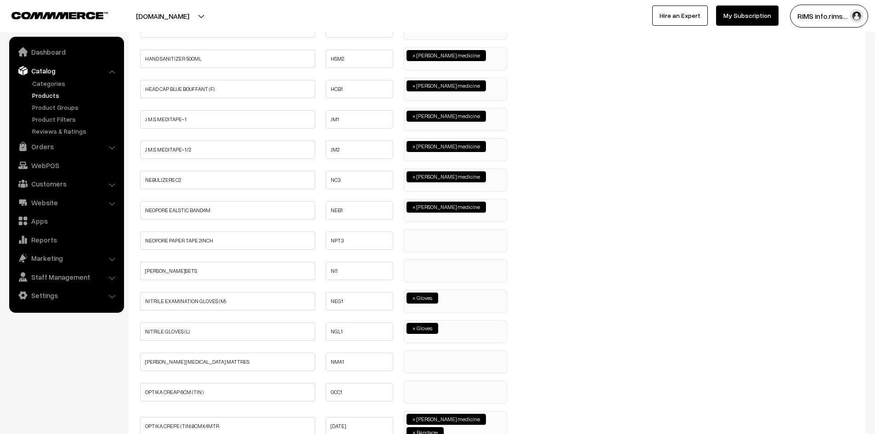
scroll to position [1194, 0]
click at [416, 242] on span at bounding box center [455, 240] width 103 height 23
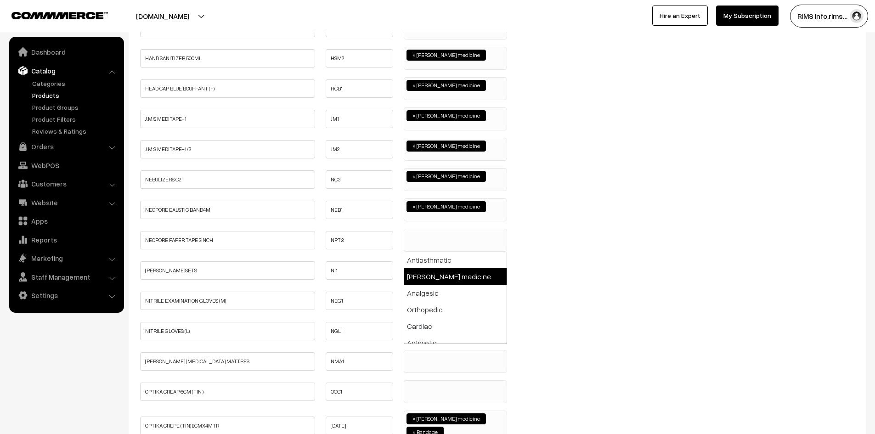
select select "114"
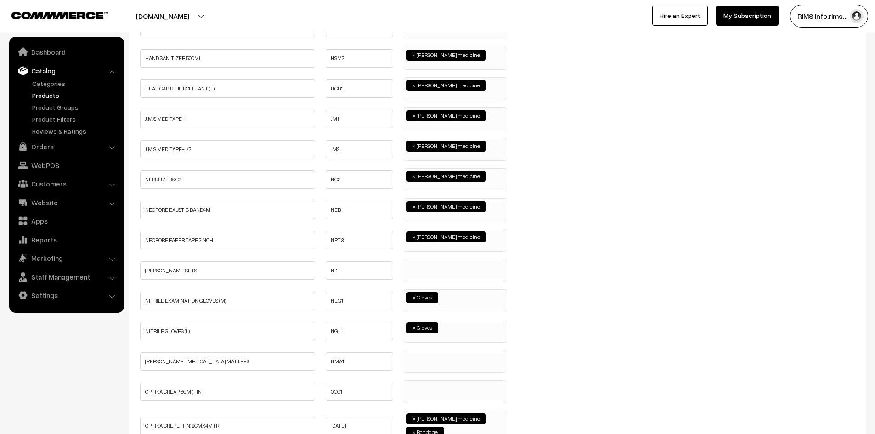
click at [419, 269] on ul at bounding box center [455, 265] width 102 height 11
select select "114"
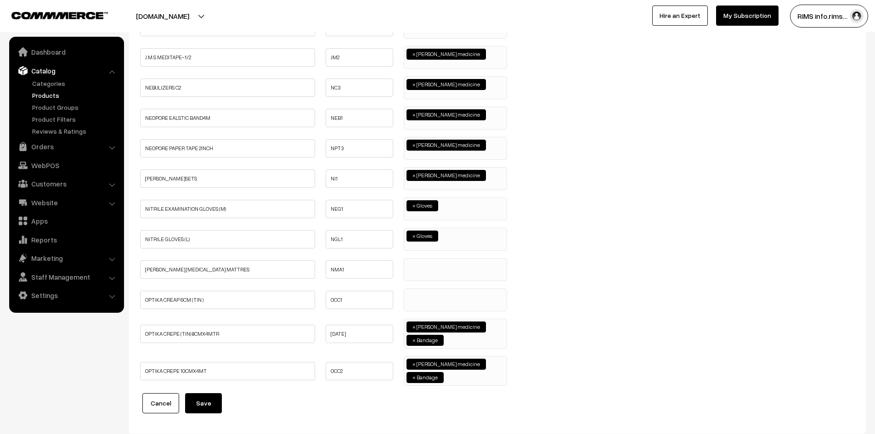
click at [461, 214] on span "× Gloves" at bounding box center [455, 209] width 103 height 23
select select "114"
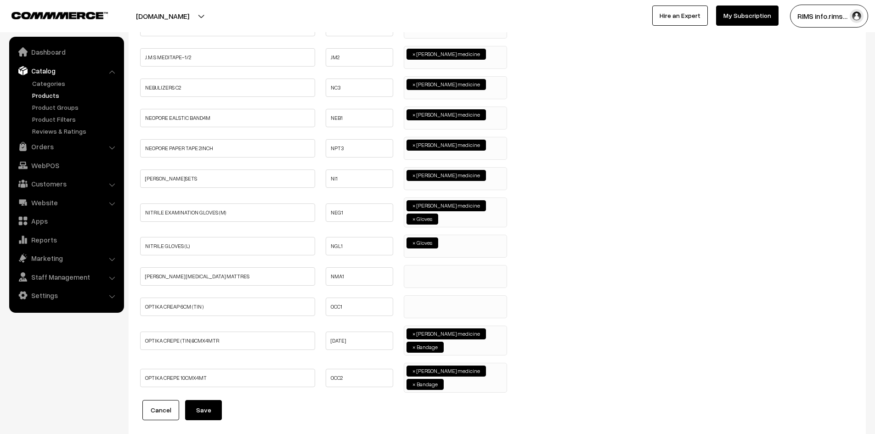
click at [456, 249] on span "× Gloves" at bounding box center [455, 246] width 103 height 23
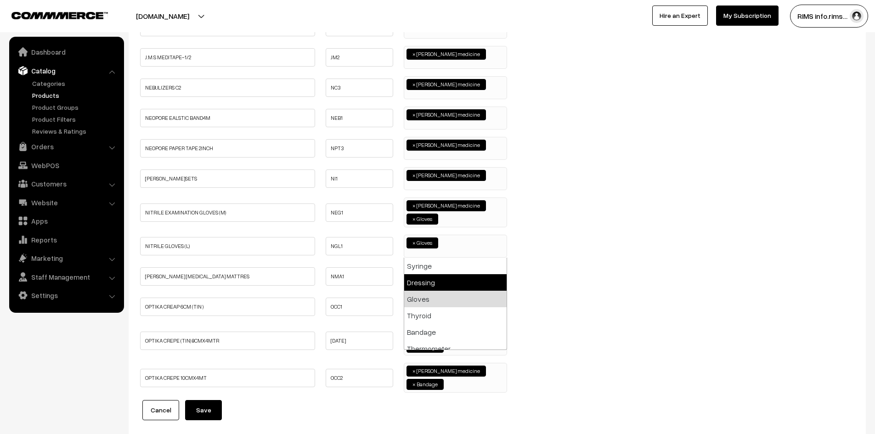
scroll to position [0, 0]
select select "114"
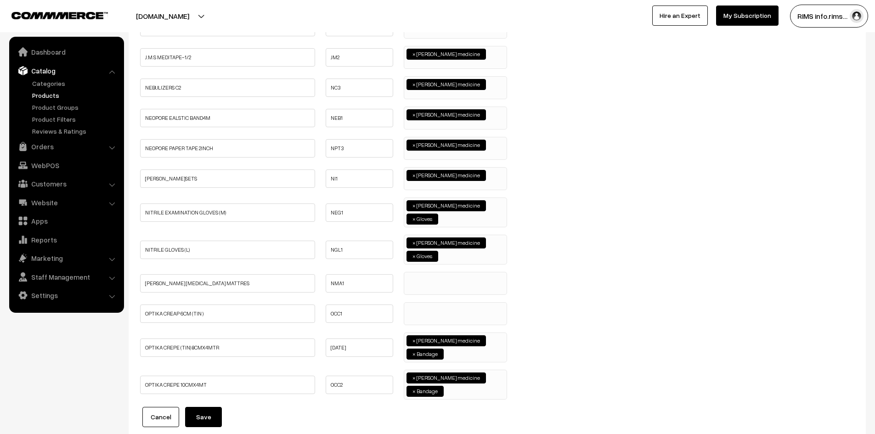
click at [429, 281] on ul at bounding box center [455, 277] width 102 height 11
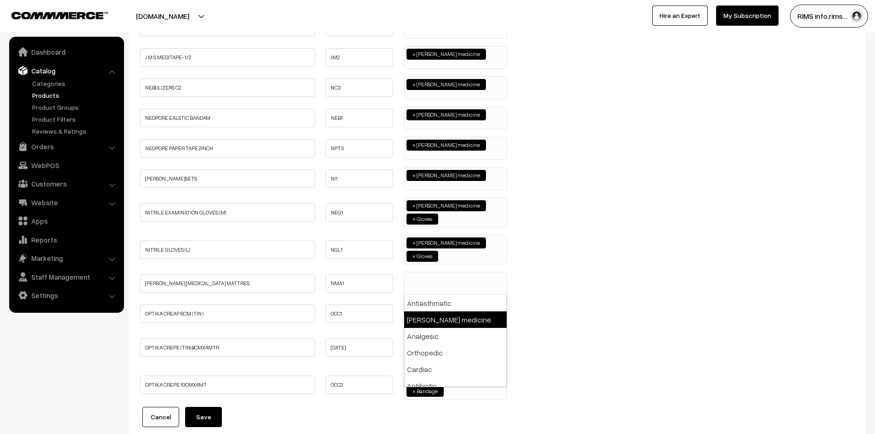
select select "114"
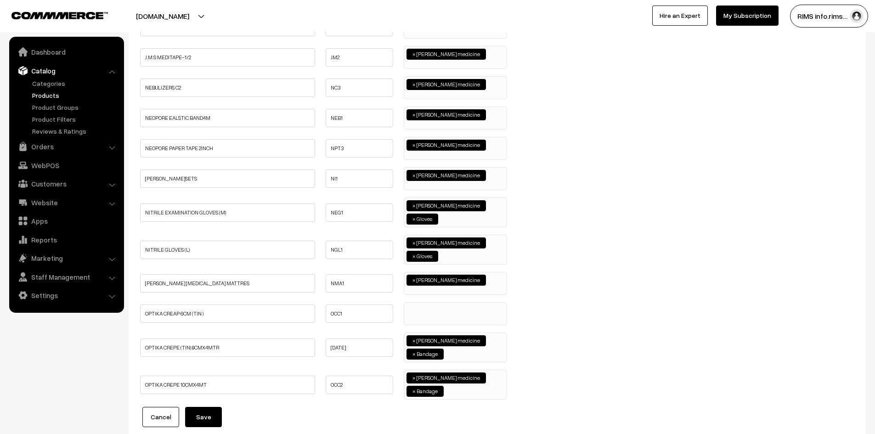
click at [427, 311] on ul at bounding box center [455, 308] width 102 height 11
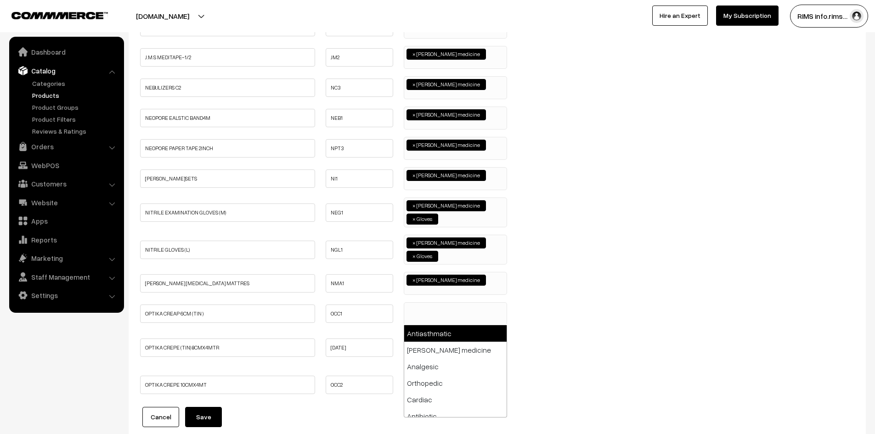
select select "118"
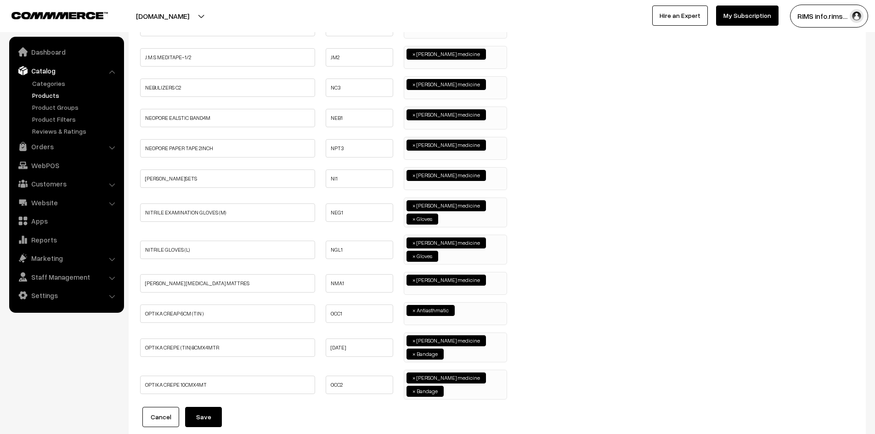
click at [413, 310] on span "×" at bounding box center [413, 310] width 3 height 8
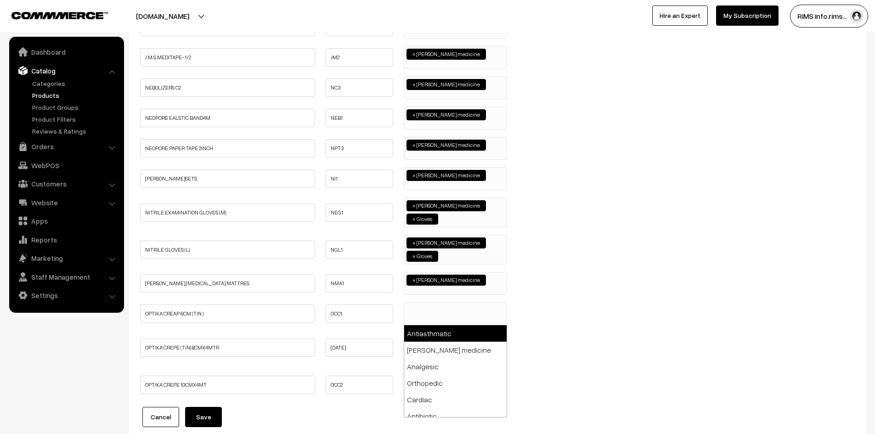
drag, startPoint x: 421, startPoint y: 315, endPoint x: 423, endPoint y: 322, distance: 7.4
click at [421, 314] on span at bounding box center [455, 313] width 103 height 23
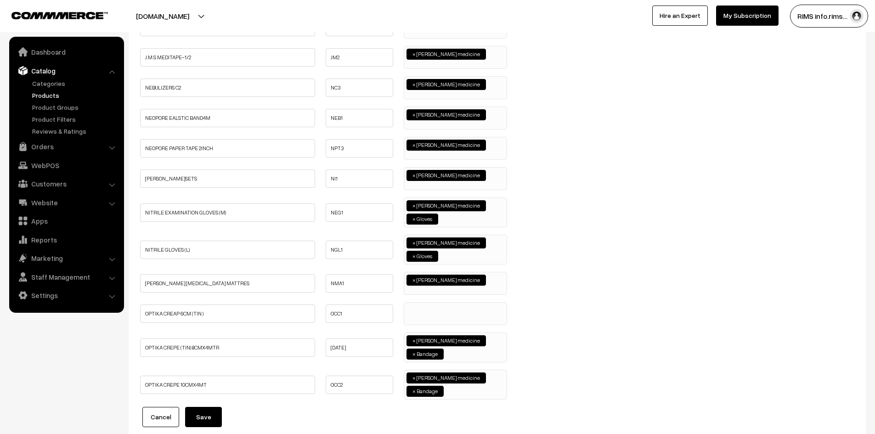
click at [426, 312] on ul at bounding box center [455, 308] width 102 height 11
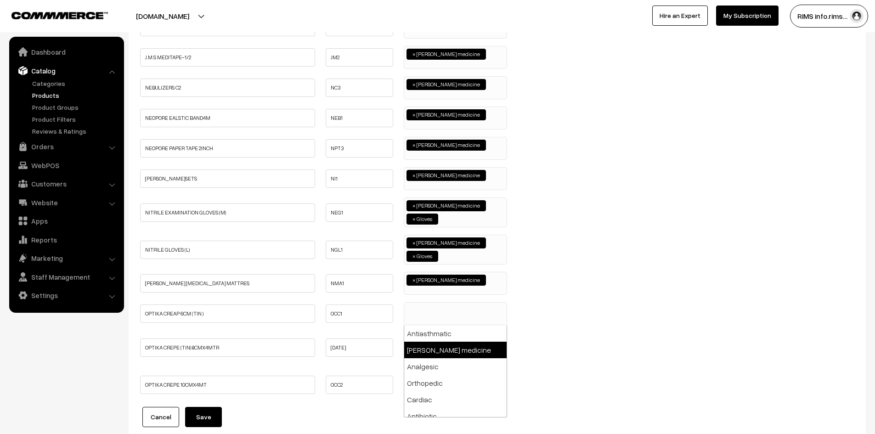
select select "114"
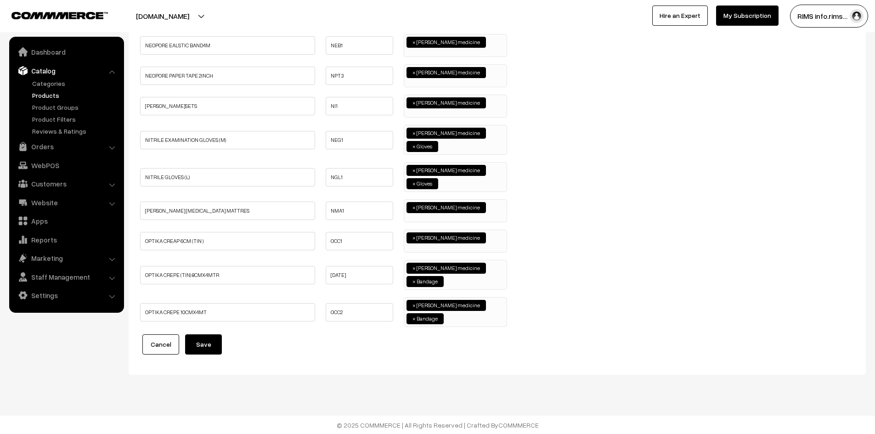
scroll to position [1359, 0]
click at [206, 346] on button "Save" at bounding box center [203, 344] width 37 height 20
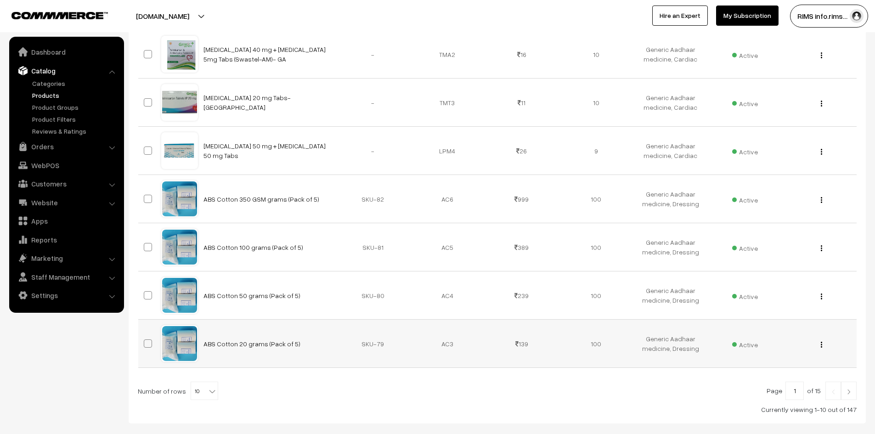
scroll to position [370, 0]
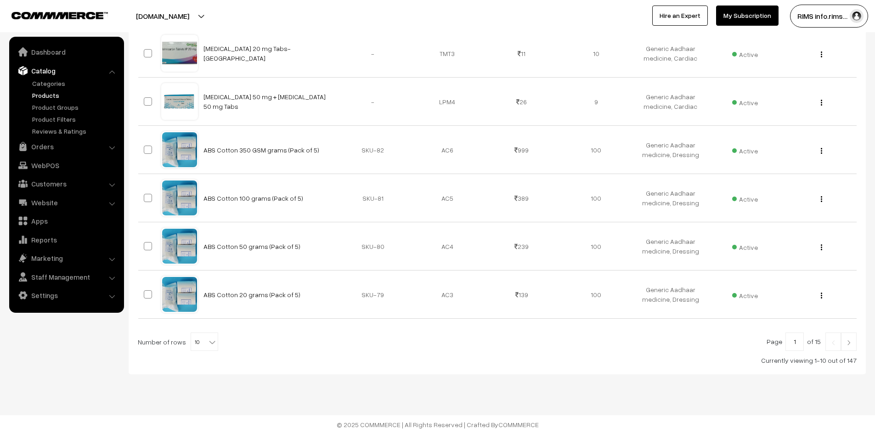
click at [200, 346] on span "10" at bounding box center [204, 342] width 27 height 18
select select "100"
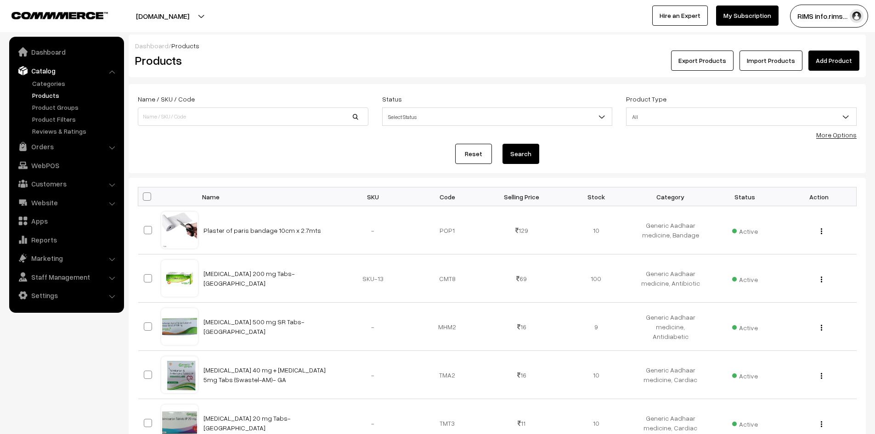
click at [149, 198] on span at bounding box center [147, 196] width 8 height 8
click at [144, 198] on input "checkbox" at bounding box center [141, 196] width 6 height 6
checkbox input "true"
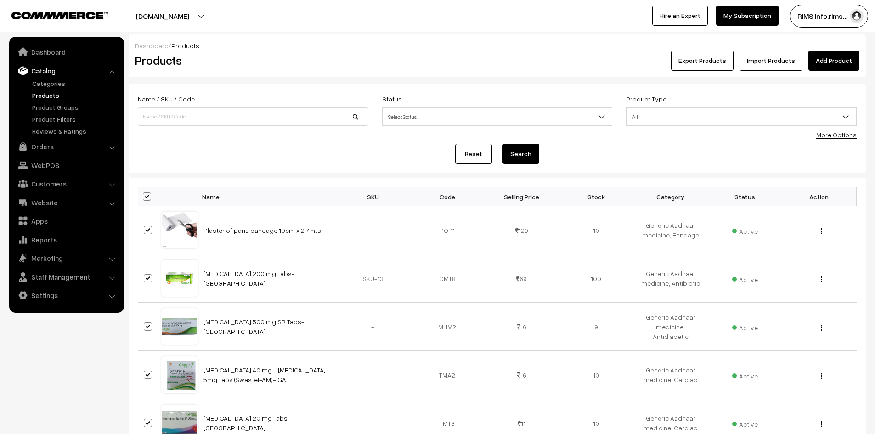
checkbox input "true"
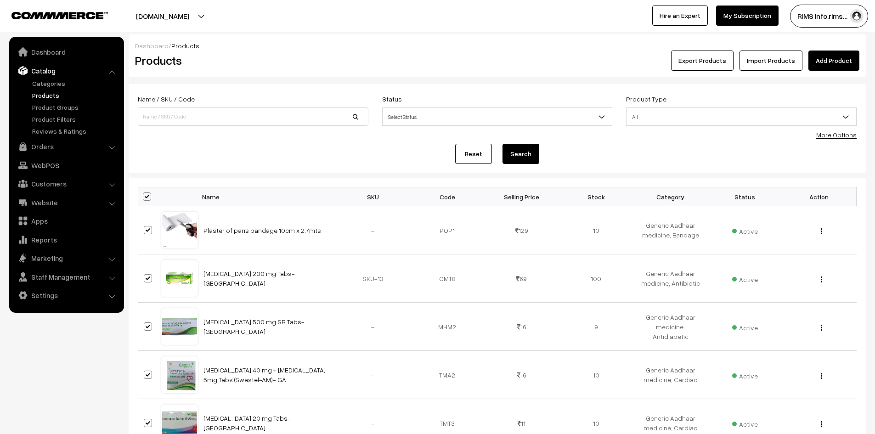
checkbox input "true"
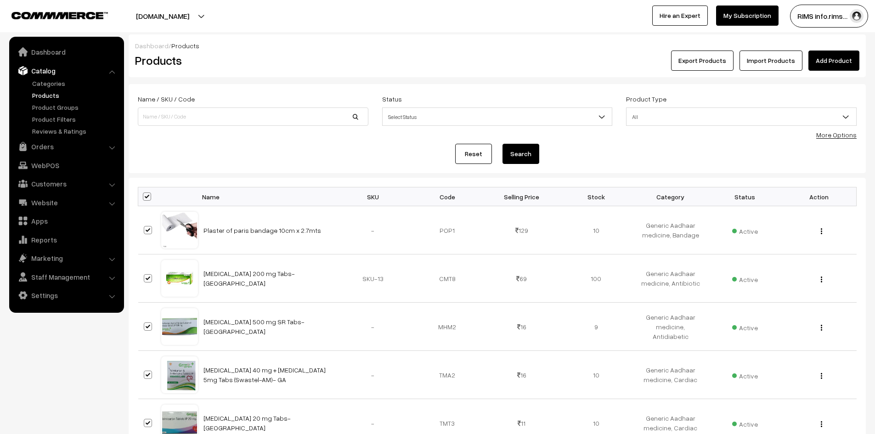
checkbox input "true"
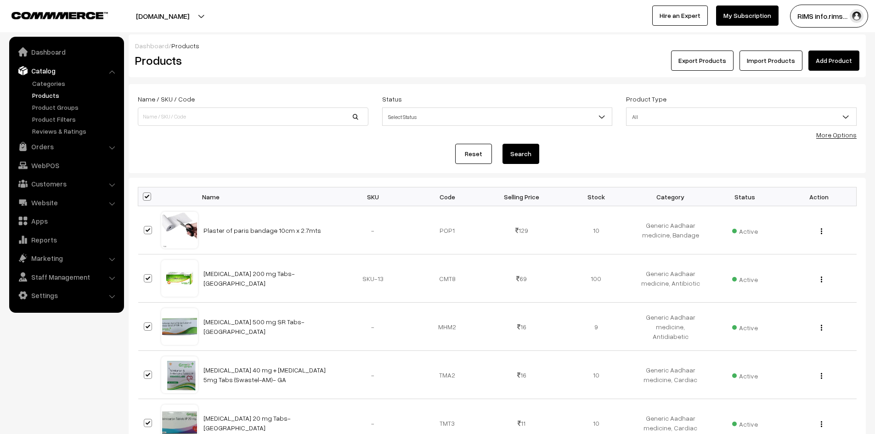
checkbox input "true"
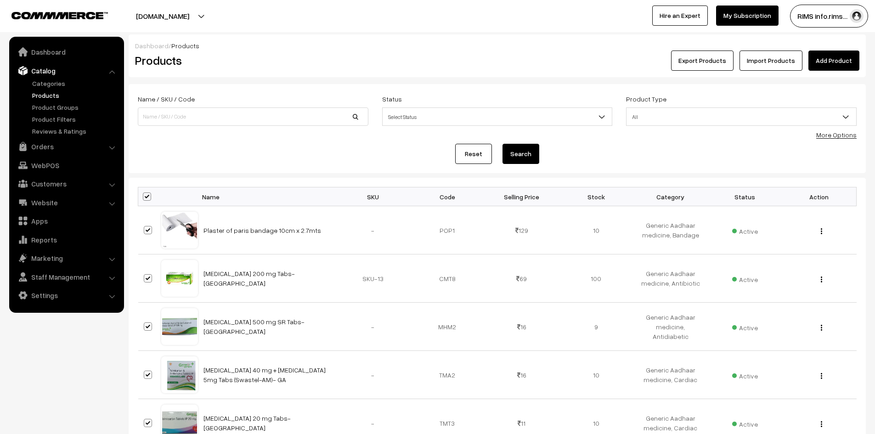
checkbox input "true"
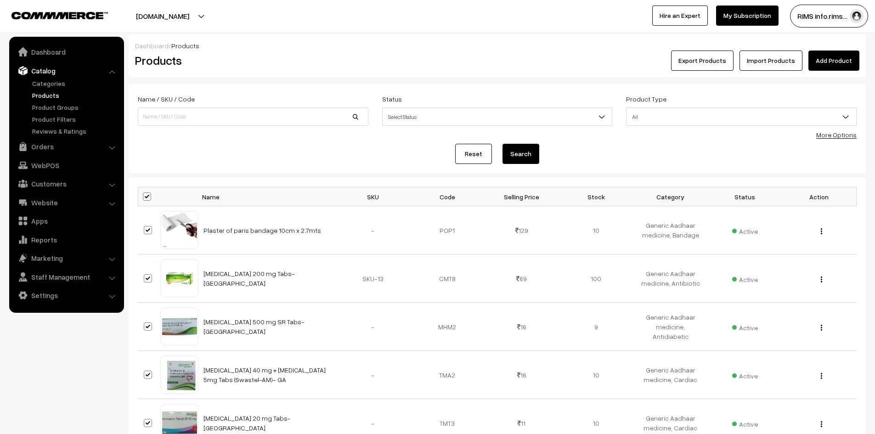
checkbox input "true"
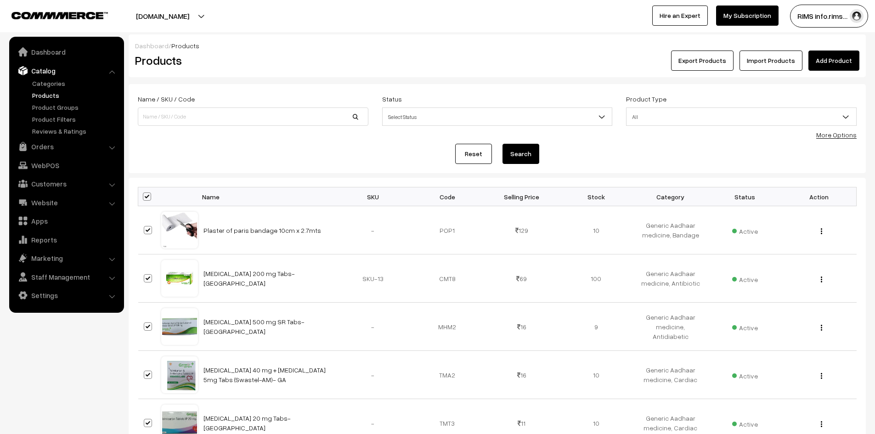
checkbox input "true"
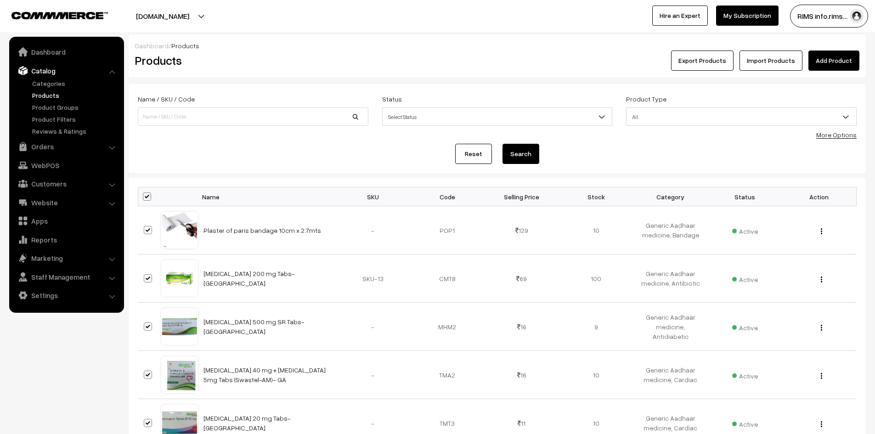
checkbox input "true"
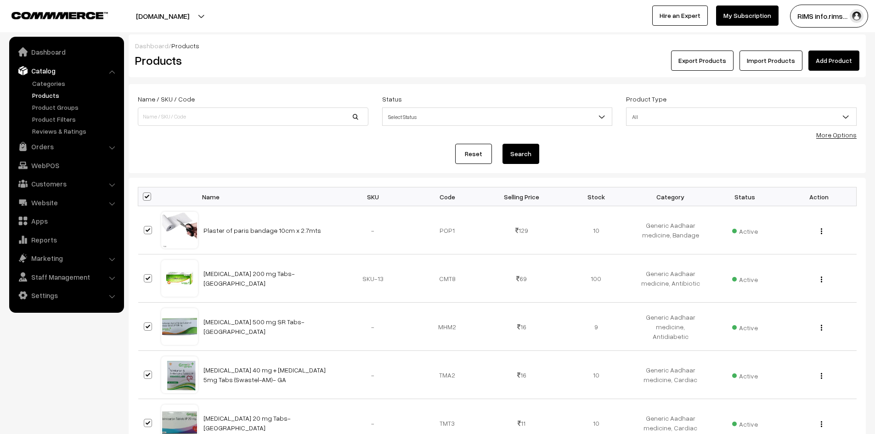
checkbox input "true"
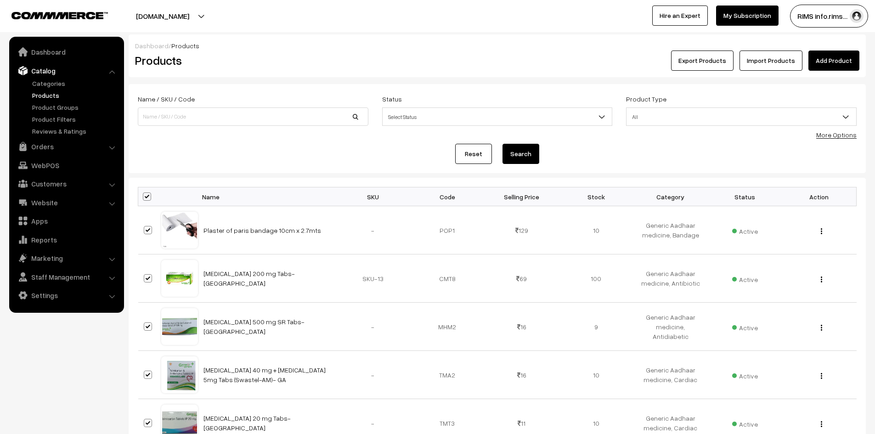
checkbox input "true"
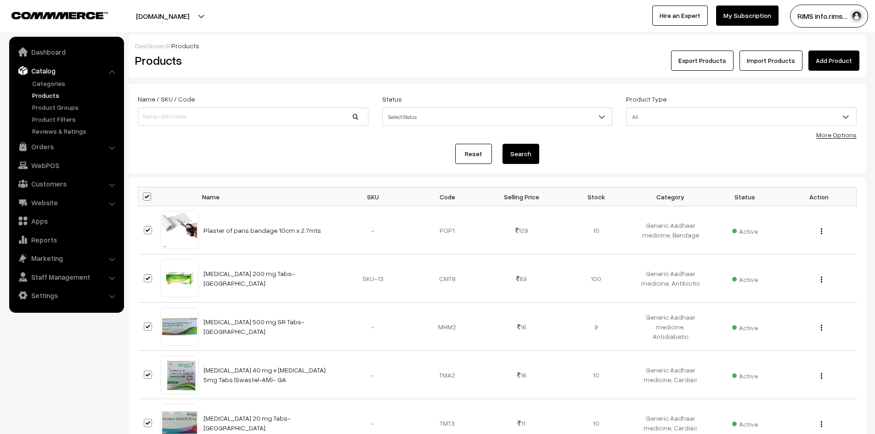
checkbox input "true"
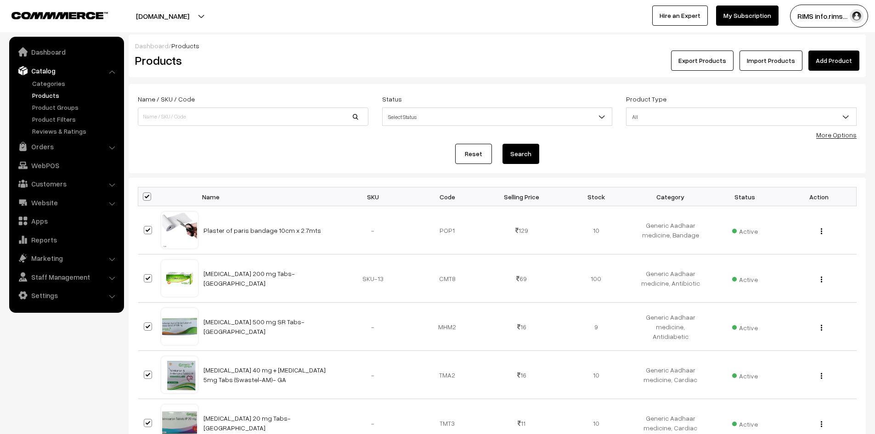
checkbox input "true"
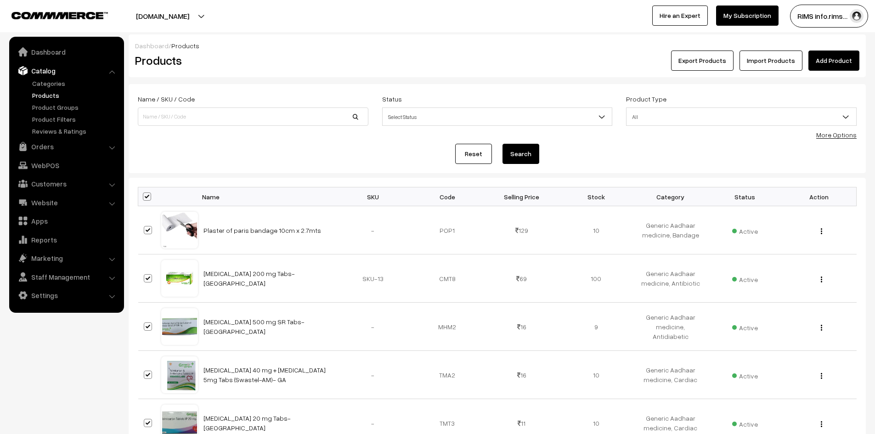
checkbox input "true"
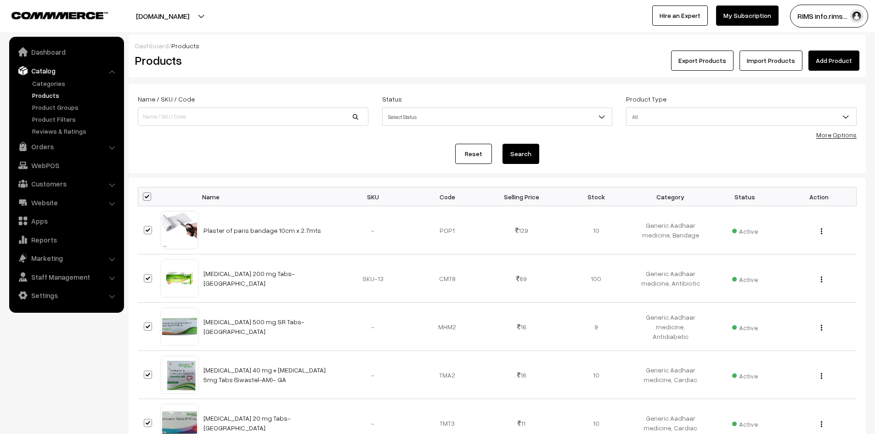
checkbox input "true"
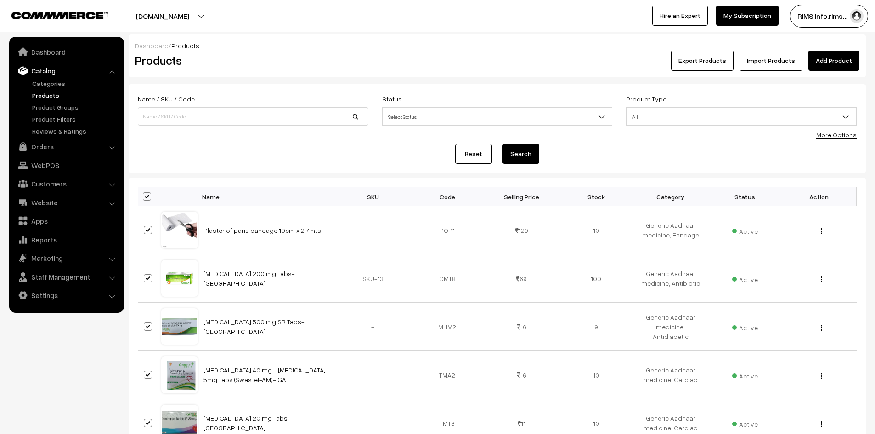
checkbox input "true"
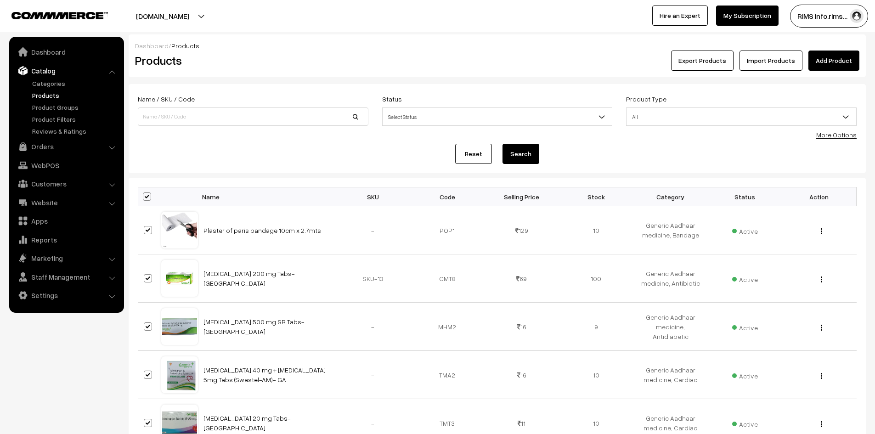
checkbox input "true"
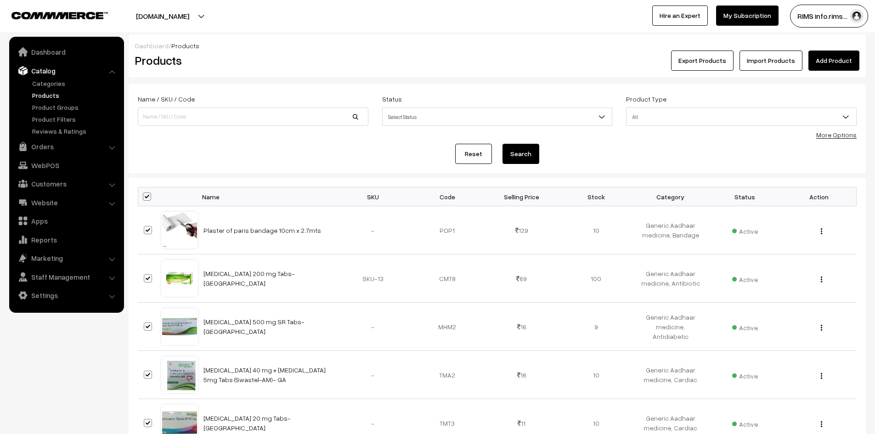
checkbox input "true"
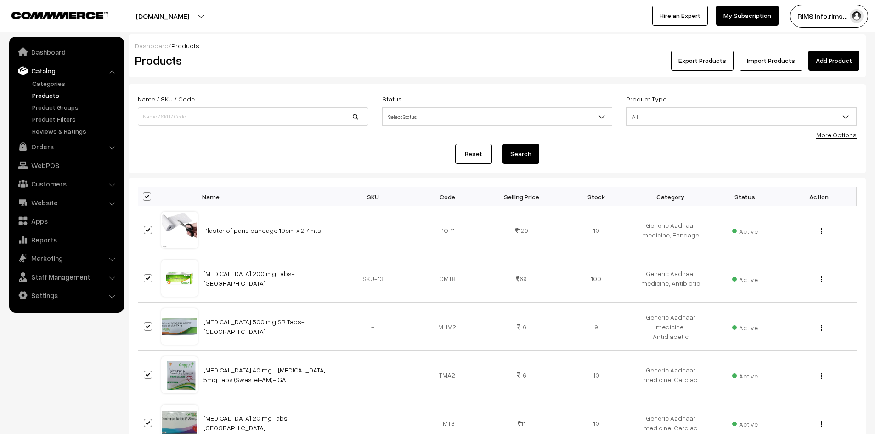
checkbox input "true"
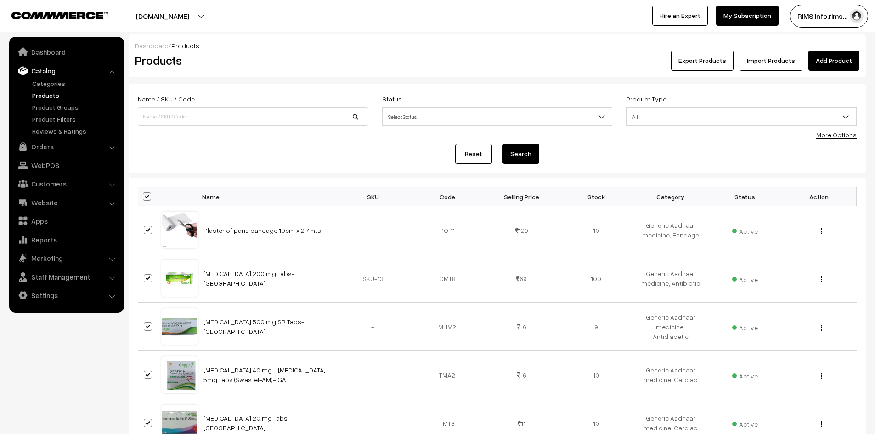
checkbox input "true"
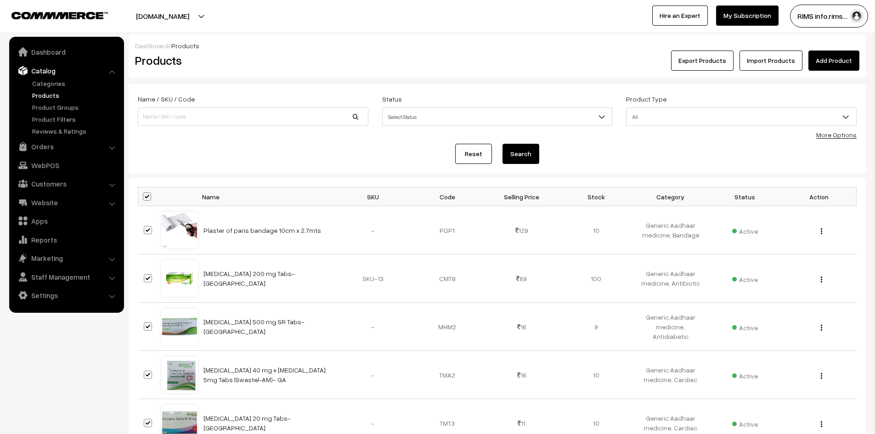
checkbox input "true"
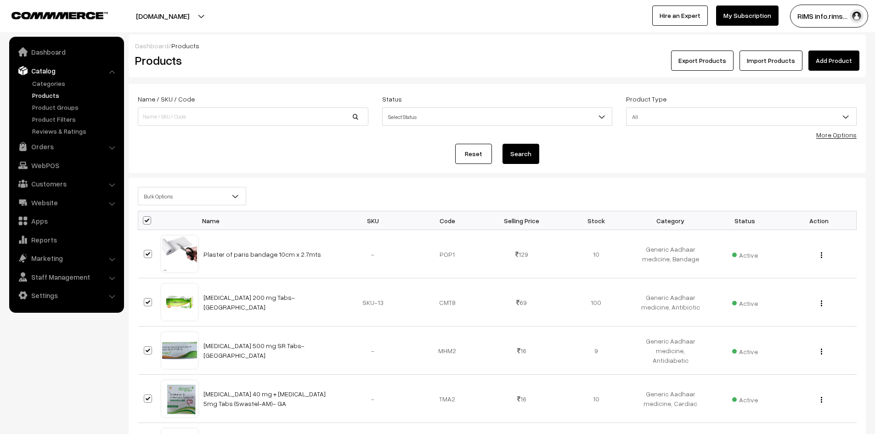
click at [163, 199] on span "Bulk Options" at bounding box center [191, 196] width 107 height 16
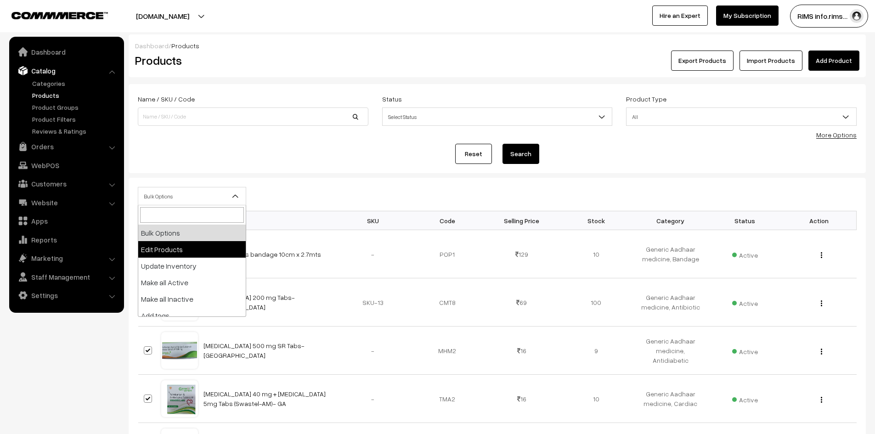
select select "editProduct"
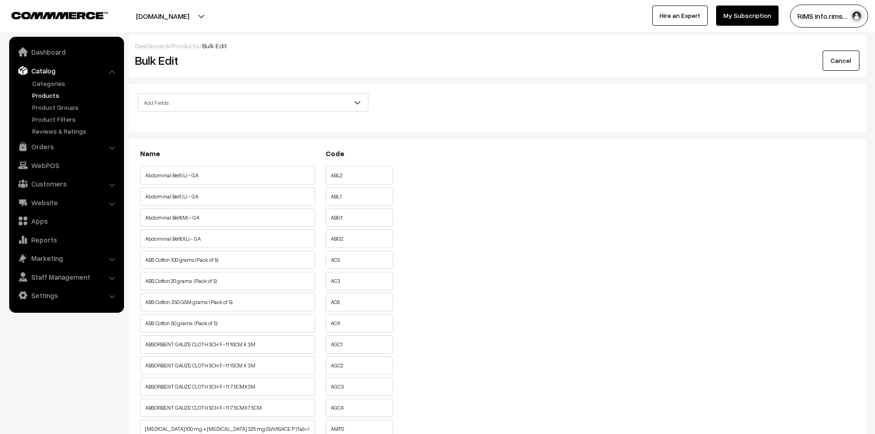
click at [164, 99] on span "Add Fields" at bounding box center [253, 103] width 230 height 16
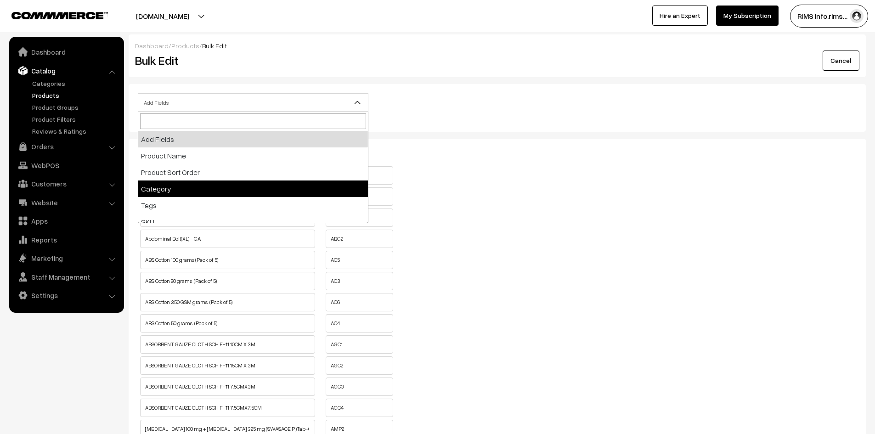
select select "category"
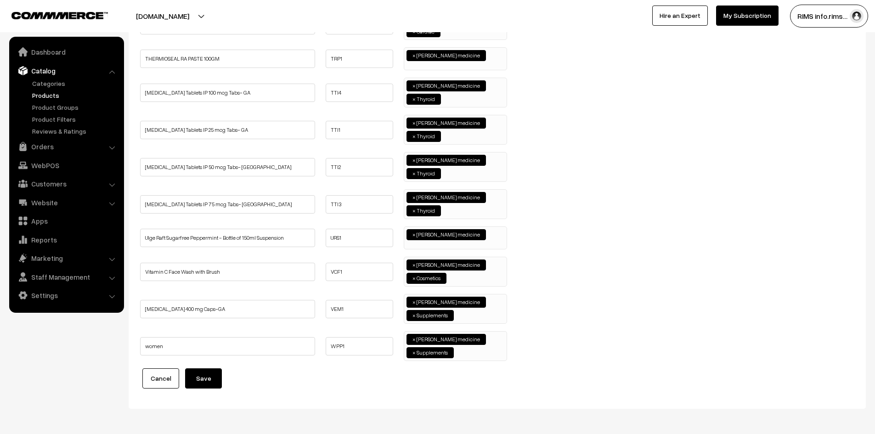
scroll to position [3561, 0]
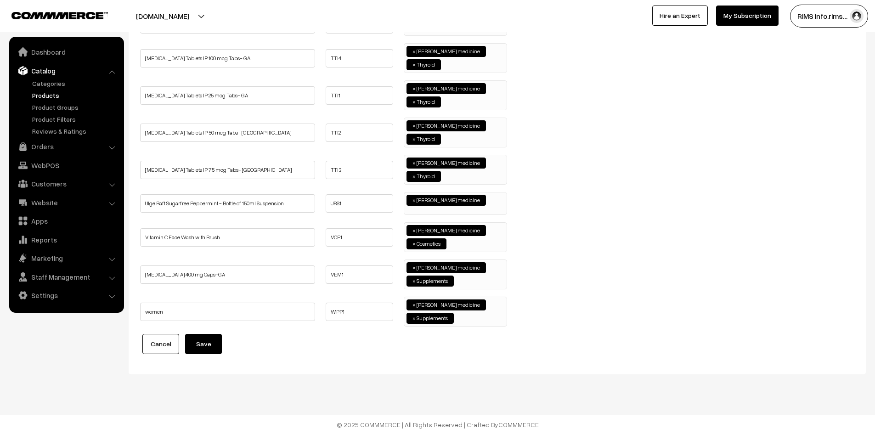
click at [213, 342] on button "Save" at bounding box center [203, 344] width 37 height 20
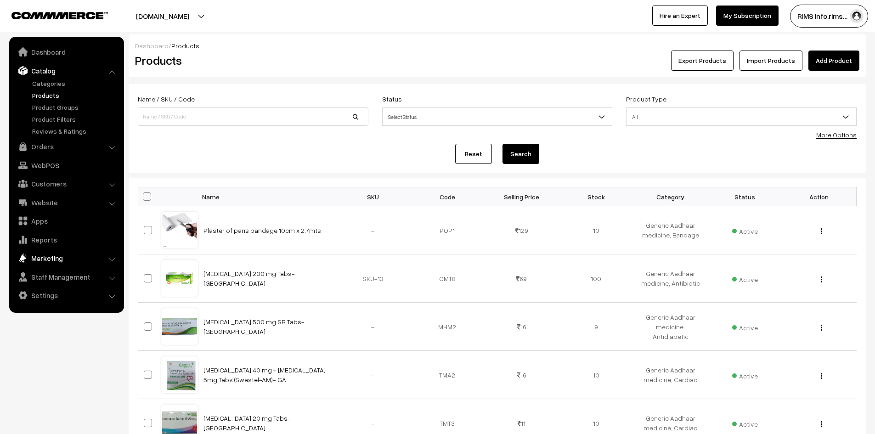
click at [52, 260] on link "Marketing" at bounding box center [65, 258] width 109 height 17
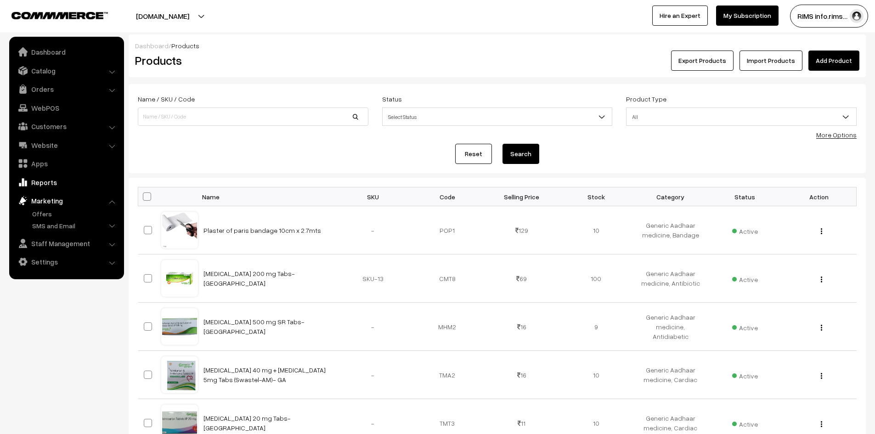
click at [44, 184] on link "Reports" at bounding box center [65, 182] width 109 height 17
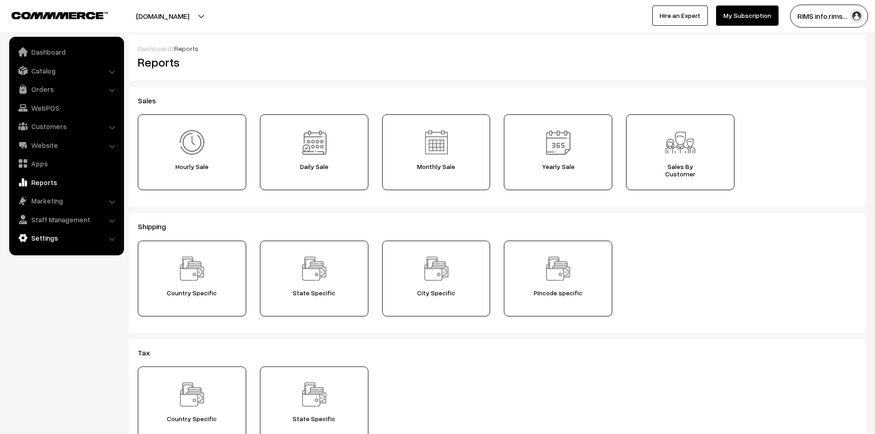
click at [44, 236] on link "Settings" at bounding box center [65, 238] width 109 height 17
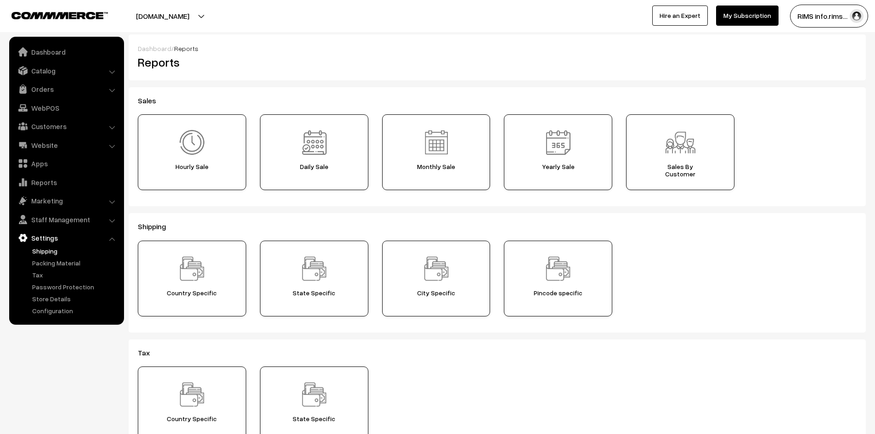
click at [43, 248] on link "Shipping" at bounding box center [75, 251] width 91 height 10
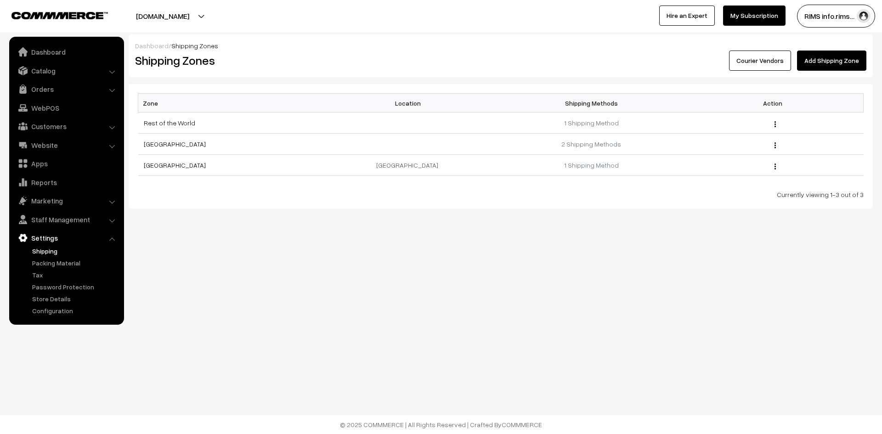
click at [763, 62] on link "Courier Vendors" at bounding box center [760, 61] width 62 height 20
click at [819, 58] on link "Add Shipping Zone" at bounding box center [831, 61] width 69 height 20
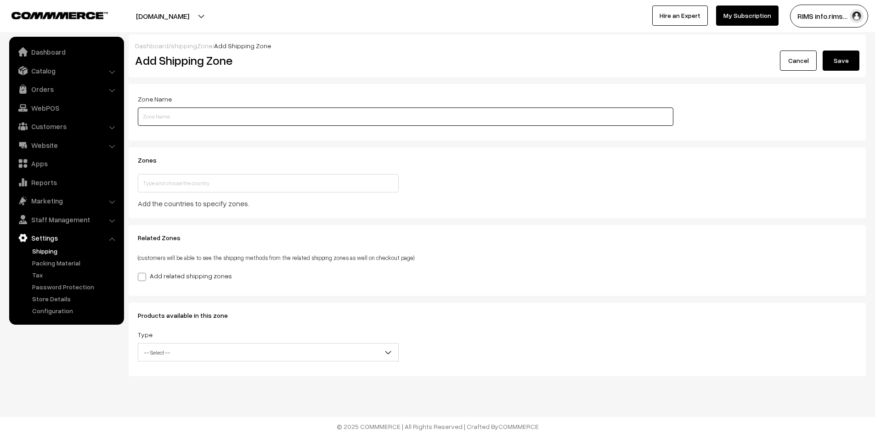
click at [225, 120] on input "text" at bounding box center [406, 116] width 536 height 18
drag, startPoint x: 145, startPoint y: 119, endPoint x: 140, endPoint y: 119, distance: 4.7
click at [140, 119] on input "[GEOGRAPHIC_DATA]" at bounding box center [406, 116] width 536 height 18
type input "[GEOGRAPHIC_DATA]"
click at [192, 187] on input "text" at bounding box center [268, 183] width 261 height 18
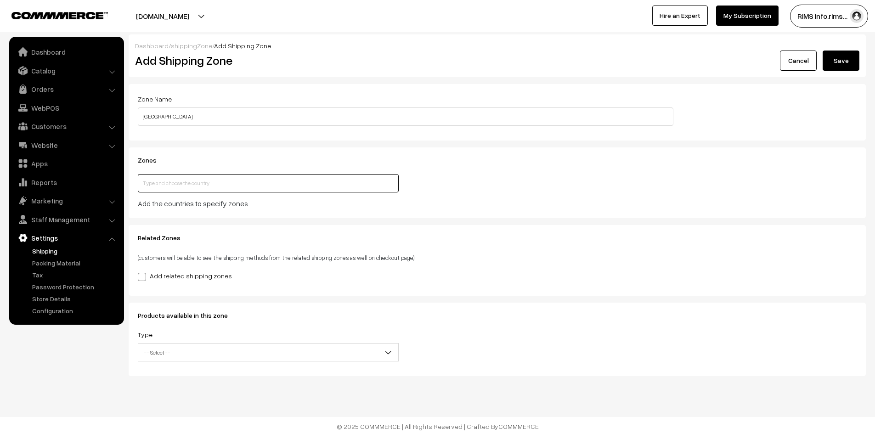
type input "[GEOGRAPHIC_DATA]"
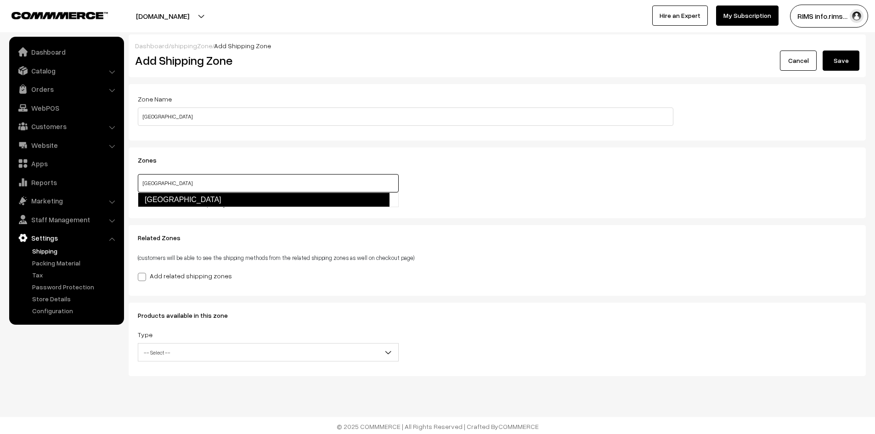
click at [190, 198] on link "[GEOGRAPHIC_DATA]" at bounding box center [264, 199] width 252 height 15
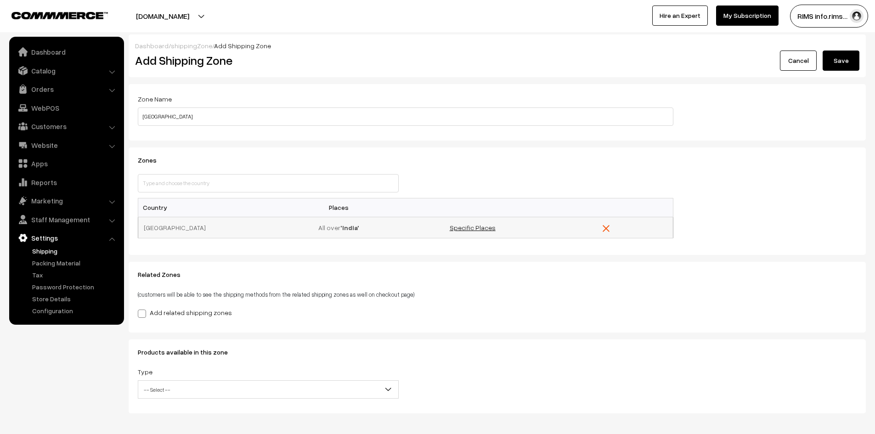
click at [457, 229] on link "Specific Places" at bounding box center [473, 228] width 46 height 8
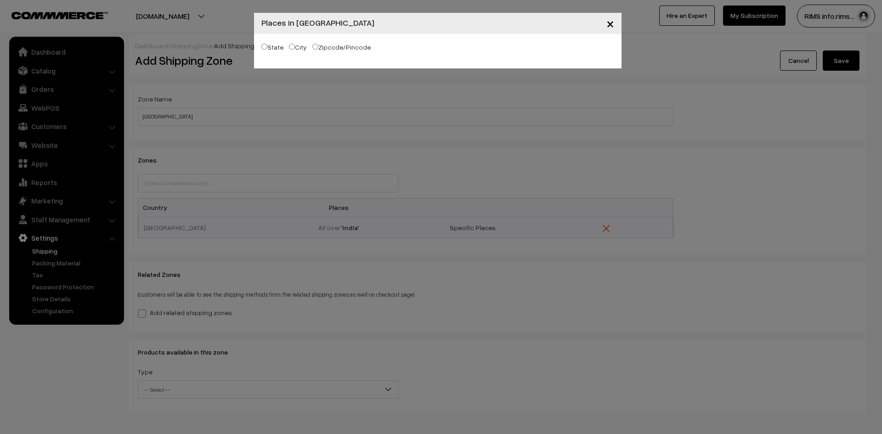
click at [316, 48] on input "Zipcode/Pincode" at bounding box center [315, 47] width 6 height 6
radio input "true"
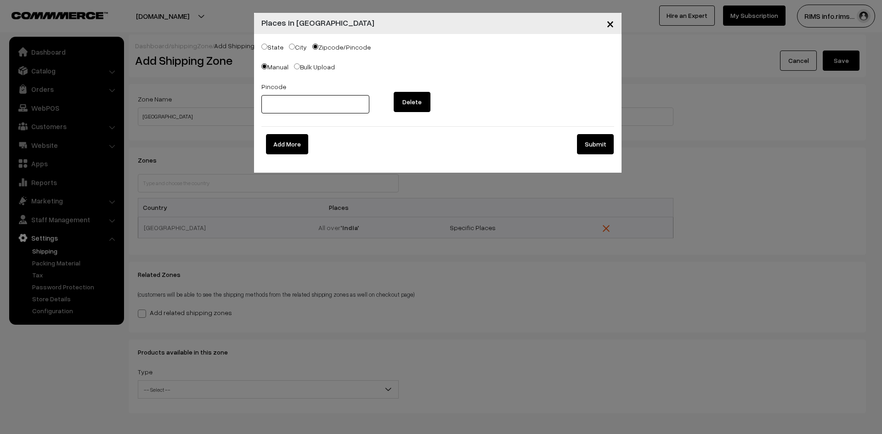
click at [276, 109] on input "text" at bounding box center [315, 104] width 108 height 18
paste input "500043"
type input "500043"
click at [296, 145] on button "Add More" at bounding box center [287, 144] width 42 height 20
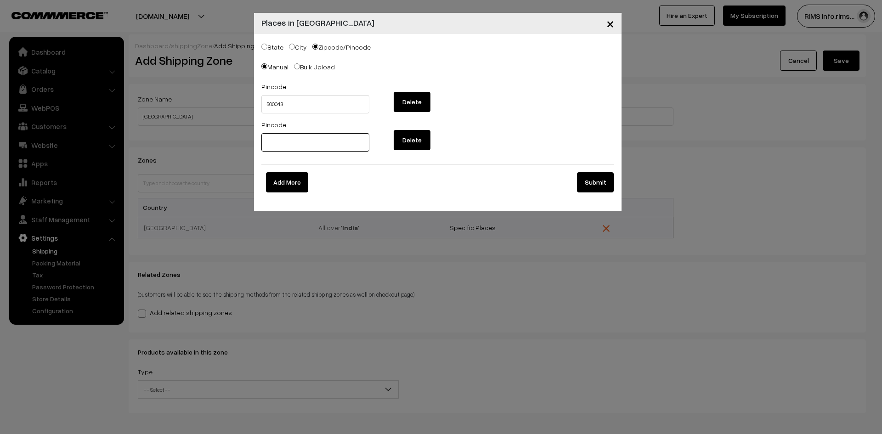
click at [277, 137] on input "text" at bounding box center [315, 142] width 108 height 18
paste input "500033"
type input "500033"
click at [279, 179] on button "Add More" at bounding box center [287, 182] width 42 height 20
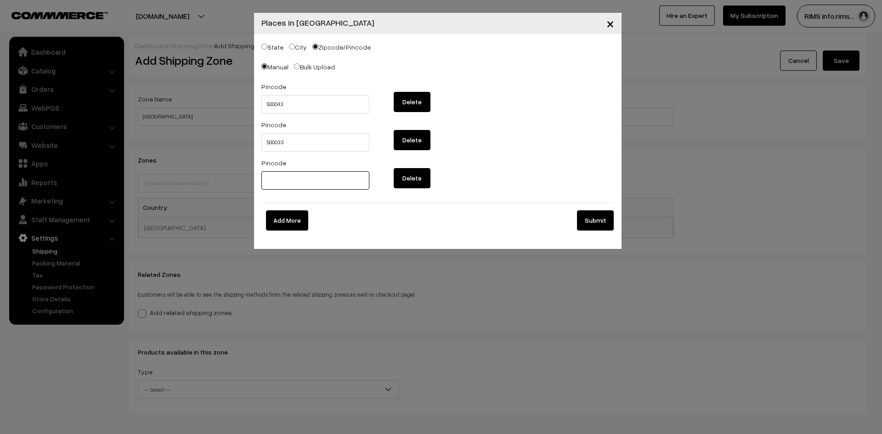
click at [305, 178] on input "text" at bounding box center [315, 180] width 108 height 18
paste input "500110"
type input "500110"
click at [297, 218] on button "Add More" at bounding box center [287, 220] width 42 height 20
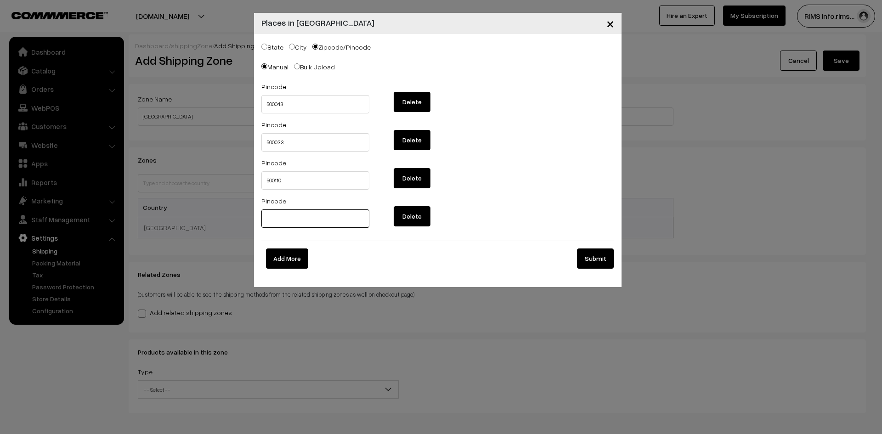
click at [288, 212] on input "text" at bounding box center [315, 218] width 108 height 18
paste input "500096"
type input "500096"
click at [288, 262] on button "Add More" at bounding box center [287, 258] width 42 height 20
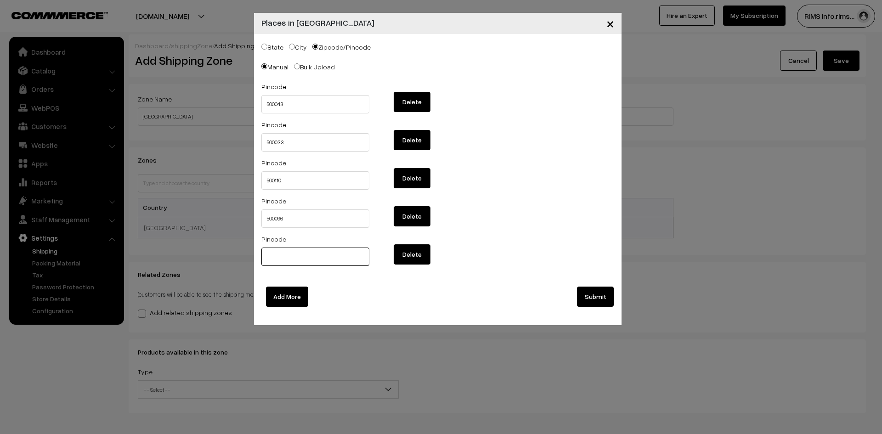
click at [288, 262] on input "text" at bounding box center [315, 257] width 108 height 18
paste input "500090"
type input "500090"
click at [275, 303] on button "Add More" at bounding box center [287, 297] width 42 height 20
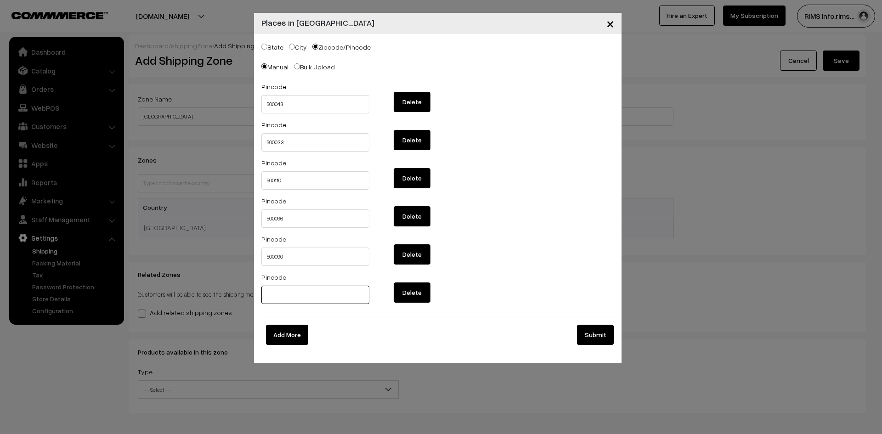
click at [280, 297] on input "text" at bounding box center [315, 295] width 108 height 18
paste input "500028"
type input "500028"
click at [276, 332] on button "Add More" at bounding box center [287, 335] width 42 height 20
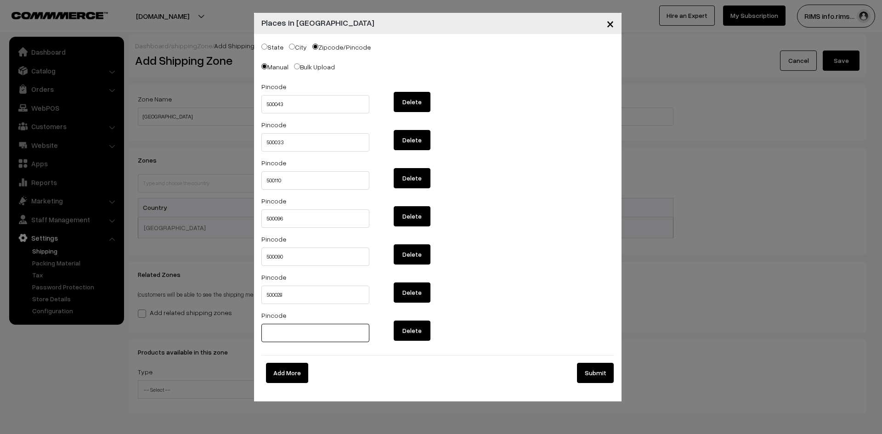
click at [331, 340] on input "text" at bounding box center [315, 333] width 108 height 18
paste input "500072"
type input "500072"
click at [295, 367] on button "Add More" at bounding box center [287, 373] width 42 height 20
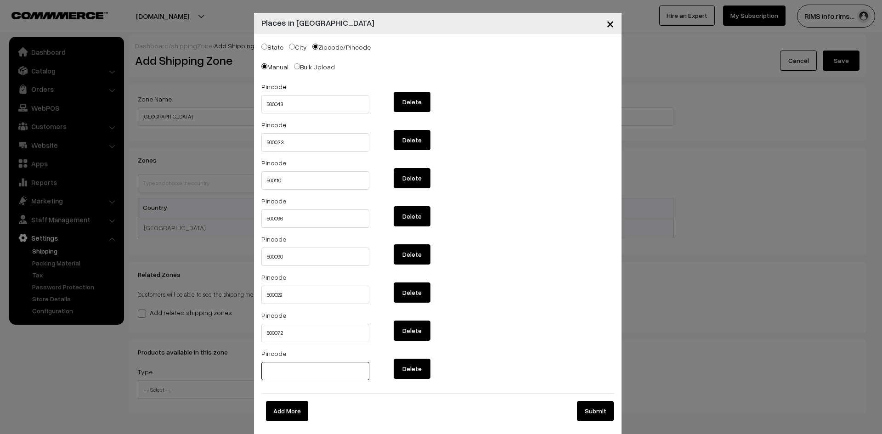
click at [339, 365] on input "text" at bounding box center [315, 371] width 108 height 18
paste input "500089"
type input "500089"
click at [293, 404] on button "Add More" at bounding box center [287, 411] width 42 height 20
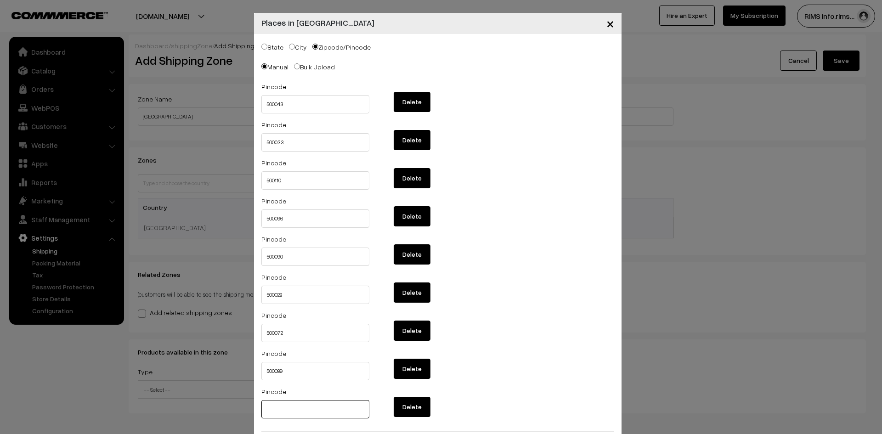
click at [306, 402] on input "text" at bounding box center [315, 409] width 108 height 18
click at [320, 410] on input "text" at bounding box center [315, 409] width 108 height 18
paste input "500060"
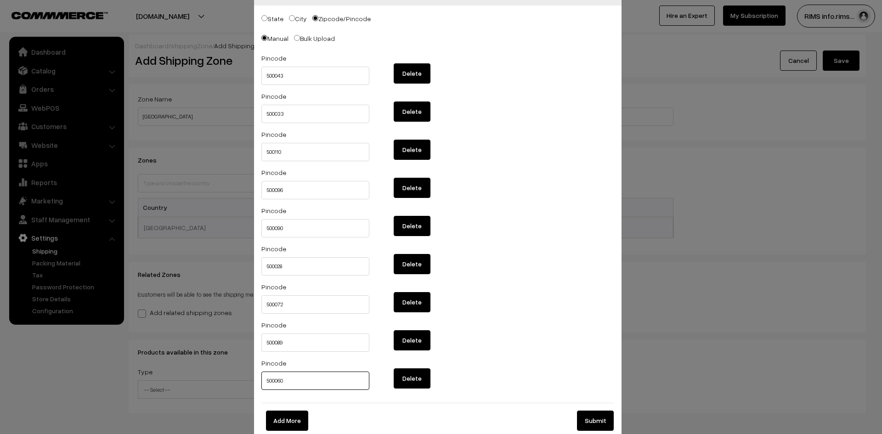
scroll to position [56, 0]
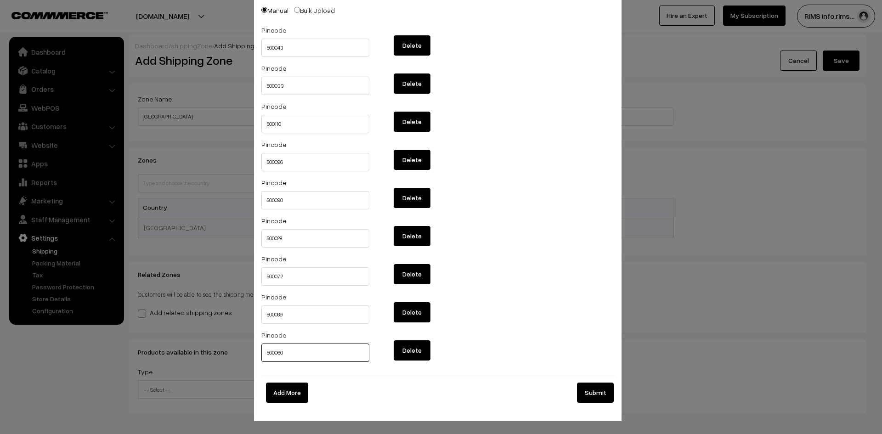
type input "500060"
click at [290, 392] on button "Add More" at bounding box center [287, 393] width 42 height 20
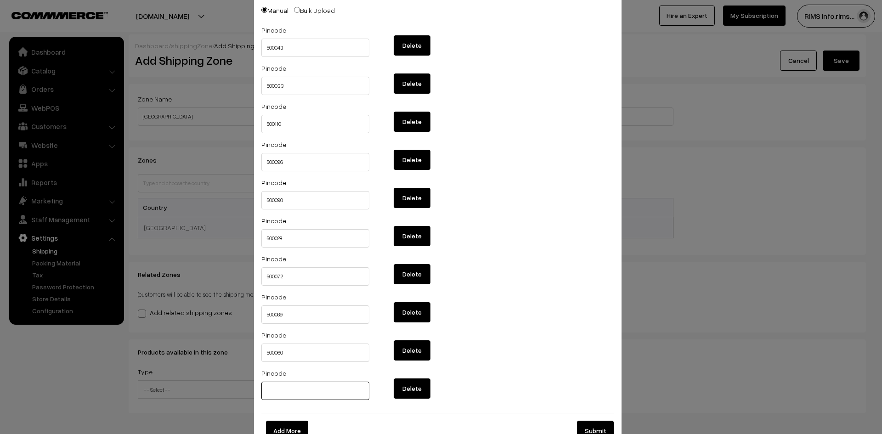
click at [294, 391] on input "text" at bounding box center [315, 391] width 108 height 18
paste input "500007"
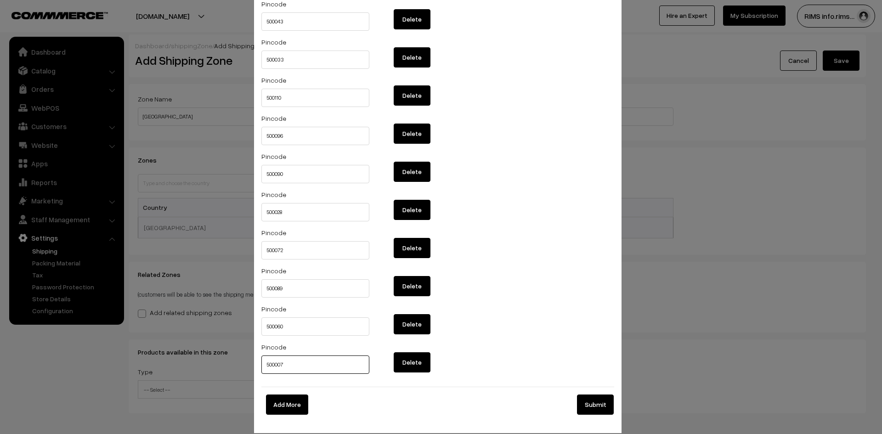
scroll to position [95, 0]
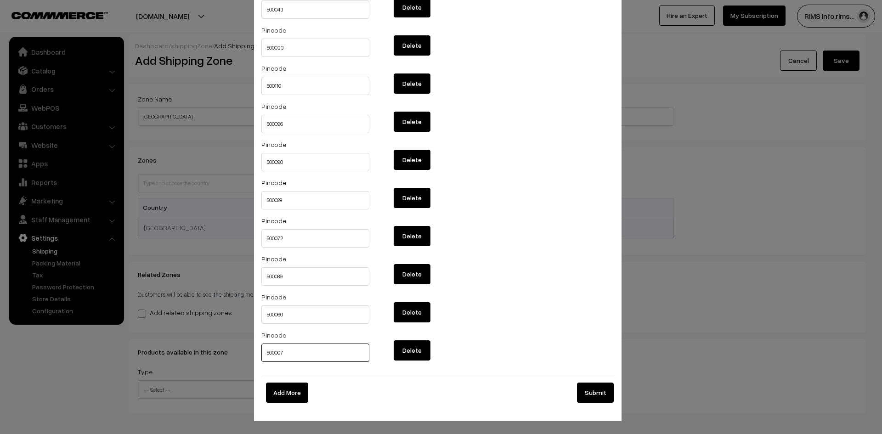
type input "500007"
click at [596, 395] on button "Submit" at bounding box center [595, 393] width 37 height 20
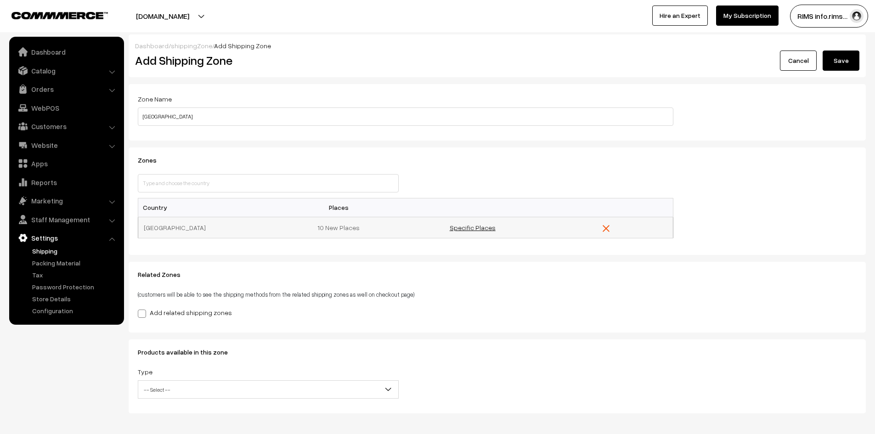
click at [457, 228] on link "Specific Places" at bounding box center [473, 228] width 46 height 8
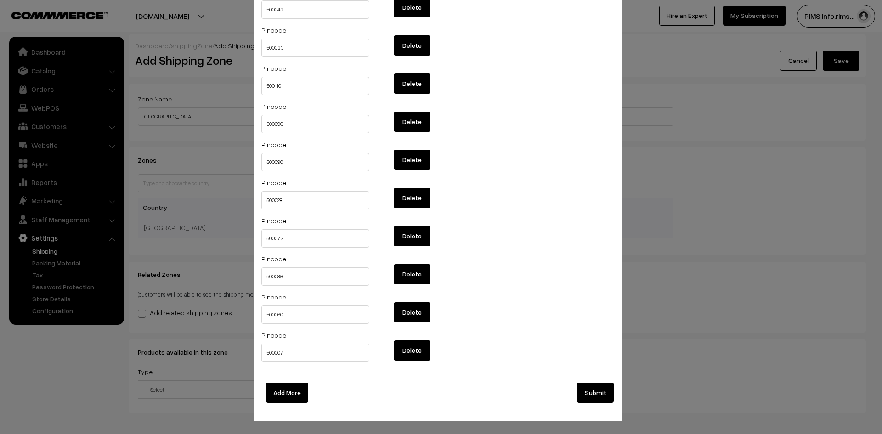
click at [582, 396] on button "Submit" at bounding box center [595, 393] width 37 height 20
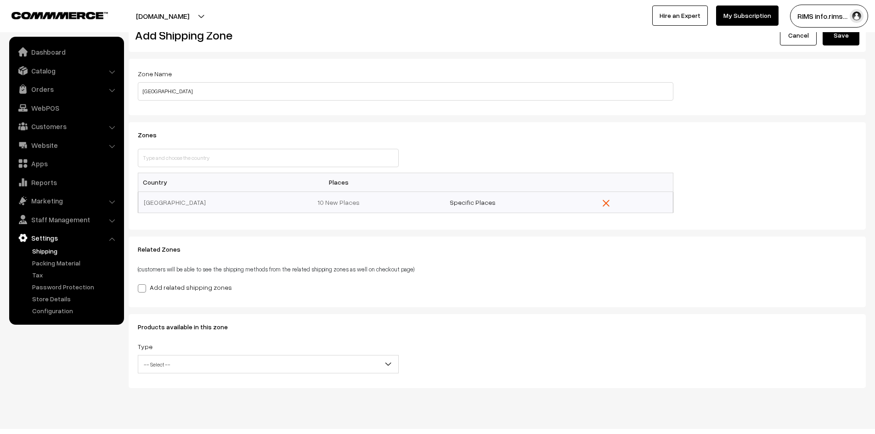
scroll to position [39, 0]
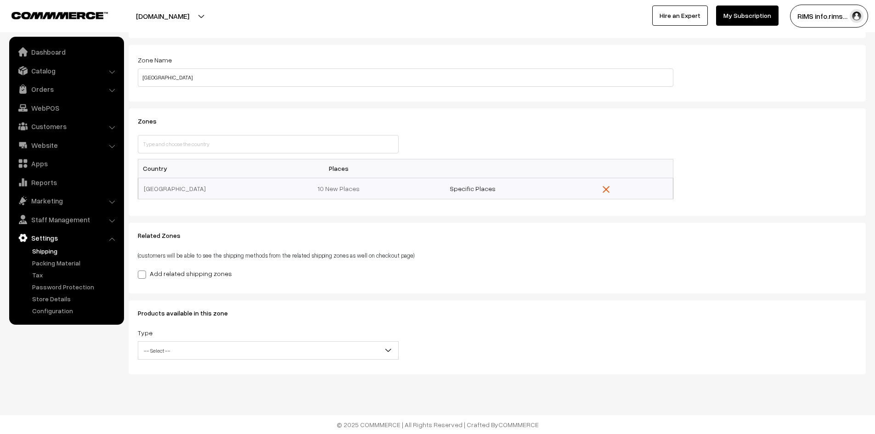
click at [143, 275] on span at bounding box center [142, 275] width 8 height 8
click at [143, 275] on input "Add related shipping zones" at bounding box center [141, 273] width 6 height 6
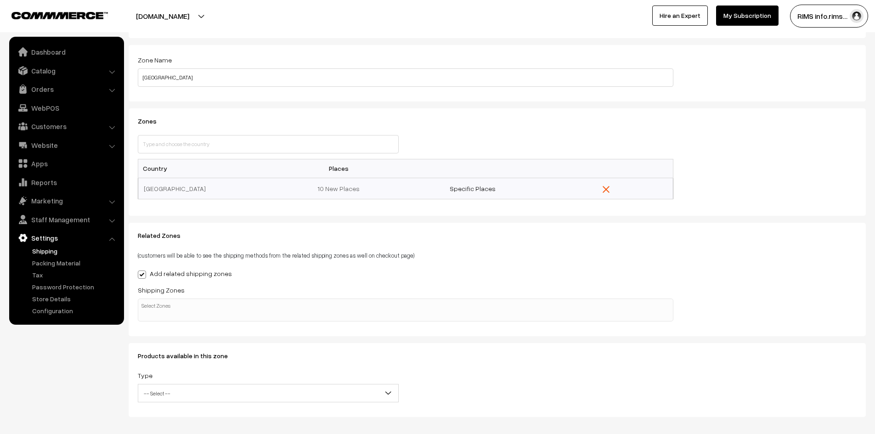
click at [159, 304] on input "search" at bounding box center [164, 305] width 46 height 9
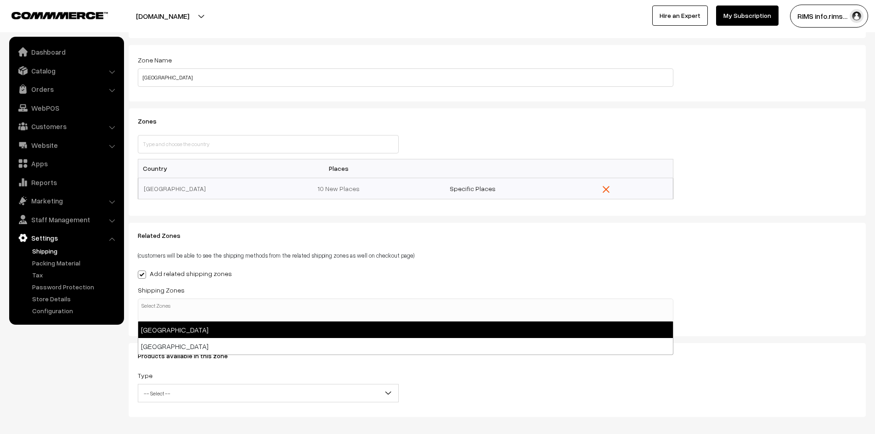
click at [142, 276] on span at bounding box center [142, 275] width 8 height 8
click at [142, 276] on input "Add related shipping zones" at bounding box center [141, 273] width 6 height 6
checkbox input "false"
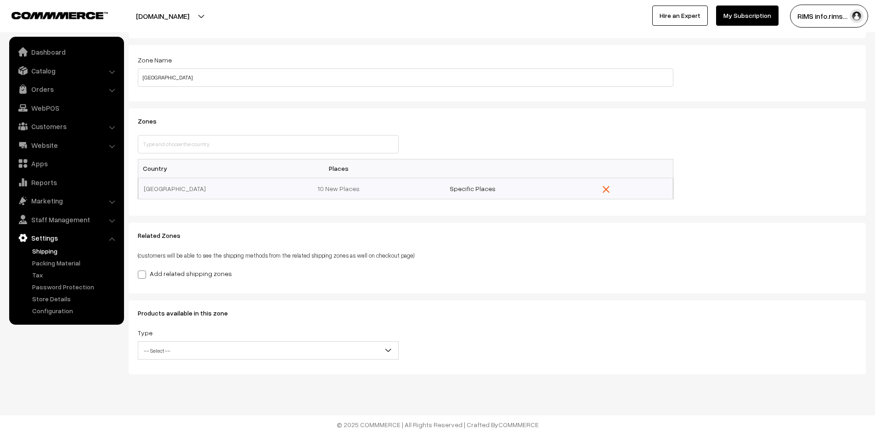
click at [159, 347] on span "-- Select --" at bounding box center [268, 351] width 260 height 16
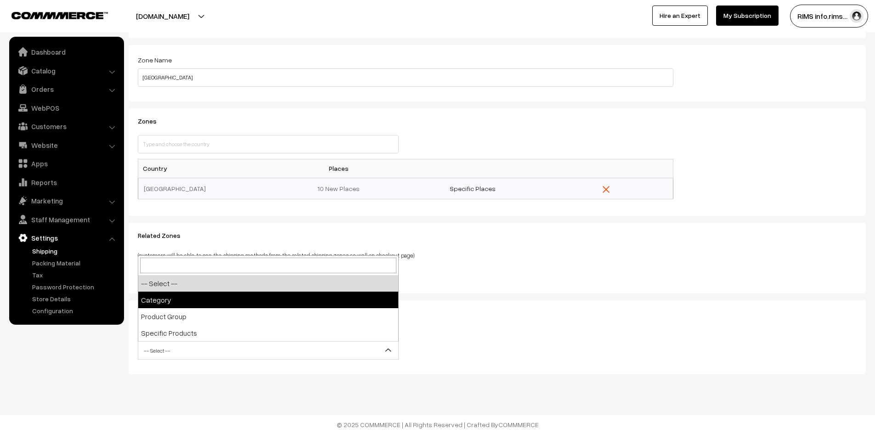
select select "category"
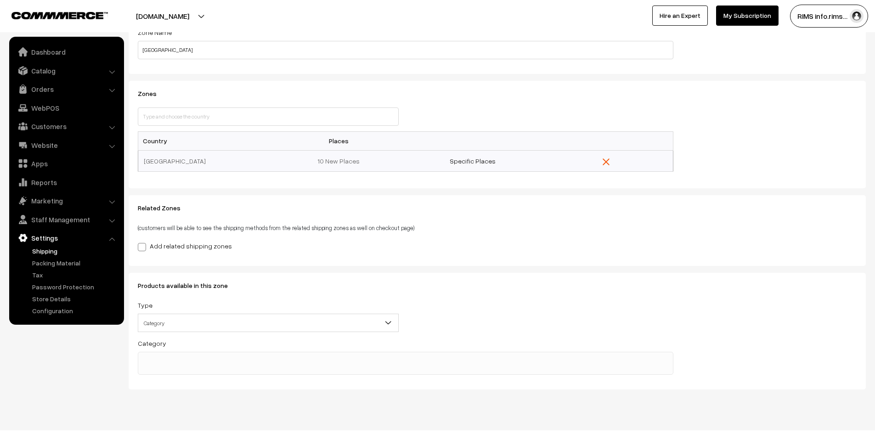
scroll to position [82, 0]
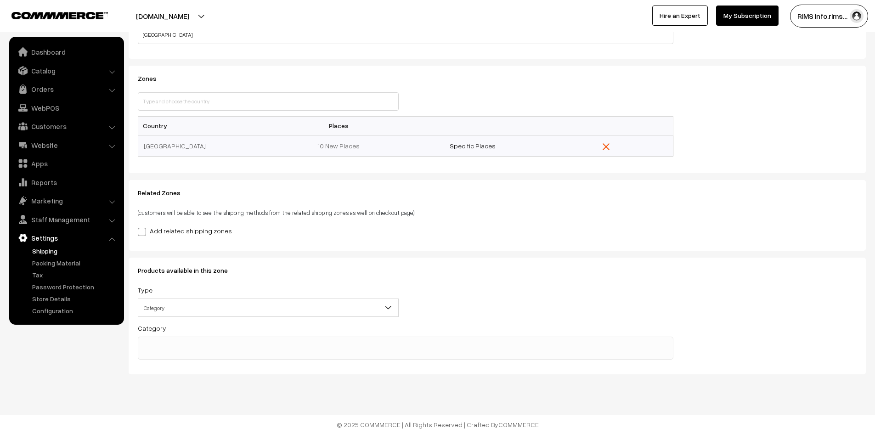
click at [160, 339] on ul at bounding box center [405, 342] width 535 height 11
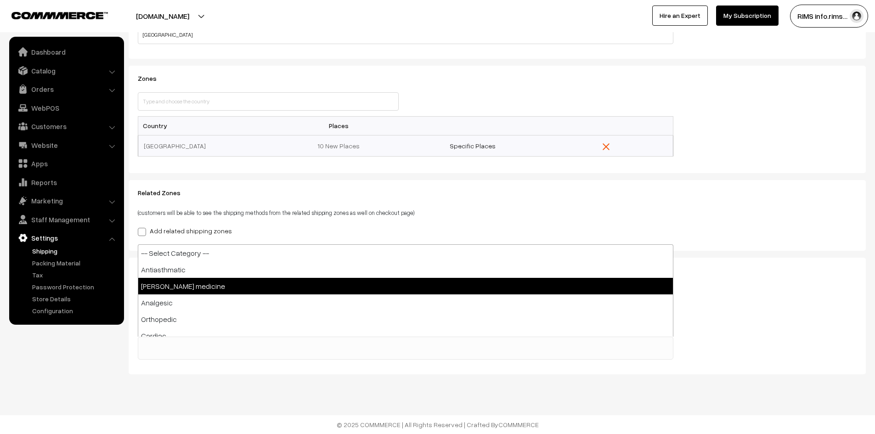
select select "114"
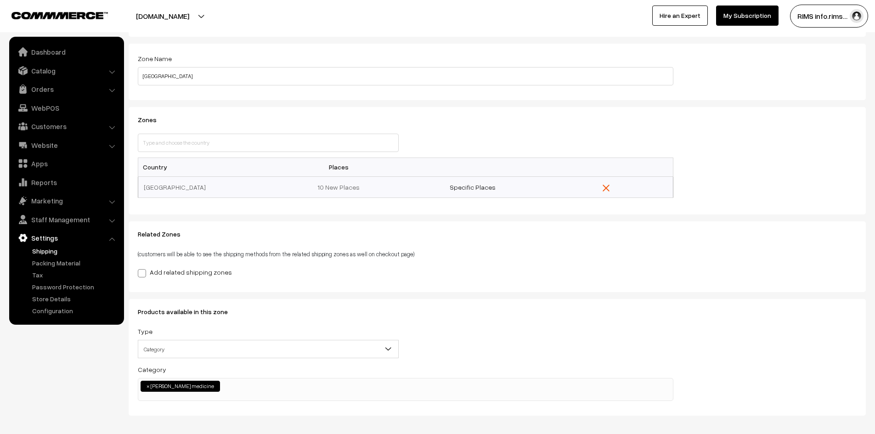
scroll to position [0, 0]
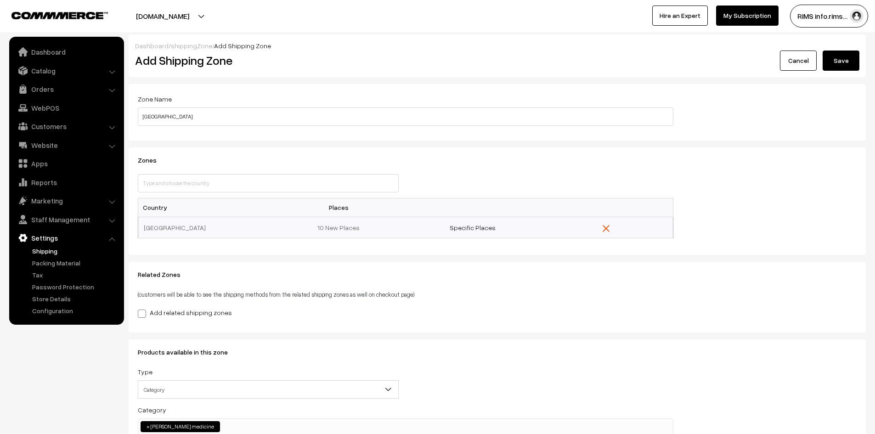
click at [839, 67] on button "Save" at bounding box center [841, 61] width 37 height 20
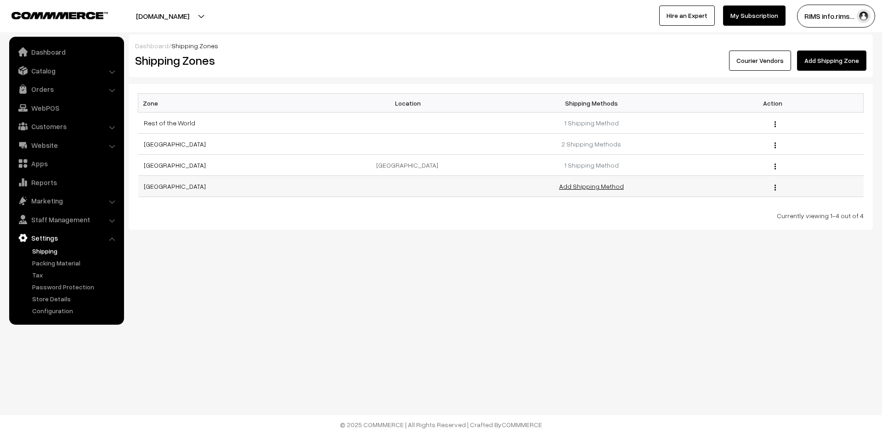
click at [579, 189] on link "Add Shipping Method" at bounding box center [591, 186] width 65 height 8
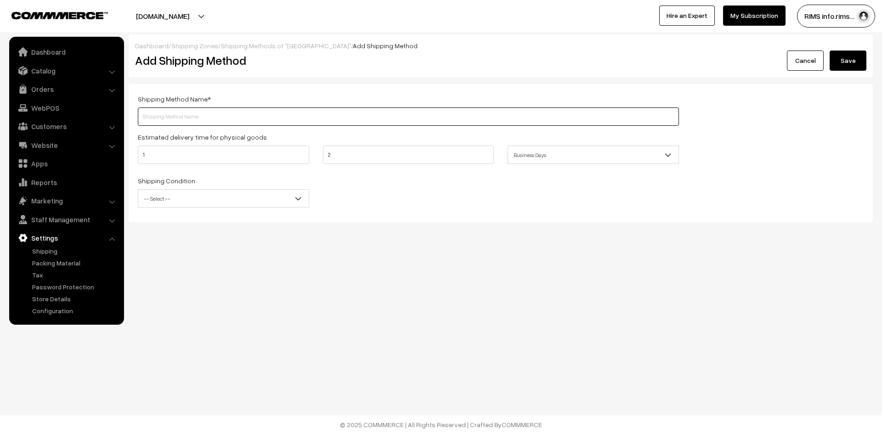
click at [193, 117] on input "text" at bounding box center [408, 116] width 541 height 18
type input "r"
type input "rapido"
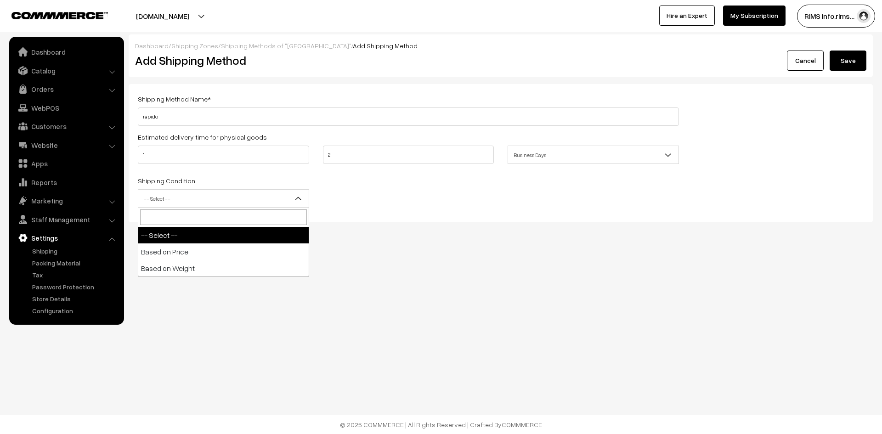
click at [211, 200] on span "-- Select --" at bounding box center [223, 199] width 170 height 16
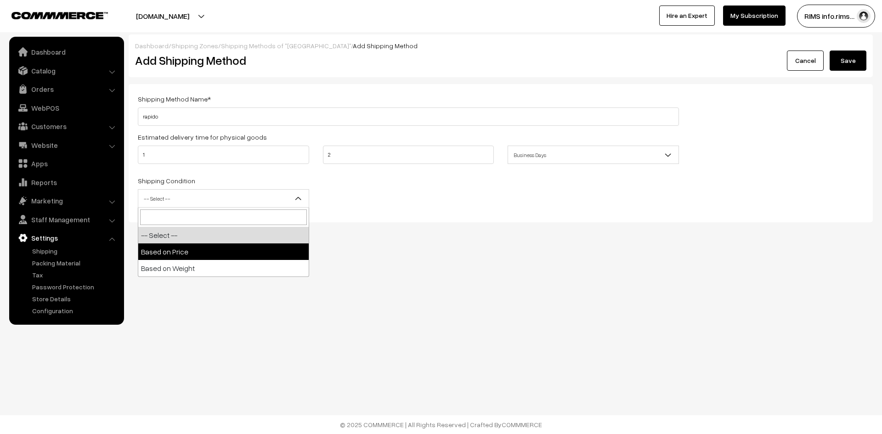
select select "price"
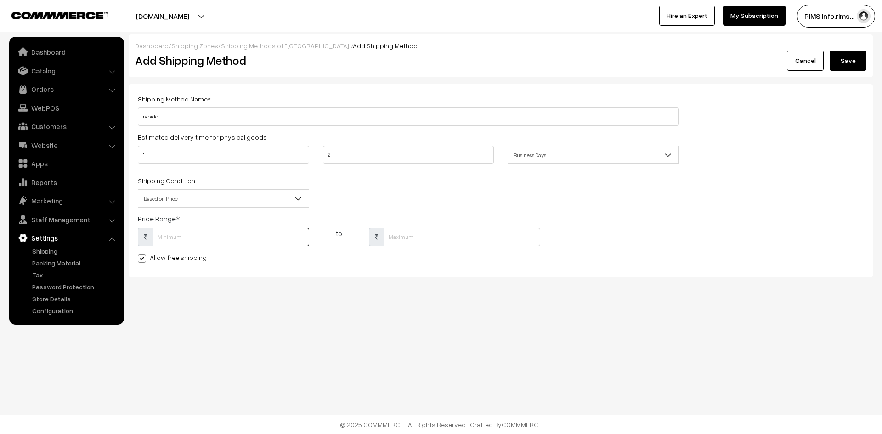
click at [175, 237] on input "text" at bounding box center [230, 237] width 157 height 18
type input "1"
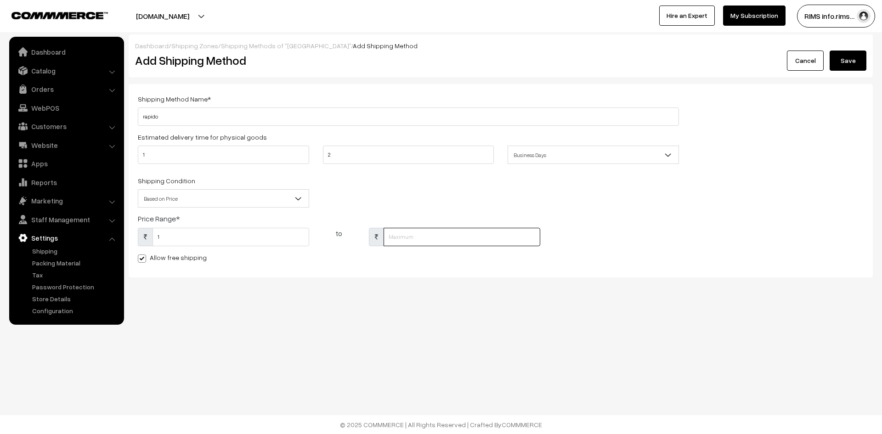
click at [394, 234] on input "text" at bounding box center [462, 237] width 157 height 18
type input "10000"
click at [360, 317] on div "Dashboard / Shipping Zones / Shipping Methods of "hyderabad" / Add Shipping Met…" at bounding box center [441, 168] width 882 height 337
click at [846, 63] on button "Save" at bounding box center [848, 61] width 37 height 20
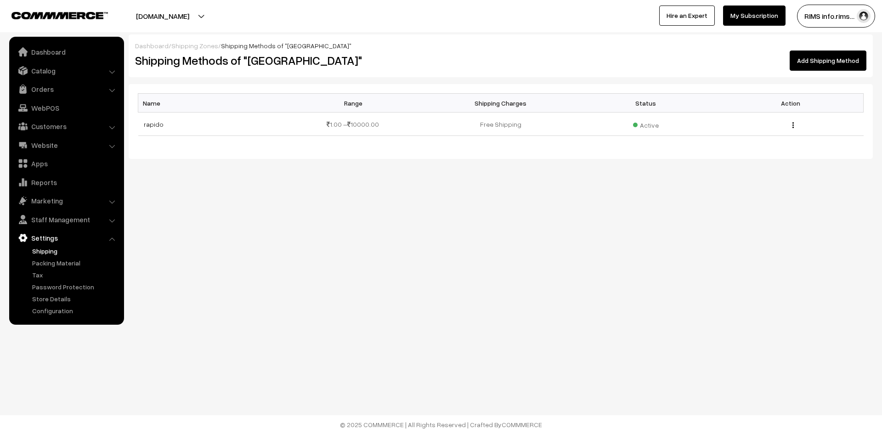
click at [43, 253] on link "Shipping" at bounding box center [75, 251] width 91 height 10
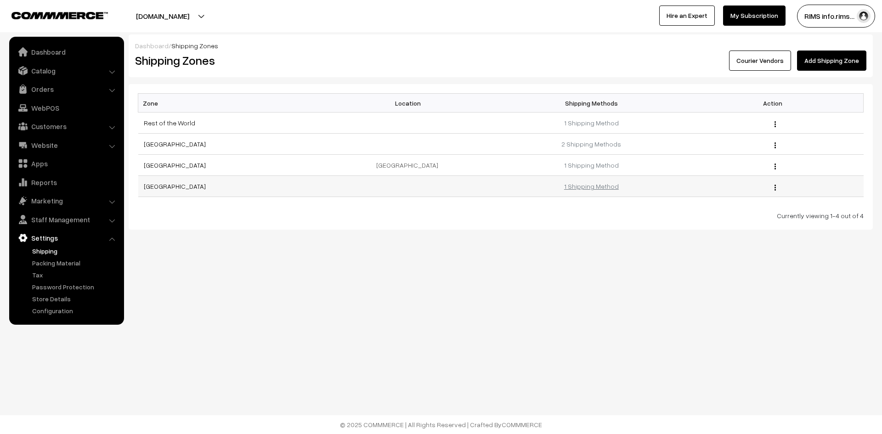
click at [574, 187] on link "1 Shipping Method" at bounding box center [591, 186] width 55 height 8
click at [600, 190] on link "1 Shipping Method" at bounding box center [591, 186] width 55 height 8
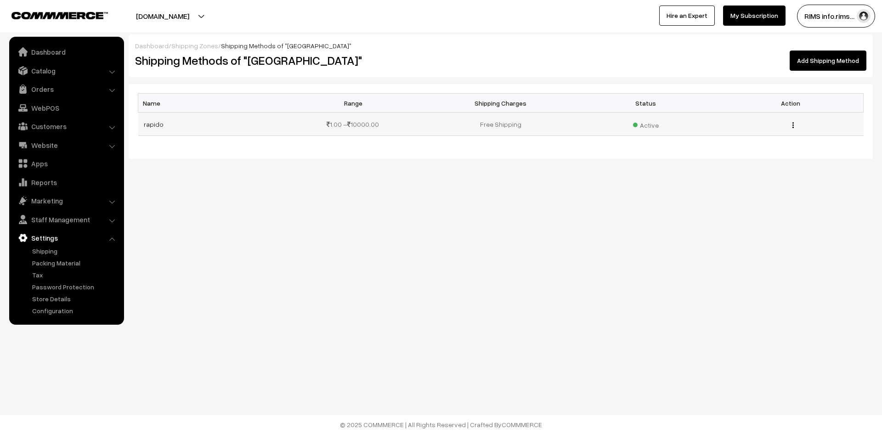
click at [794, 124] on img "button" at bounding box center [792, 125] width 1 height 6
click at [741, 135] on link "Edit" at bounding box center [752, 138] width 78 height 20
click at [154, 127] on link "rapido" at bounding box center [154, 124] width 20 height 8
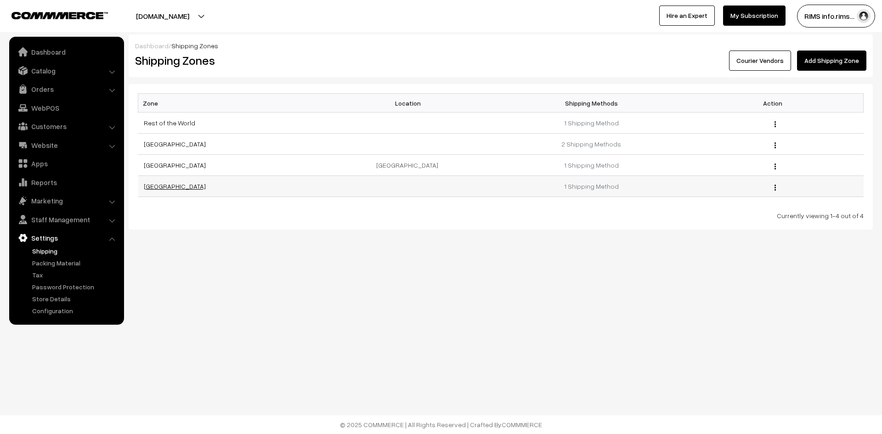
click at [162, 186] on link "[GEOGRAPHIC_DATA]" at bounding box center [175, 186] width 62 height 8
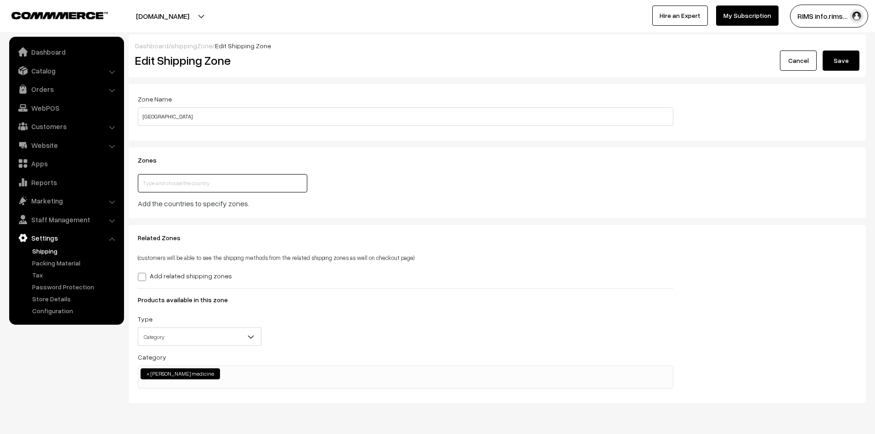
click at [181, 187] on input "text" at bounding box center [222, 183] width 169 height 18
type input "[GEOGRAPHIC_DATA]"
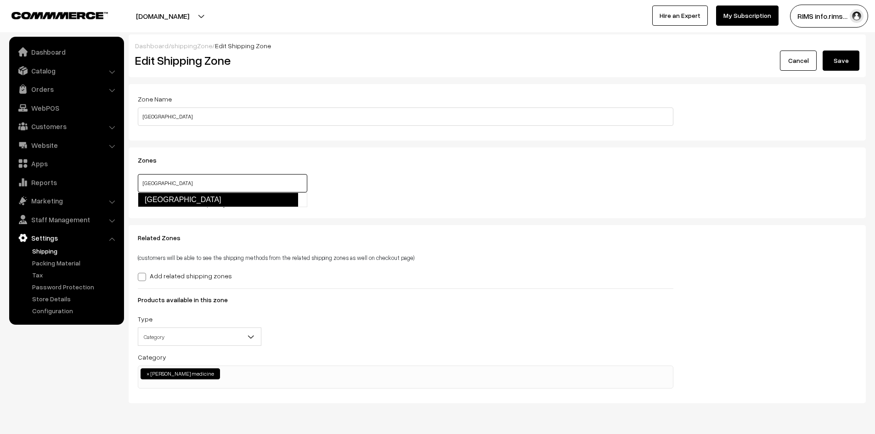
click at [238, 203] on link "[GEOGRAPHIC_DATA]" at bounding box center [218, 199] width 160 height 15
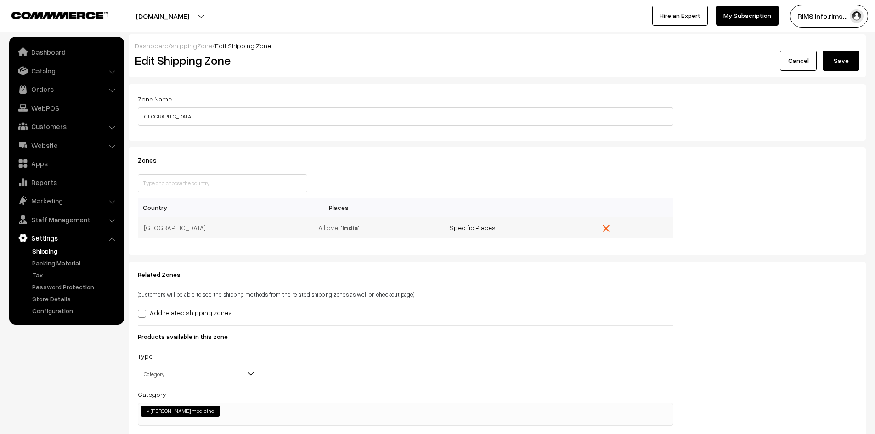
click at [465, 229] on link "Specific Places" at bounding box center [473, 228] width 46 height 8
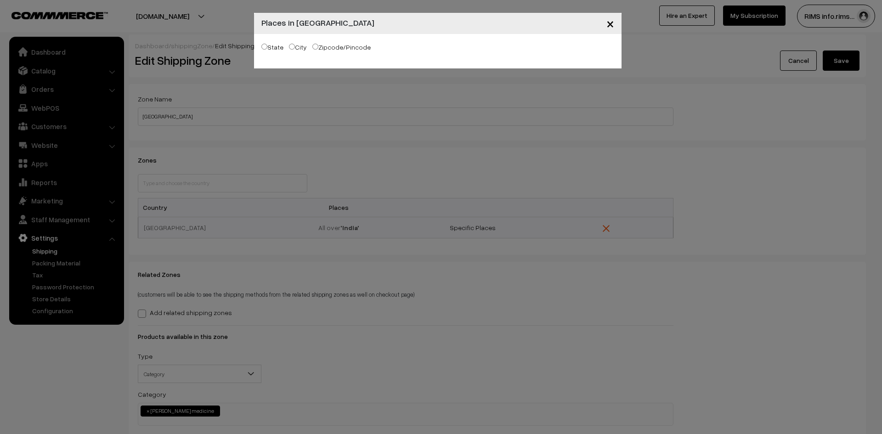
click at [315, 47] on input "Zipcode/Pincode" at bounding box center [315, 47] width 6 height 6
radio input "true"
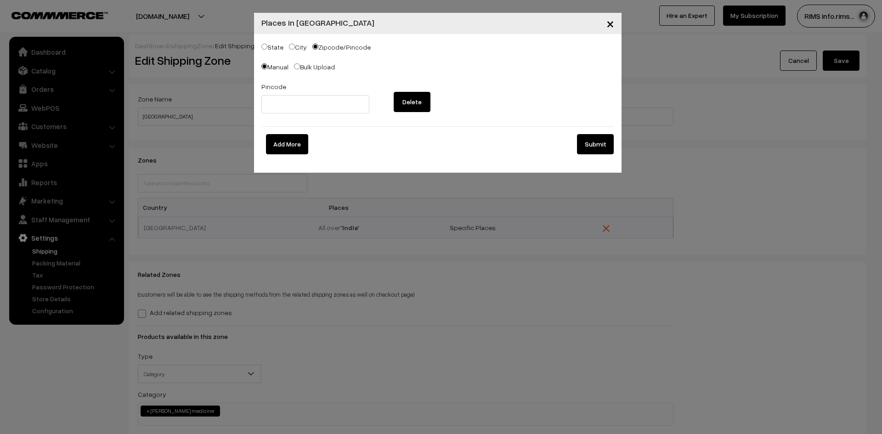
click at [295, 47] on label "City" at bounding box center [298, 47] width 18 height 10
click at [295, 47] on input "City" at bounding box center [292, 47] width 6 height 6
radio input "true"
click at [291, 48] on input "City" at bounding box center [292, 47] width 6 height 6
click at [305, 107] on span "Andaman & Nicobar Islands" at bounding box center [315, 104] width 107 height 16
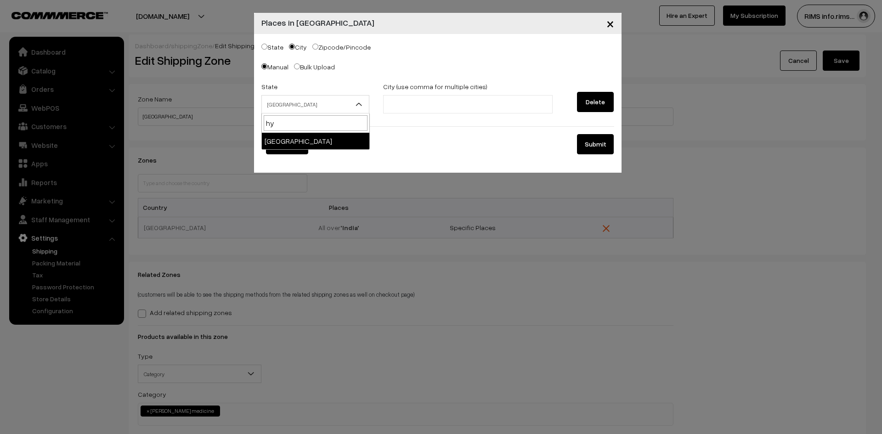
type input "h"
type input "te"
select select "Telangana"
click at [403, 102] on input "text" at bounding box center [426, 105] width 80 height 10
type input "Hyderabad"
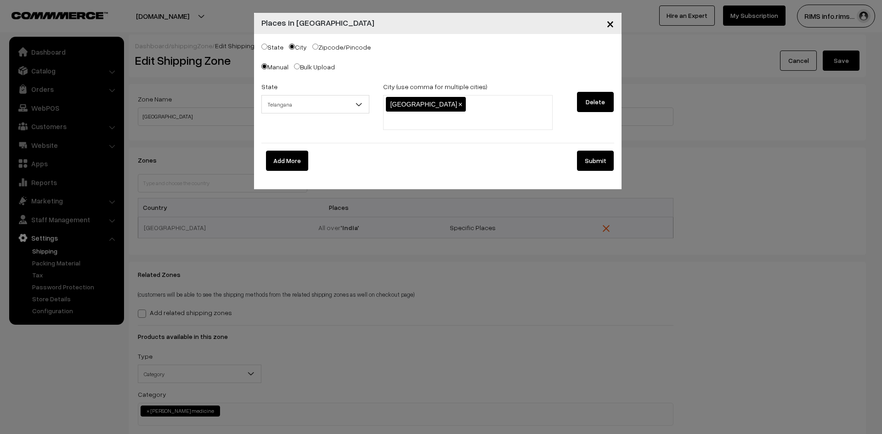
click at [588, 151] on button "Submit" at bounding box center [595, 161] width 37 height 20
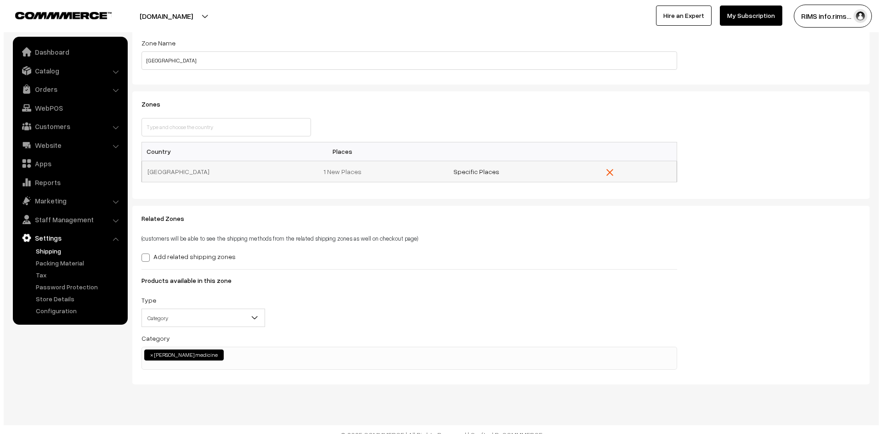
scroll to position [66, 0]
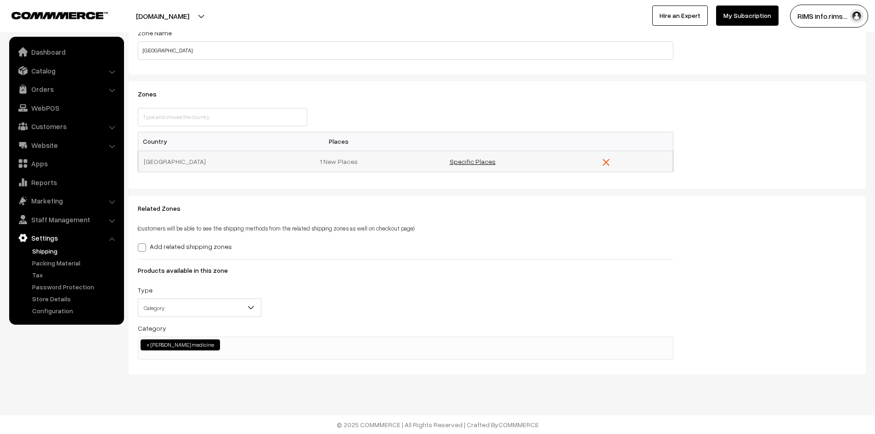
click at [468, 160] on link "Specific Places" at bounding box center [473, 162] width 46 height 8
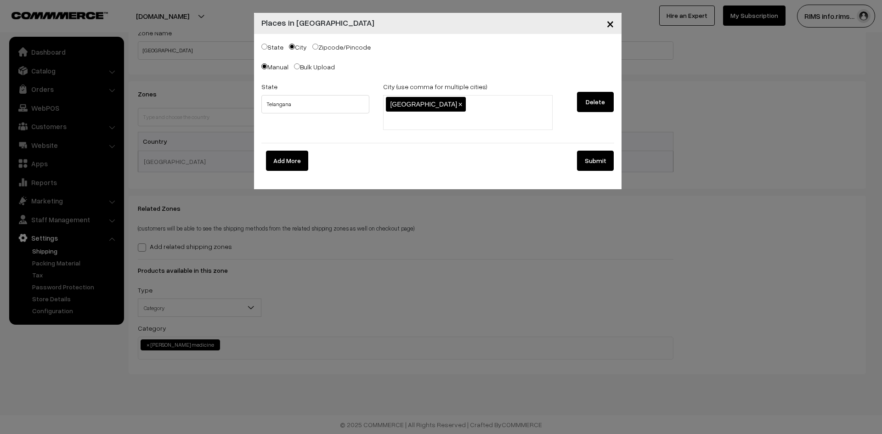
click at [587, 151] on button "Submit" at bounding box center [595, 161] width 37 height 20
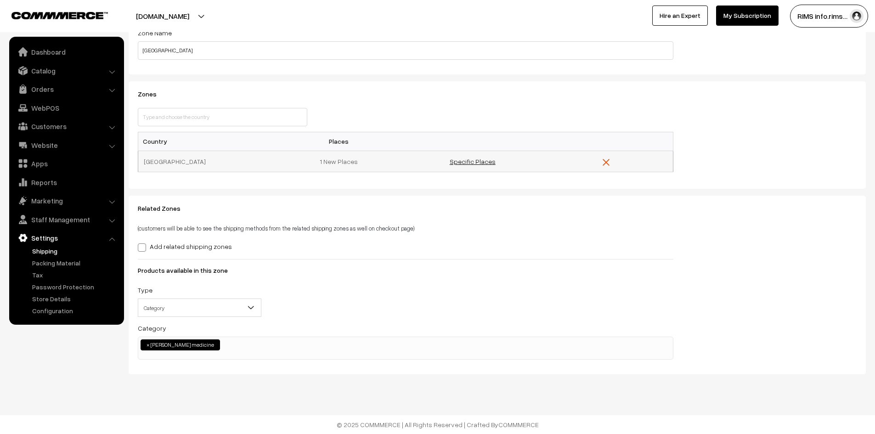
click at [463, 163] on link "Specific Places" at bounding box center [473, 162] width 46 height 8
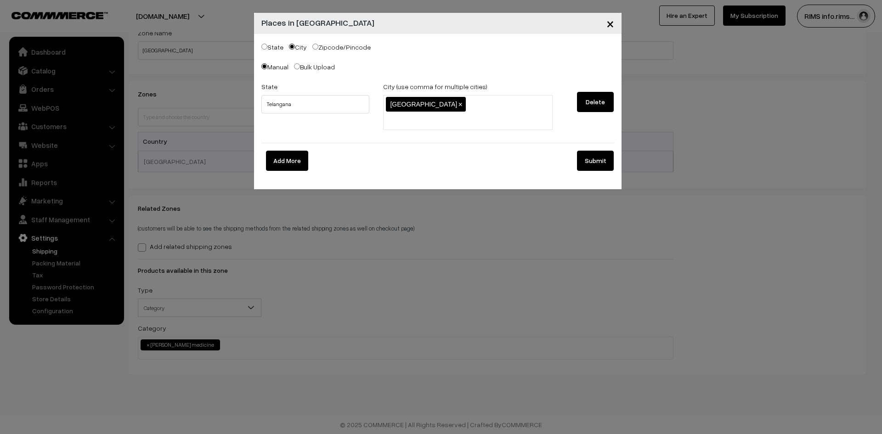
click at [315, 48] on input "Zipcode/Pincode" at bounding box center [315, 47] width 6 height 6
radio input "true"
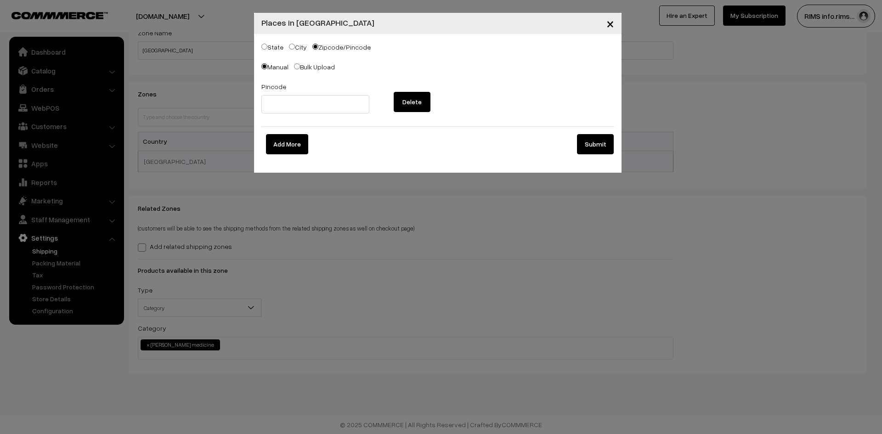
click at [296, 65] on input "Bulk Upload" at bounding box center [297, 66] width 6 height 6
radio input "true"
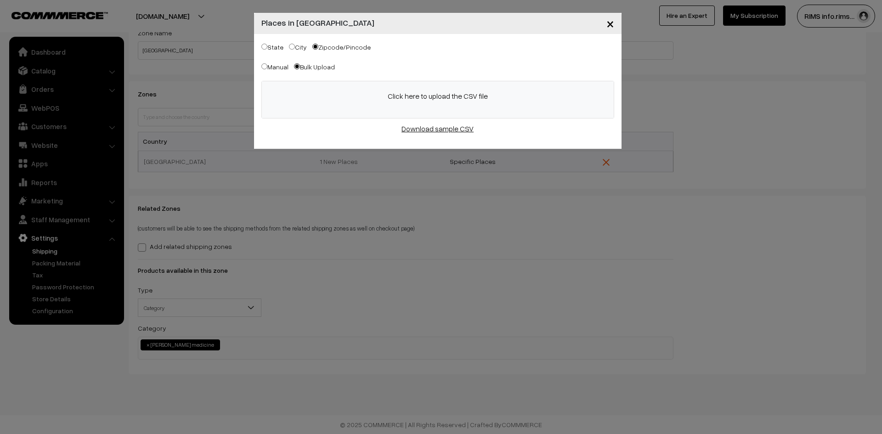
click at [422, 127] on link "Download sample CSV" at bounding box center [437, 128] width 72 height 9
click at [444, 106] on div "Click here to upload the CSV file" at bounding box center [438, 99] width 352 height 37
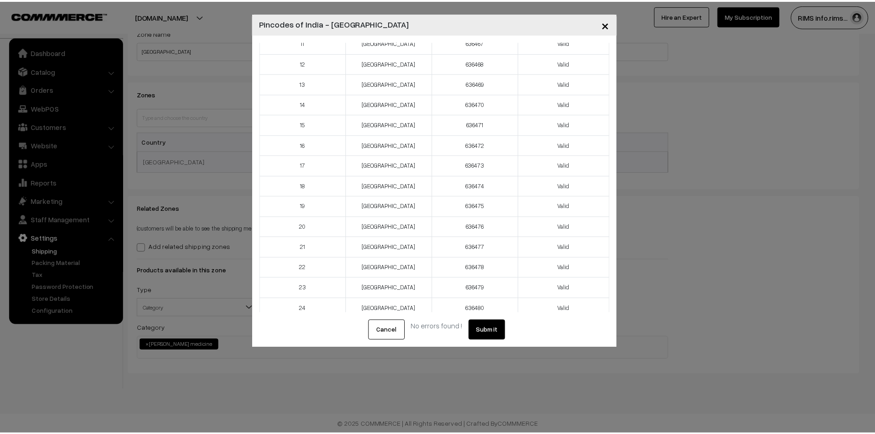
scroll to position [0, 0]
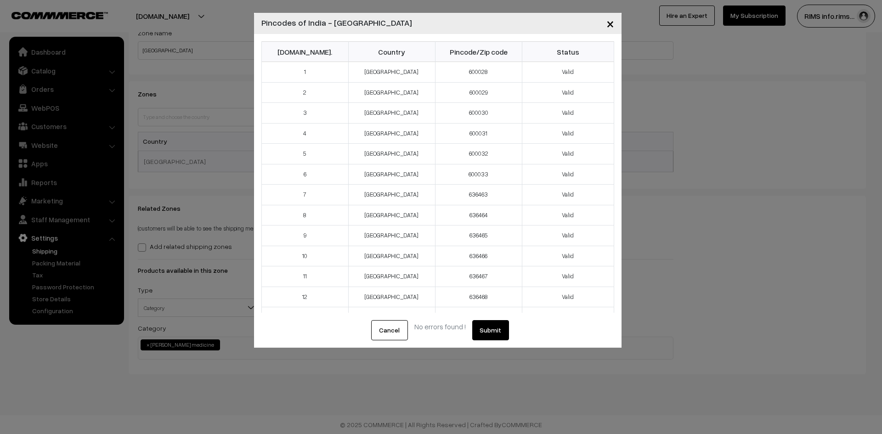
click at [611, 24] on span "×" at bounding box center [610, 23] width 8 height 17
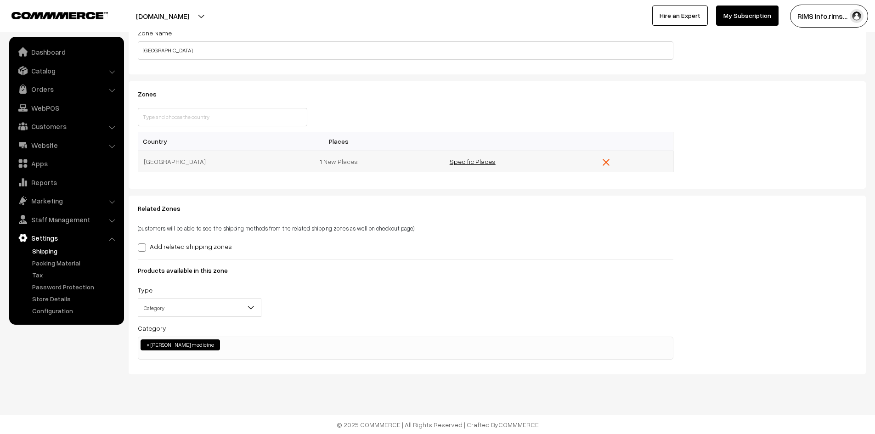
click at [471, 160] on link "Specific Places" at bounding box center [473, 162] width 46 height 8
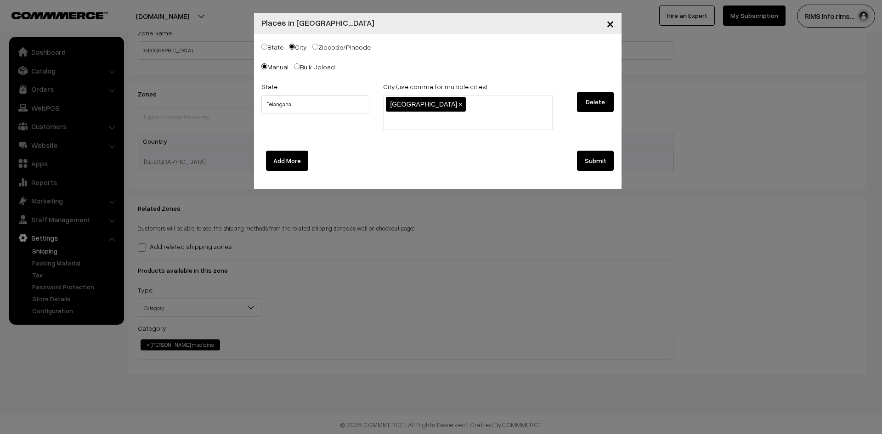
click at [314, 47] on input "Zipcode/Pincode" at bounding box center [315, 47] width 6 height 6
radio input "true"
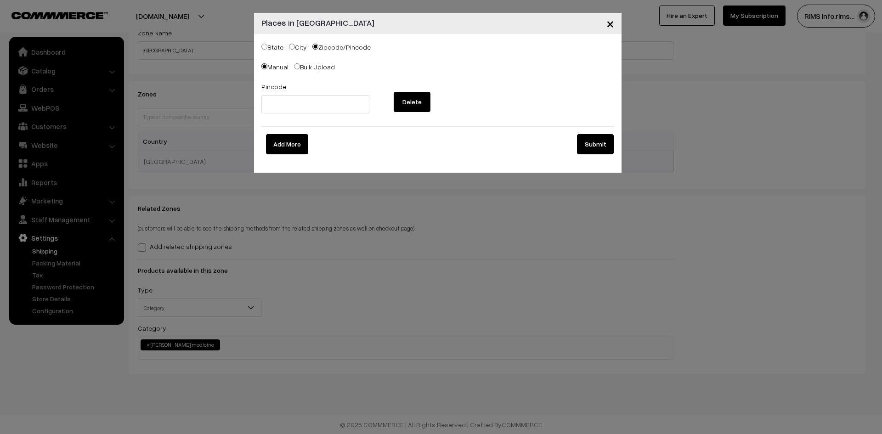
click at [297, 67] on input "Bulk Upload" at bounding box center [297, 66] width 6 height 6
radio input "true"
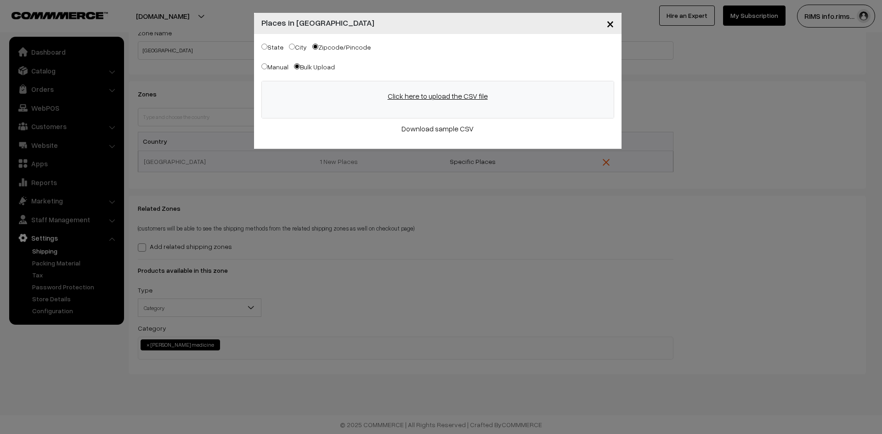
click at [414, 95] on p "Click here to upload the CSV file" at bounding box center [437, 95] width 333 height 11
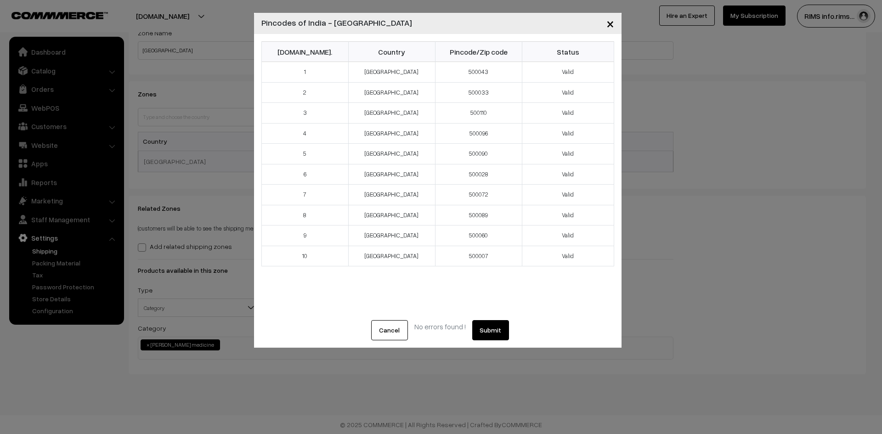
click at [480, 330] on button "Submit" at bounding box center [490, 330] width 37 height 20
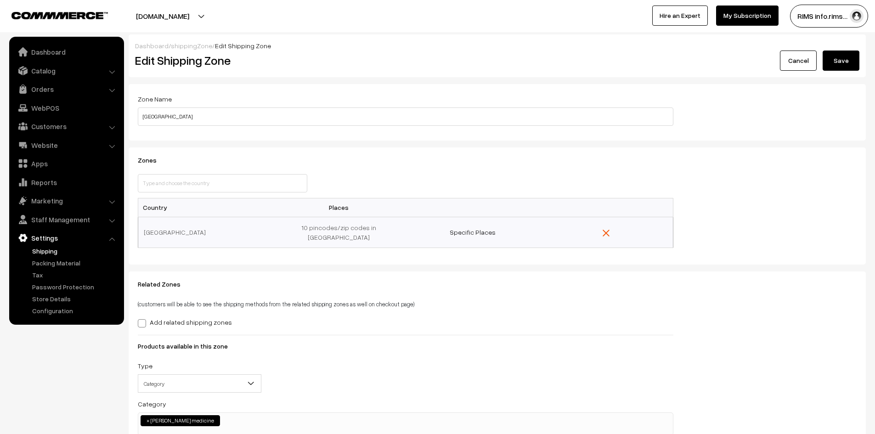
click at [852, 55] on button "Save" at bounding box center [841, 61] width 37 height 20
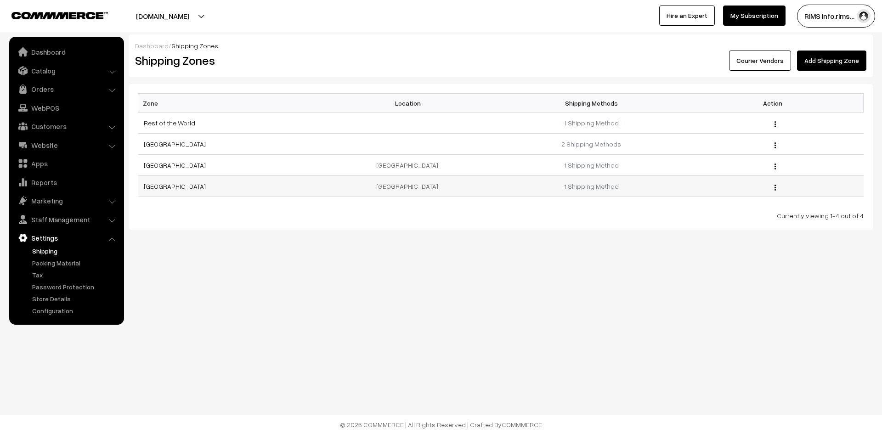
click at [481, 187] on td "India" at bounding box center [409, 186] width 181 height 21
click at [170, 186] on link "hyderabad" at bounding box center [175, 186] width 62 height 8
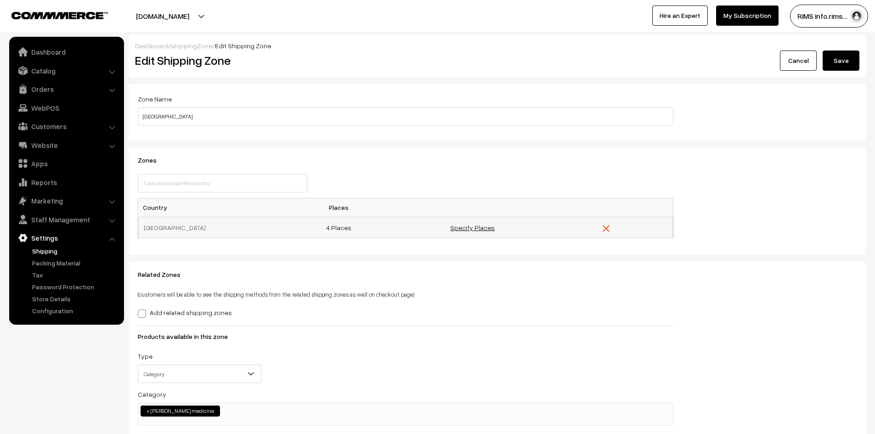
click at [468, 228] on link "Specify Places" at bounding box center [472, 228] width 45 height 8
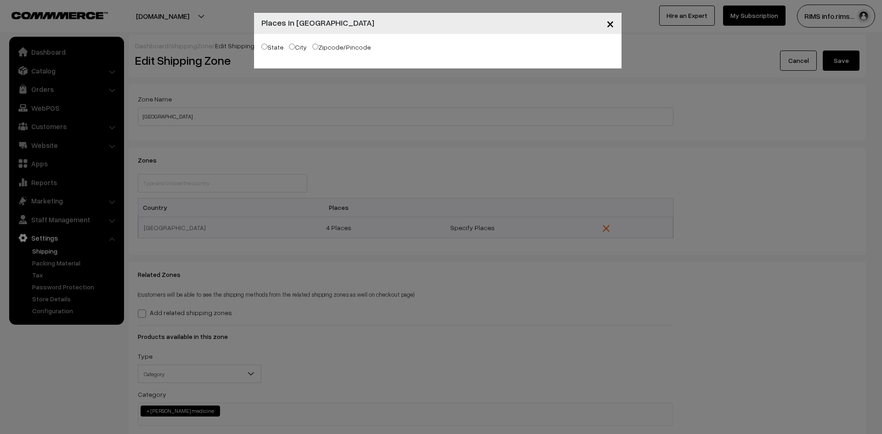
click at [609, 21] on span "×" at bounding box center [610, 23] width 8 height 17
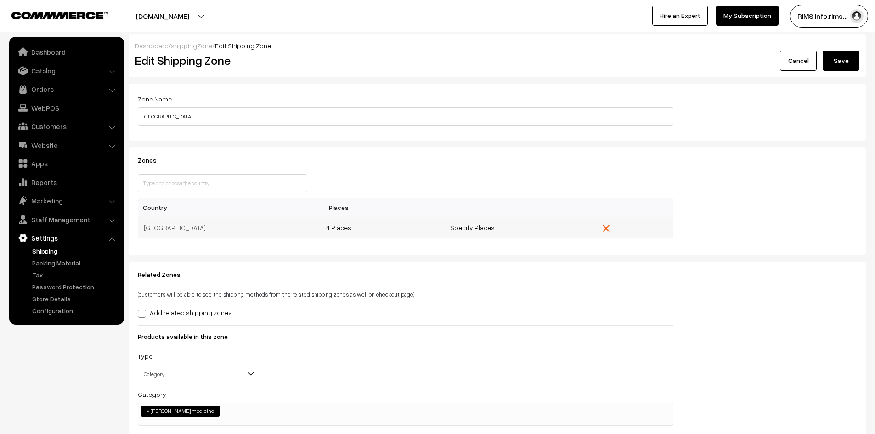
click at [342, 230] on link "4 Places" at bounding box center [338, 228] width 25 height 8
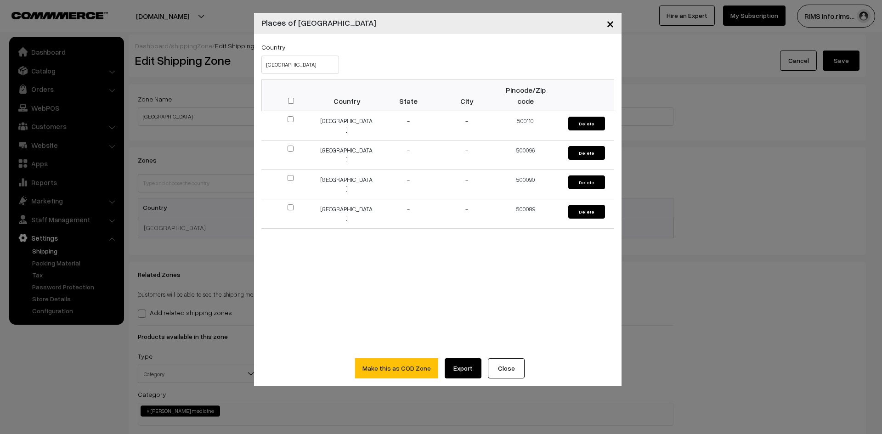
click at [610, 27] on span "×" at bounding box center [610, 23] width 8 height 17
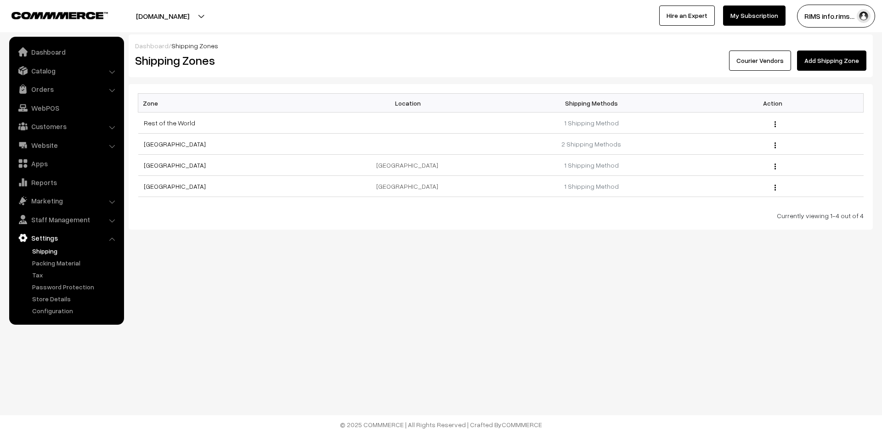
click at [44, 251] on link "Shipping" at bounding box center [75, 251] width 91 height 10
click at [45, 260] on link "Packing Material" at bounding box center [75, 263] width 91 height 10
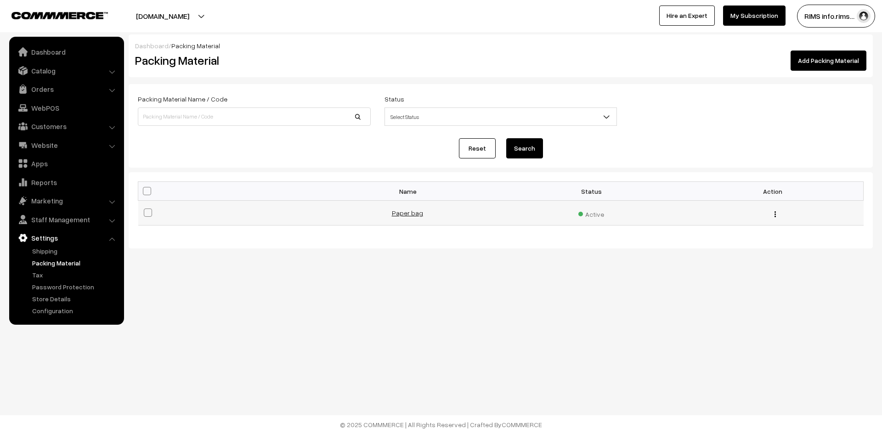
click at [412, 214] on link "Paper bag" at bounding box center [407, 213] width 31 height 8
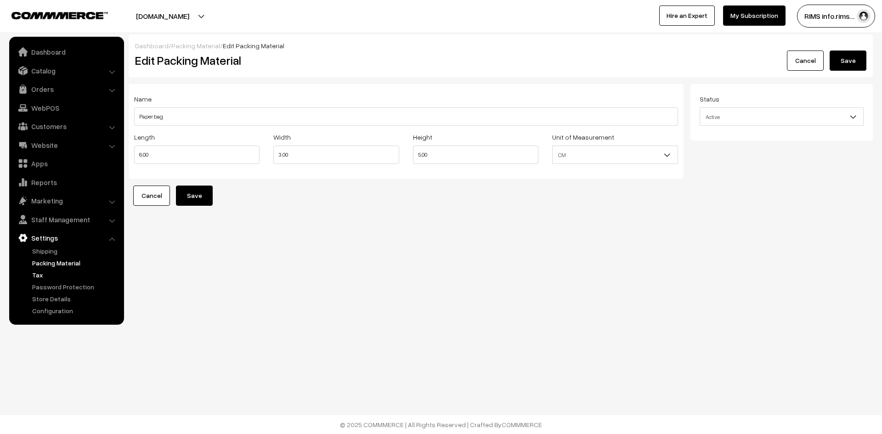
click at [37, 273] on link "Tax" at bounding box center [75, 275] width 91 height 10
